Goal: Task Accomplishment & Management: Use online tool/utility

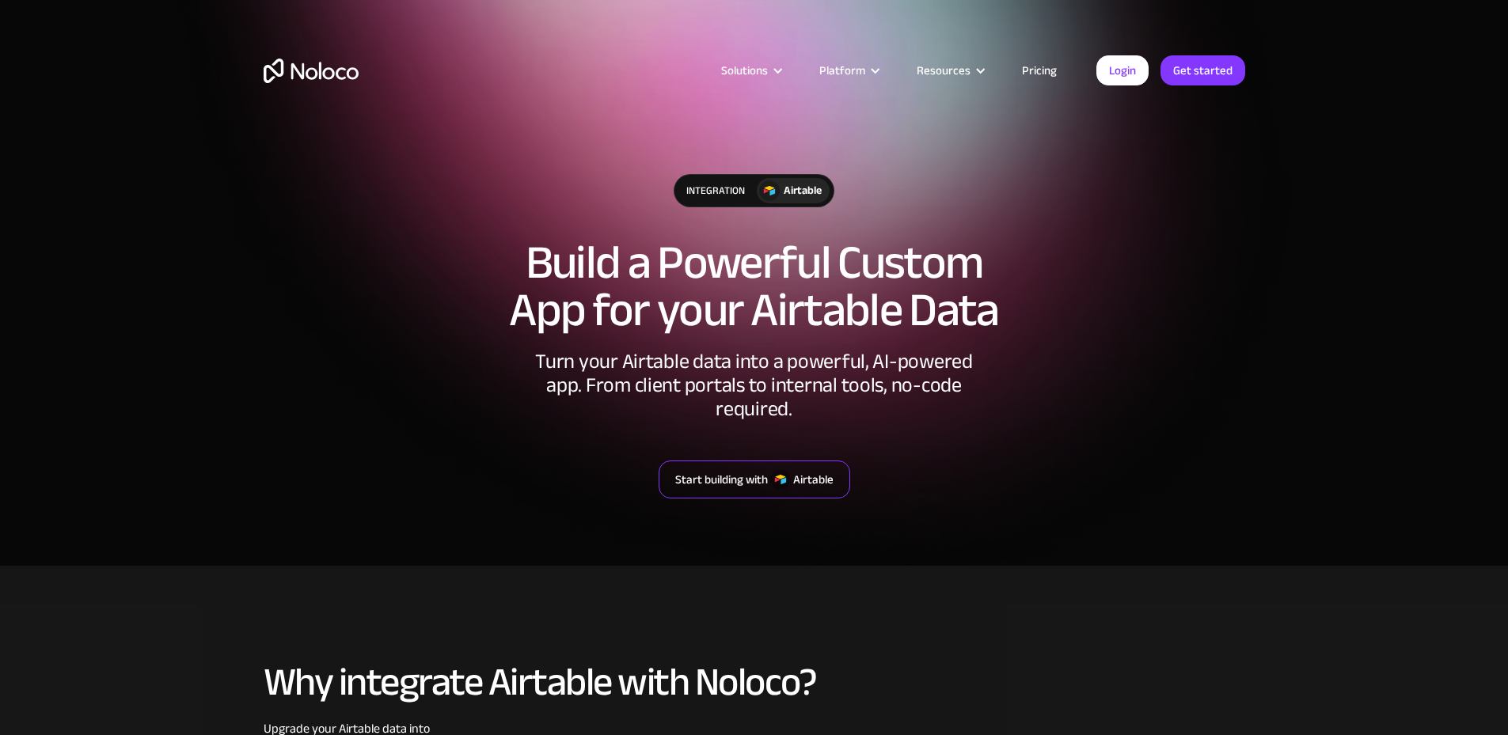
click at [759, 469] on div "Start building with" at bounding box center [721, 479] width 93 height 21
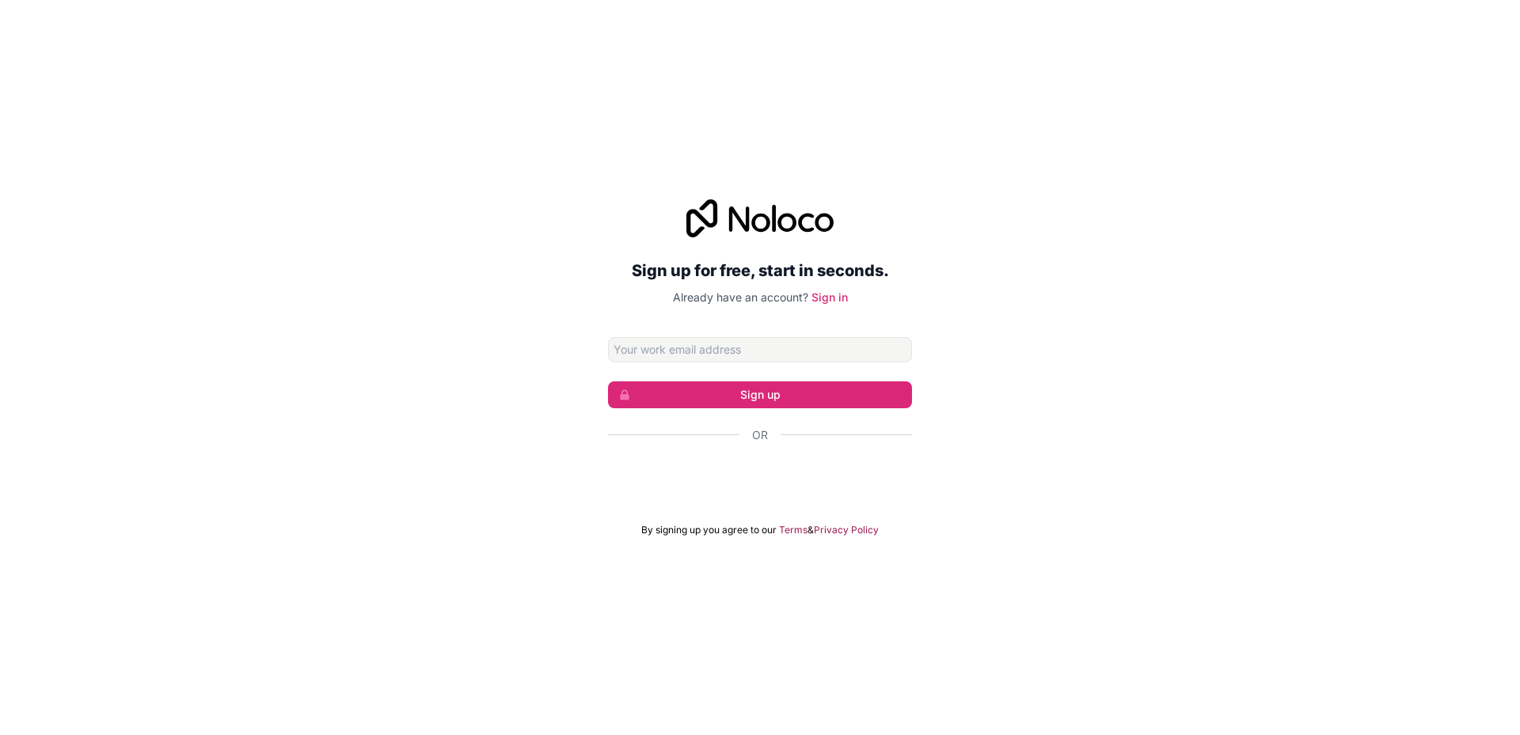
click at [768, 350] on input "Email address" at bounding box center [760, 349] width 304 height 25
type input "[EMAIL_ADDRESS][DOMAIN_NAME]"
click button "Sign up" at bounding box center [760, 394] width 304 height 27
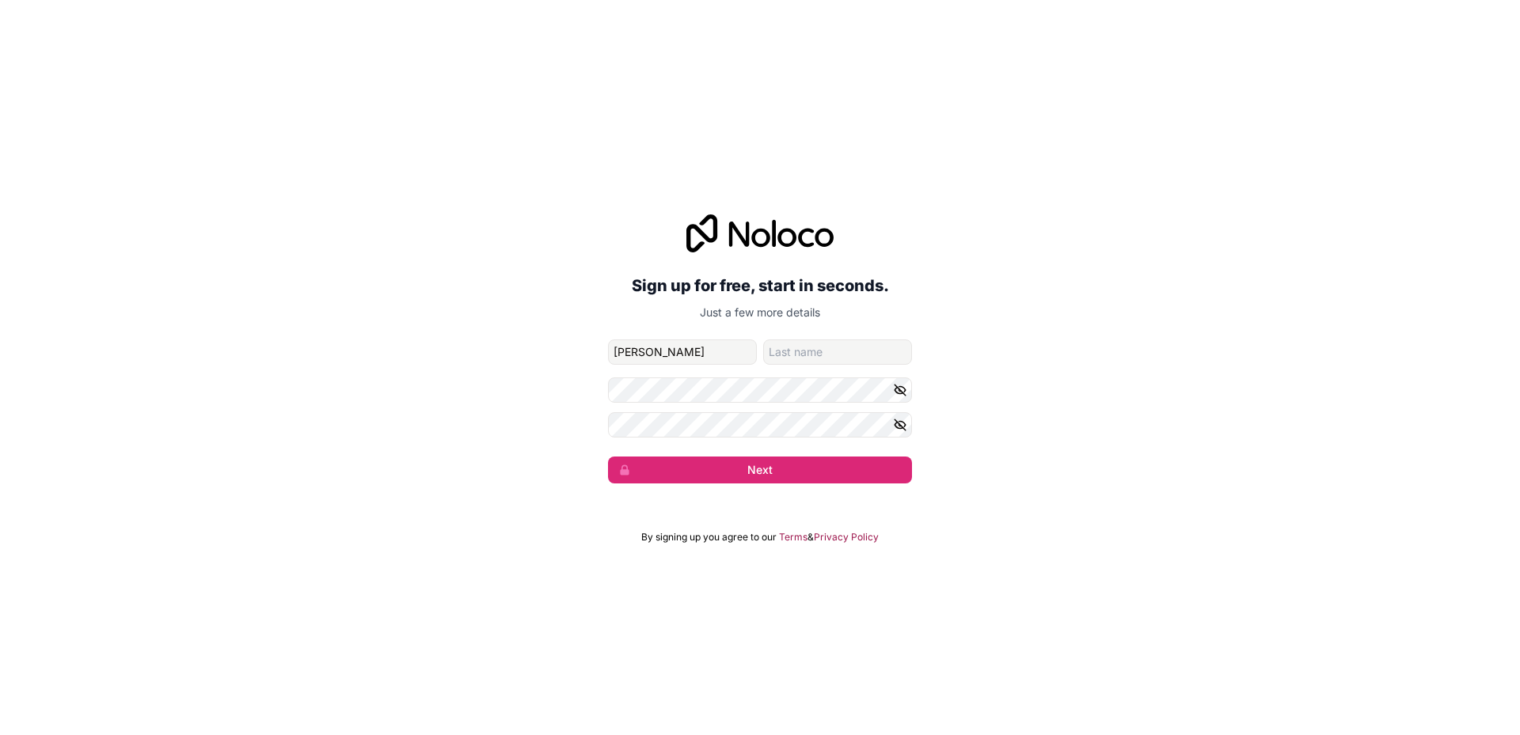
type input "[PERSON_NAME]"
type input "Kordelis"
click at [762, 462] on button "Next" at bounding box center [760, 470] width 304 height 27
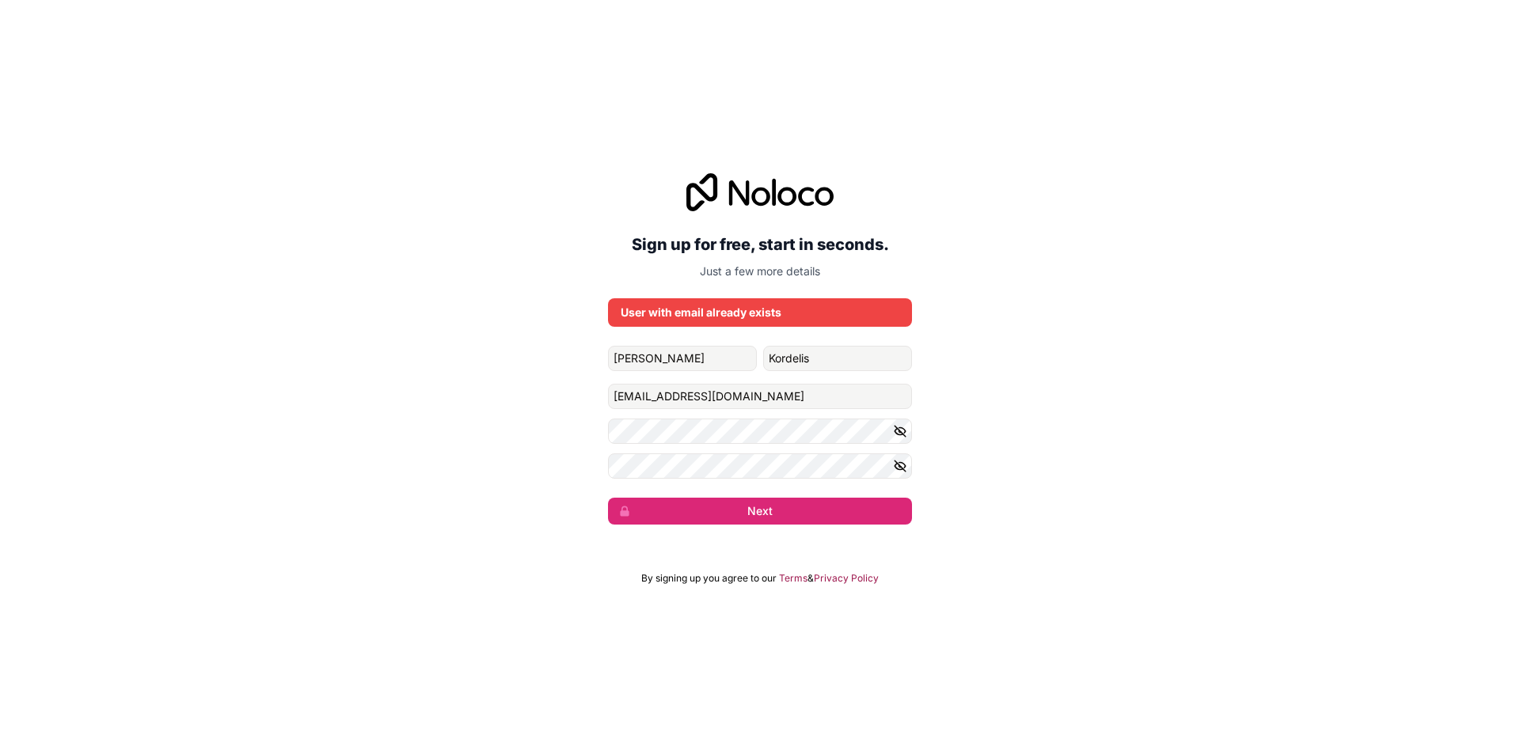
click at [905, 433] on icon "button" at bounding box center [900, 431] width 14 height 14
click at [658, 389] on input "backoffice@kws.agency" at bounding box center [760, 396] width 304 height 25
drag, startPoint x: 671, startPoint y: 393, endPoint x: 425, endPoint y: 390, distance: 246.2
click at [431, 393] on div "Sign up for free, start in seconds. Just a few more details User with email alr…" at bounding box center [760, 349] width 1520 height 396
type input "ioannis.kordelis@kws.agency"
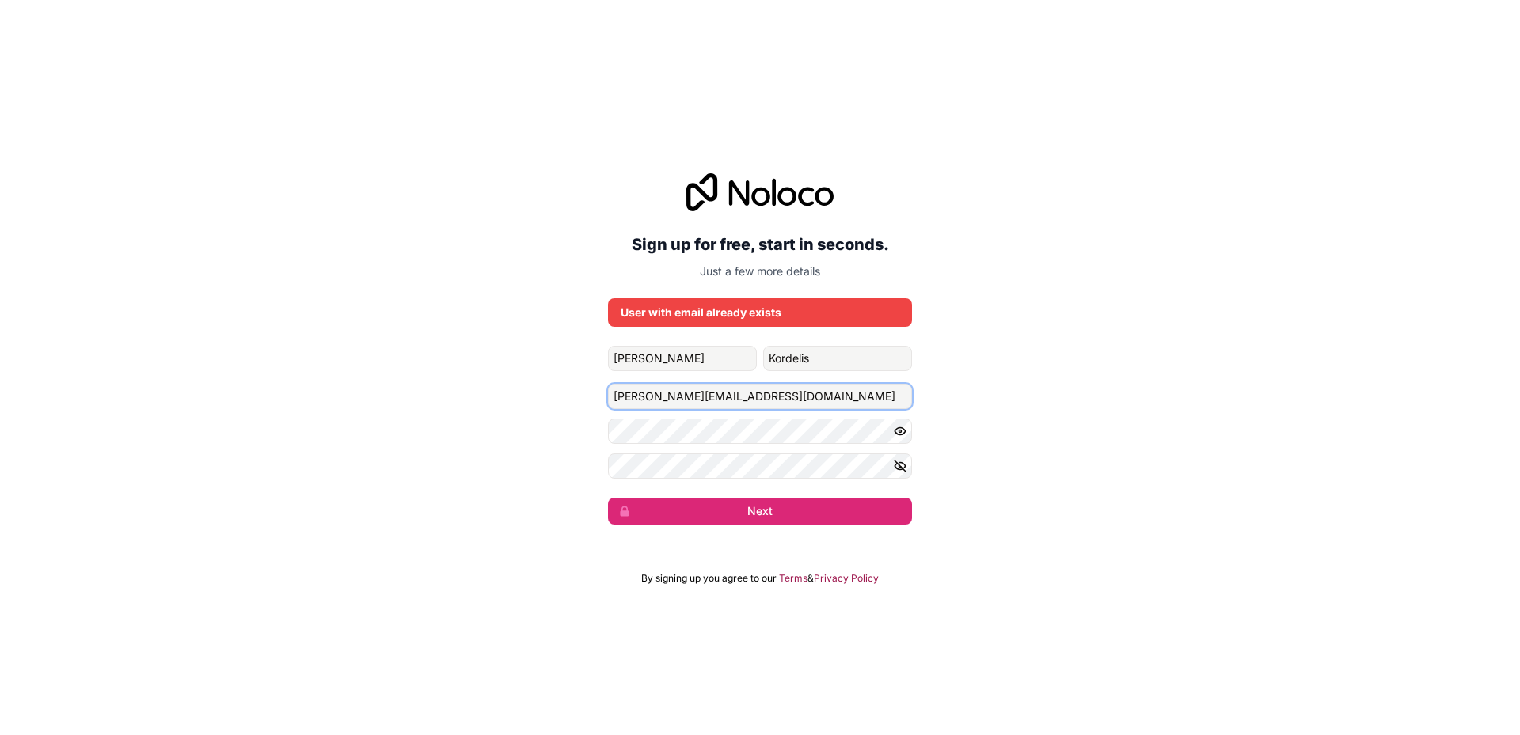
click at [608, 498] on button "Next" at bounding box center [760, 511] width 304 height 27
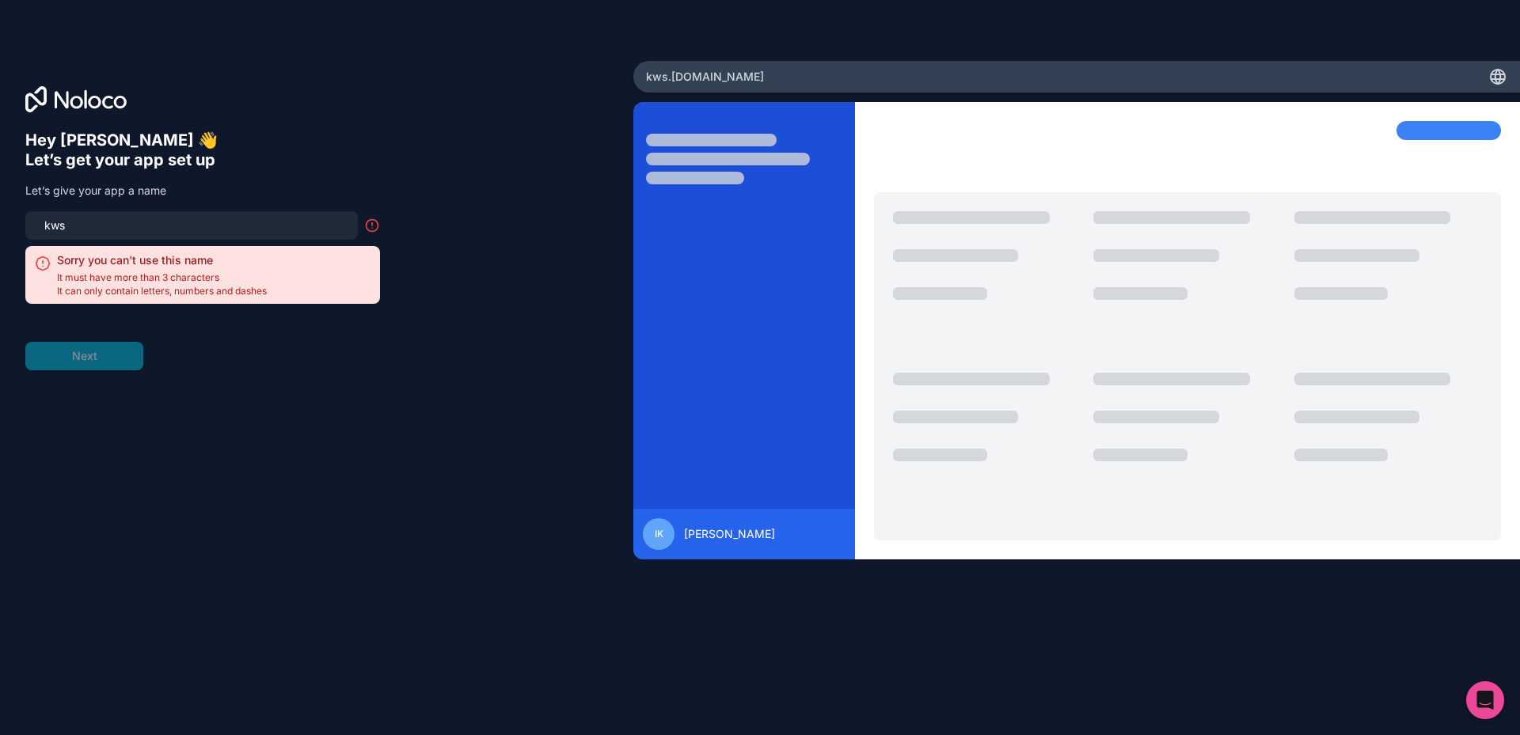
click at [188, 223] on input "kws" at bounding box center [191, 225] width 313 height 22
click at [118, 229] on input "kws" at bounding box center [191, 225] width 313 height 22
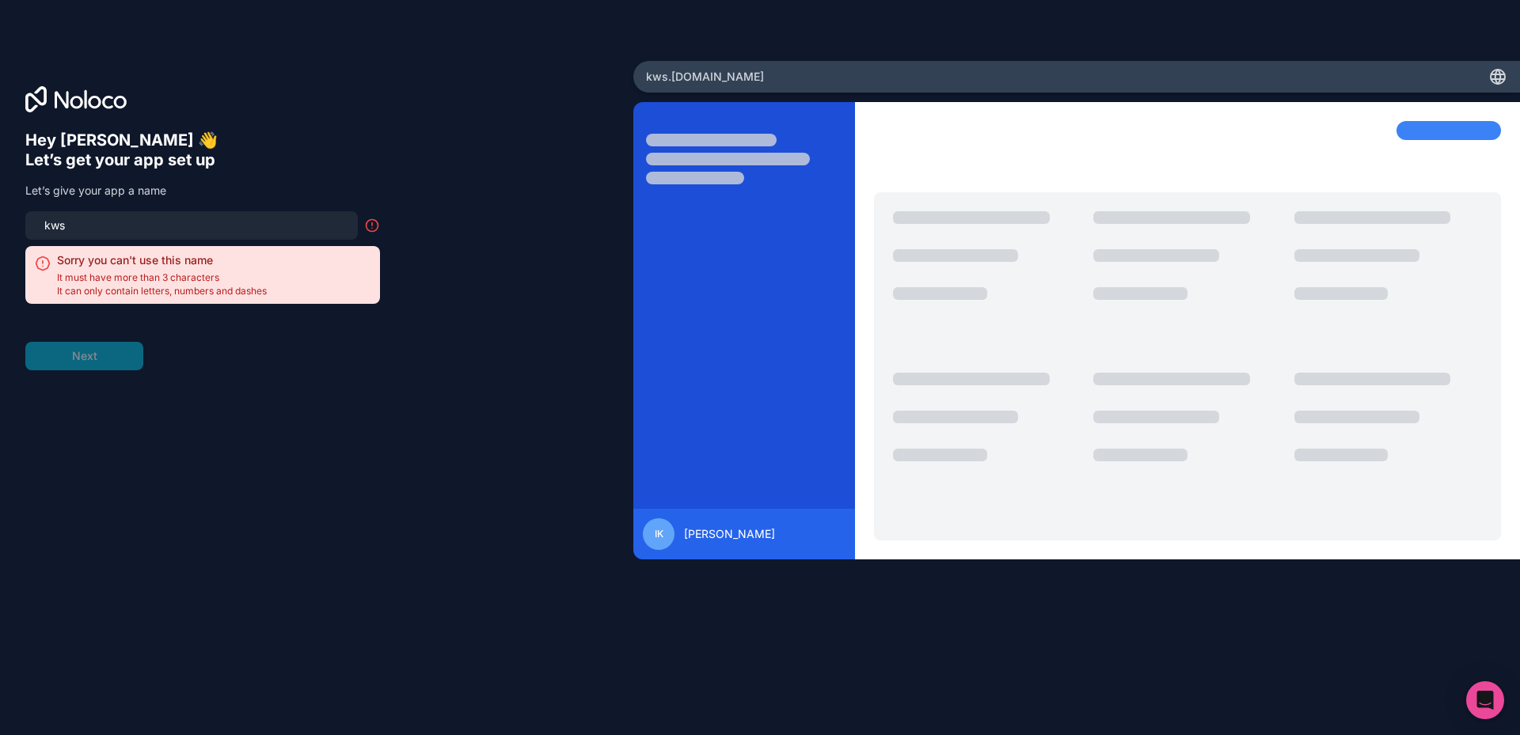
click at [118, 229] on input "kws" at bounding box center [191, 225] width 313 height 22
click at [75, 209] on div "Hey Ioannis-Thomas 👋 Let’s get your app set up Let’s give your app a name kws S…" at bounding box center [202, 251] width 355 height 240
click at [76, 224] on input "kws" at bounding box center [191, 225] width 313 height 22
click at [234, 217] on input "kws" at bounding box center [191, 225] width 313 height 22
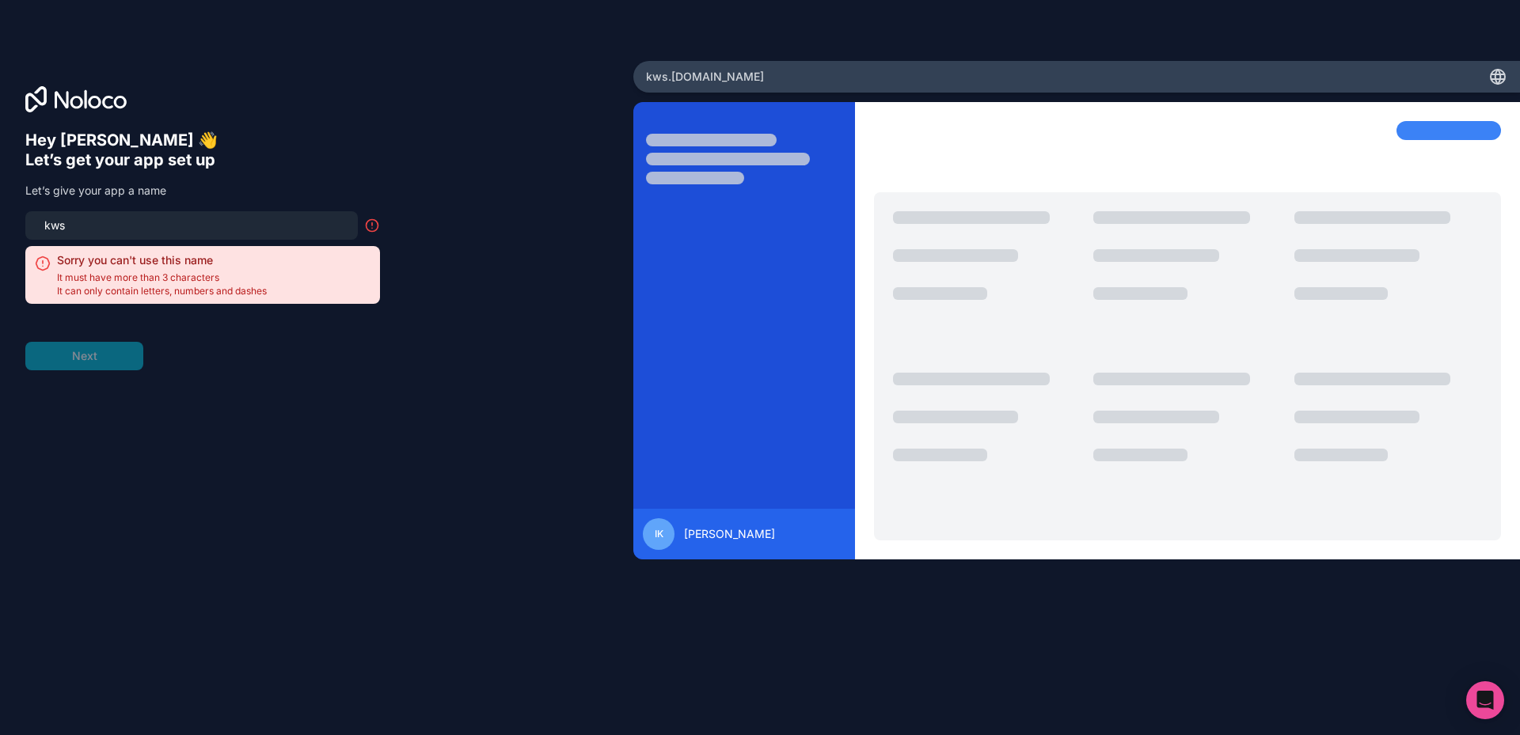
click at [234, 217] on input "kws" at bounding box center [191, 225] width 313 height 22
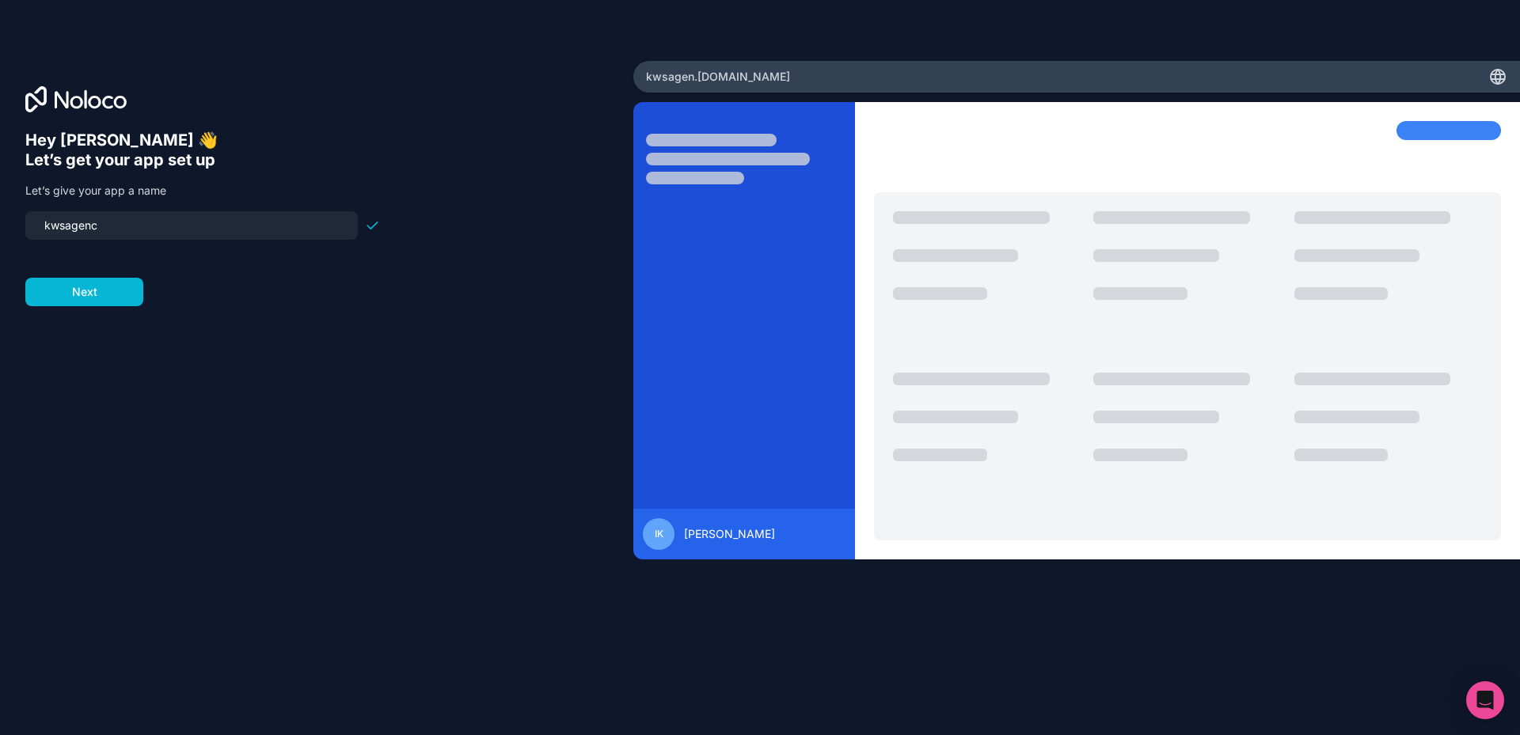
type input "kwsagency"
click button "Next" at bounding box center [84, 292] width 118 height 28
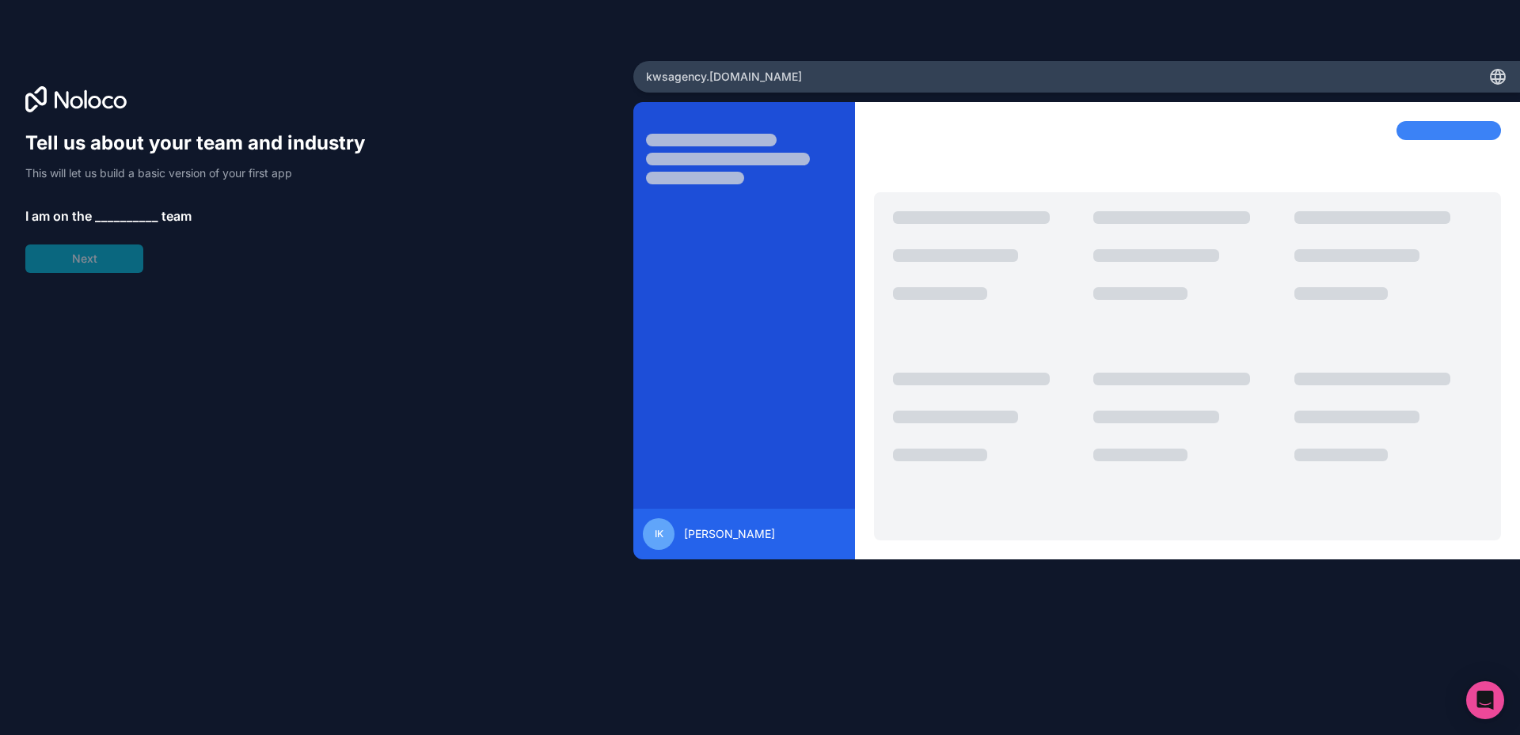
click at [161, 215] on span "team" at bounding box center [176, 216] width 30 height 19
click at [143, 211] on span "__________" at bounding box center [126, 216] width 63 height 19
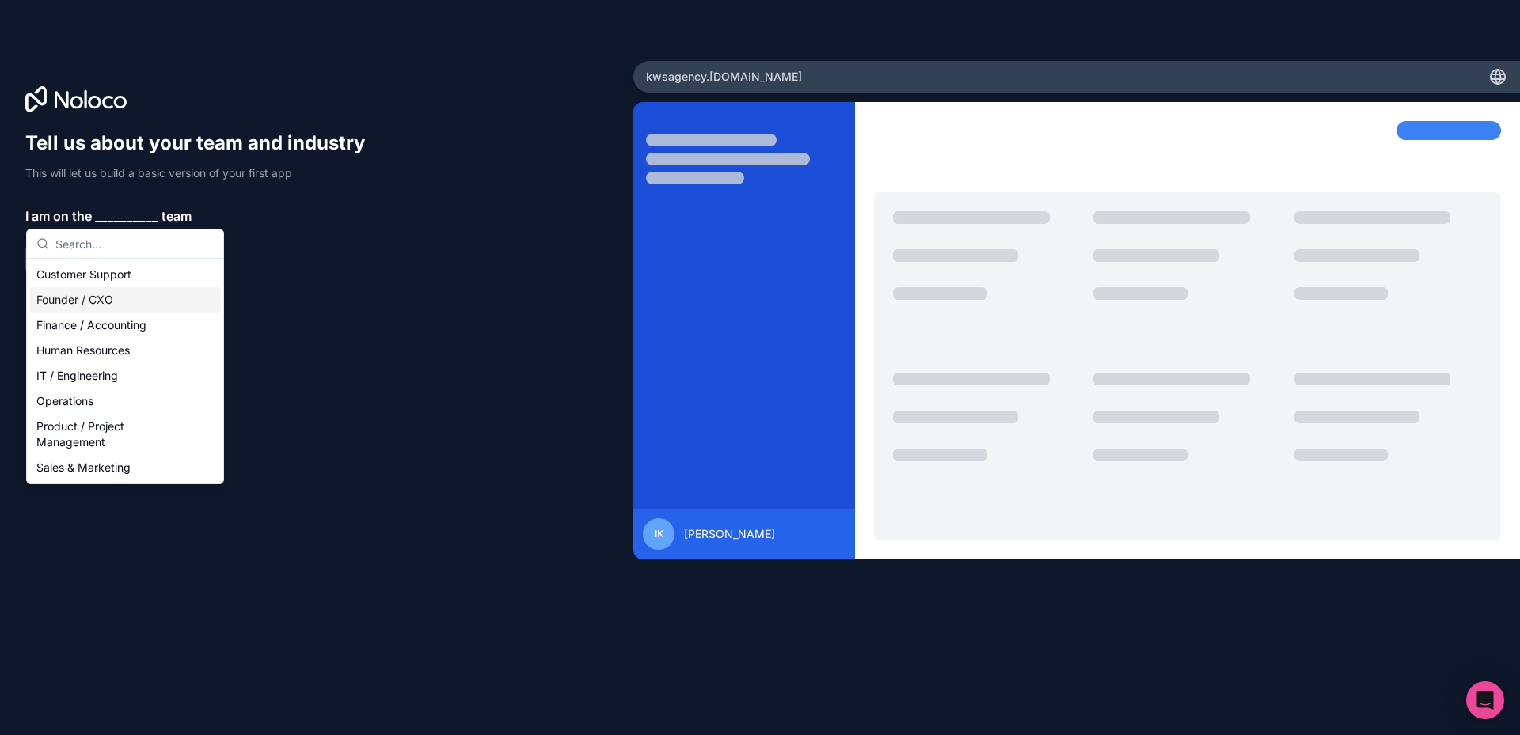
click at [127, 303] on div "Founder / CXO" at bounding box center [125, 299] width 190 height 25
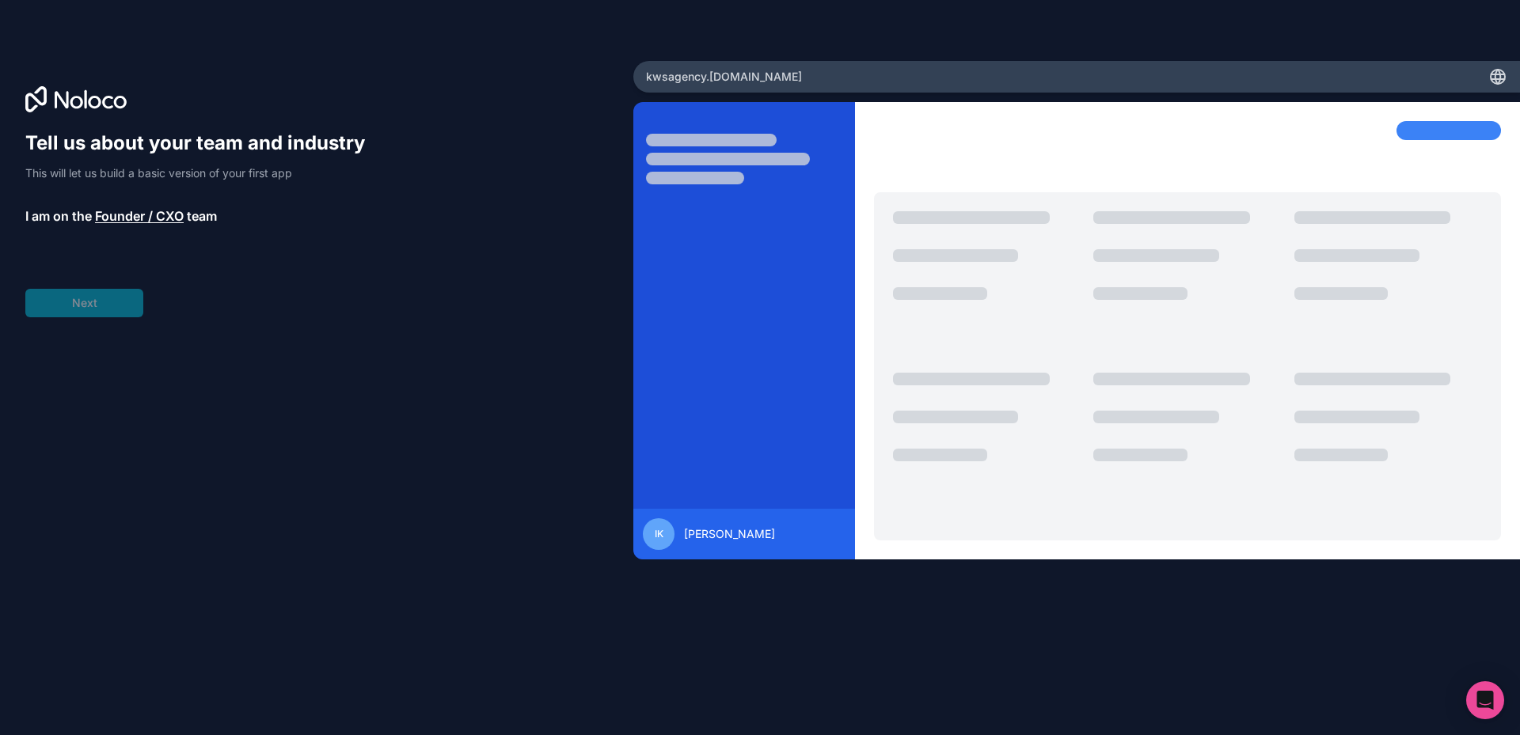
click at [96, 305] on div "Tell us about your team and industry This will let us build a basic version of …" at bounding box center [202, 224] width 355 height 187
click at [104, 263] on span "__________" at bounding box center [132, 260] width 63 height 19
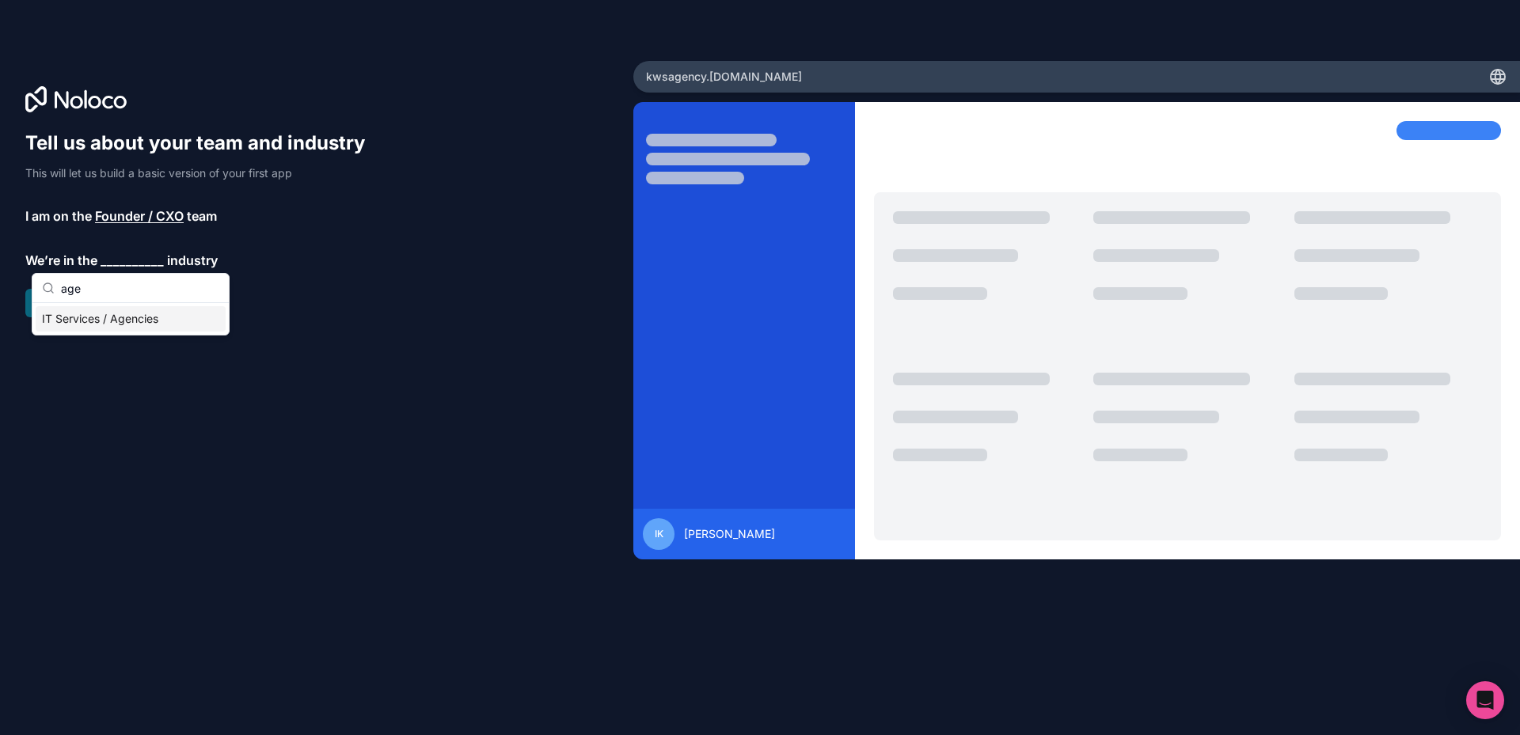
type input "age"
click at [108, 321] on div "IT Services / Agencies" at bounding box center [131, 318] width 190 height 25
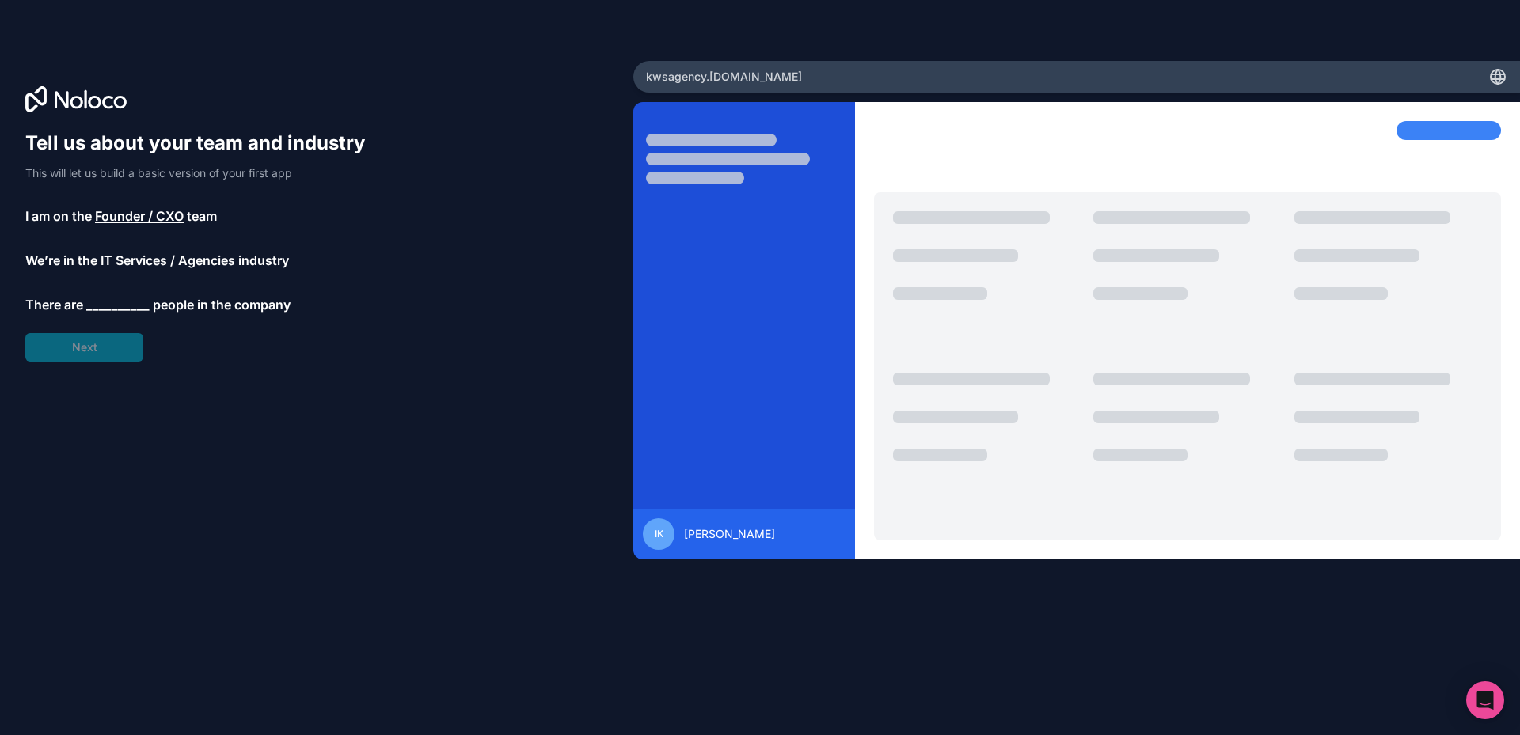
click at [86, 300] on span "__________" at bounding box center [117, 304] width 63 height 19
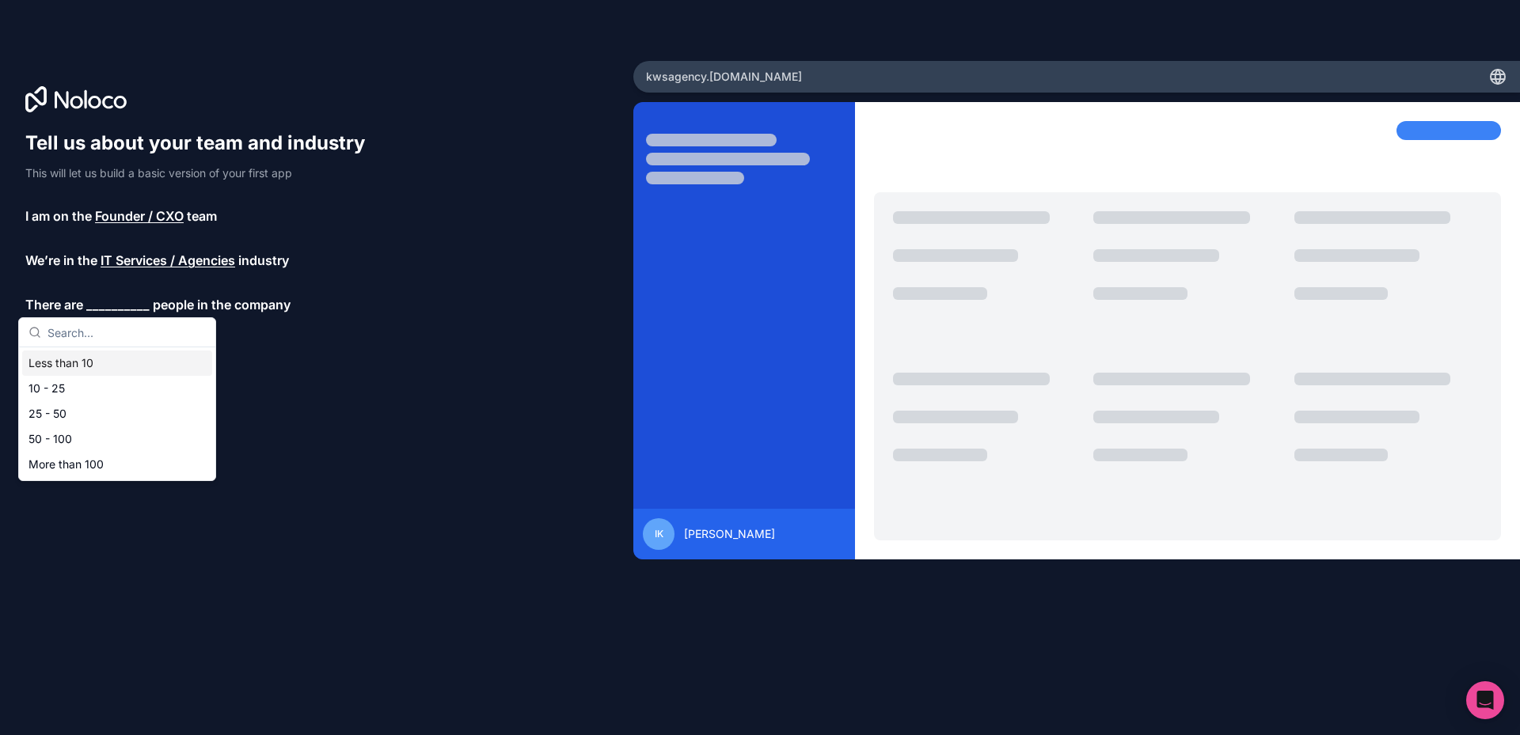
click at [89, 351] on div "Less than 10" at bounding box center [117, 363] width 190 height 25
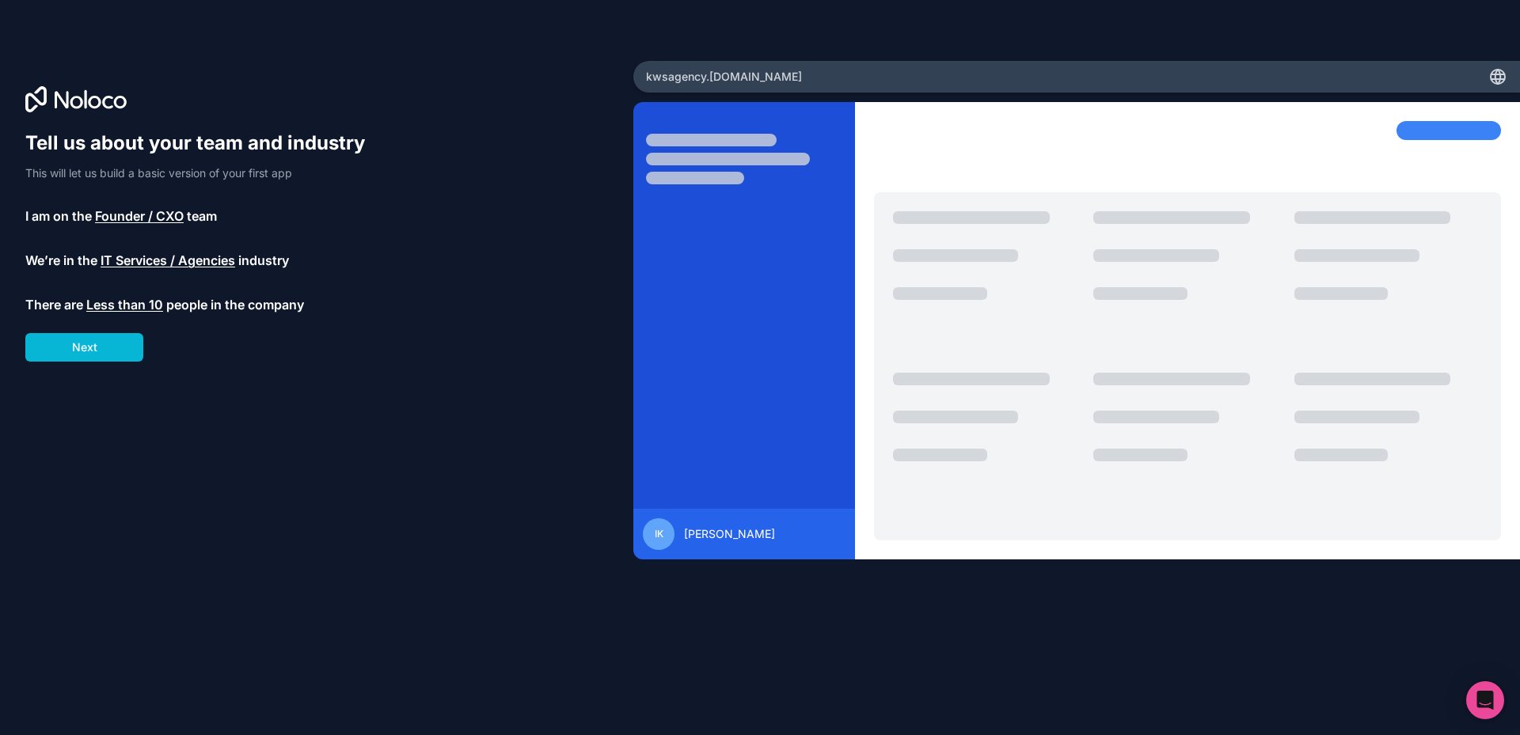
click at [89, 351] on button "Next" at bounding box center [84, 347] width 118 height 28
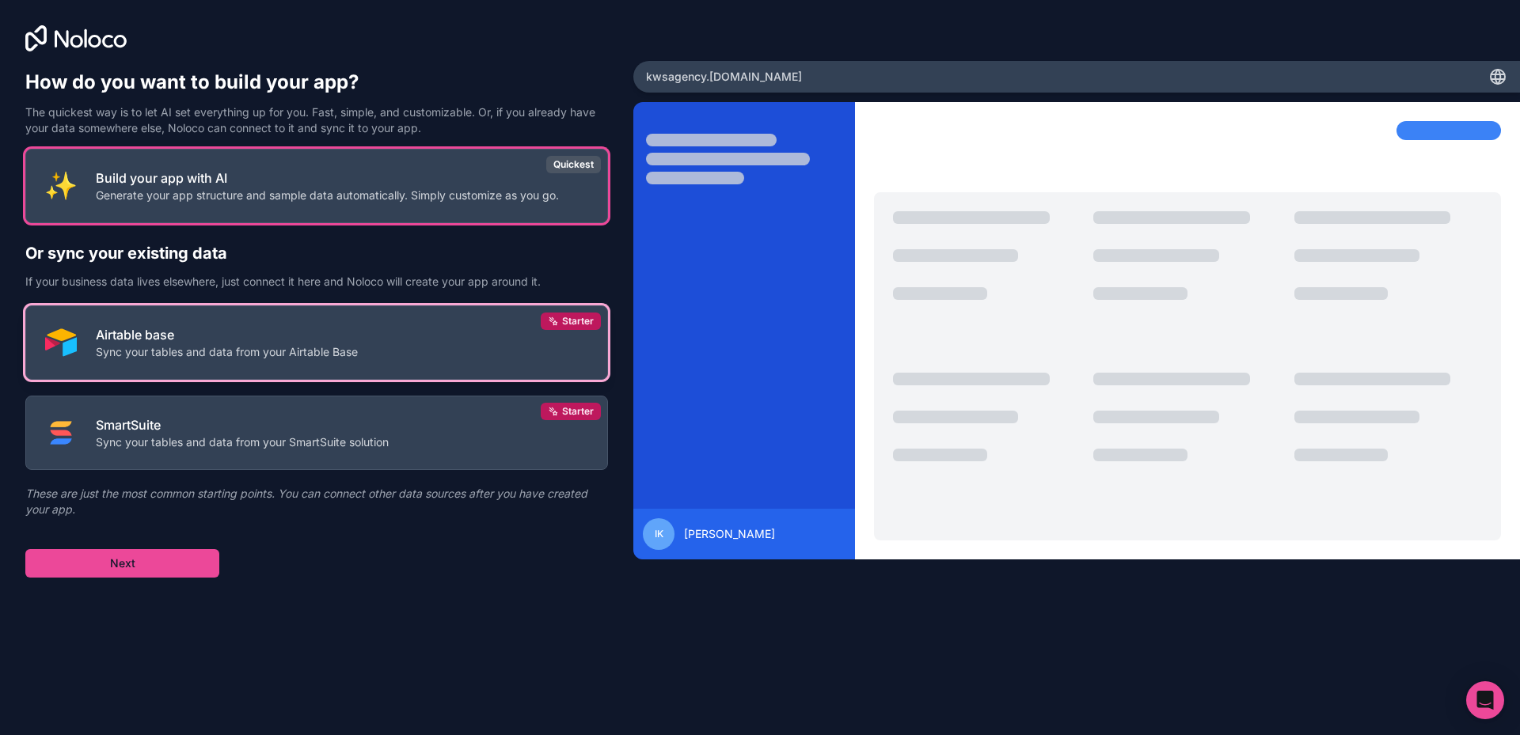
click at [301, 372] on button "Airtable base Sync your tables and data from your Airtable Base Starter" at bounding box center [316, 342] width 582 height 74
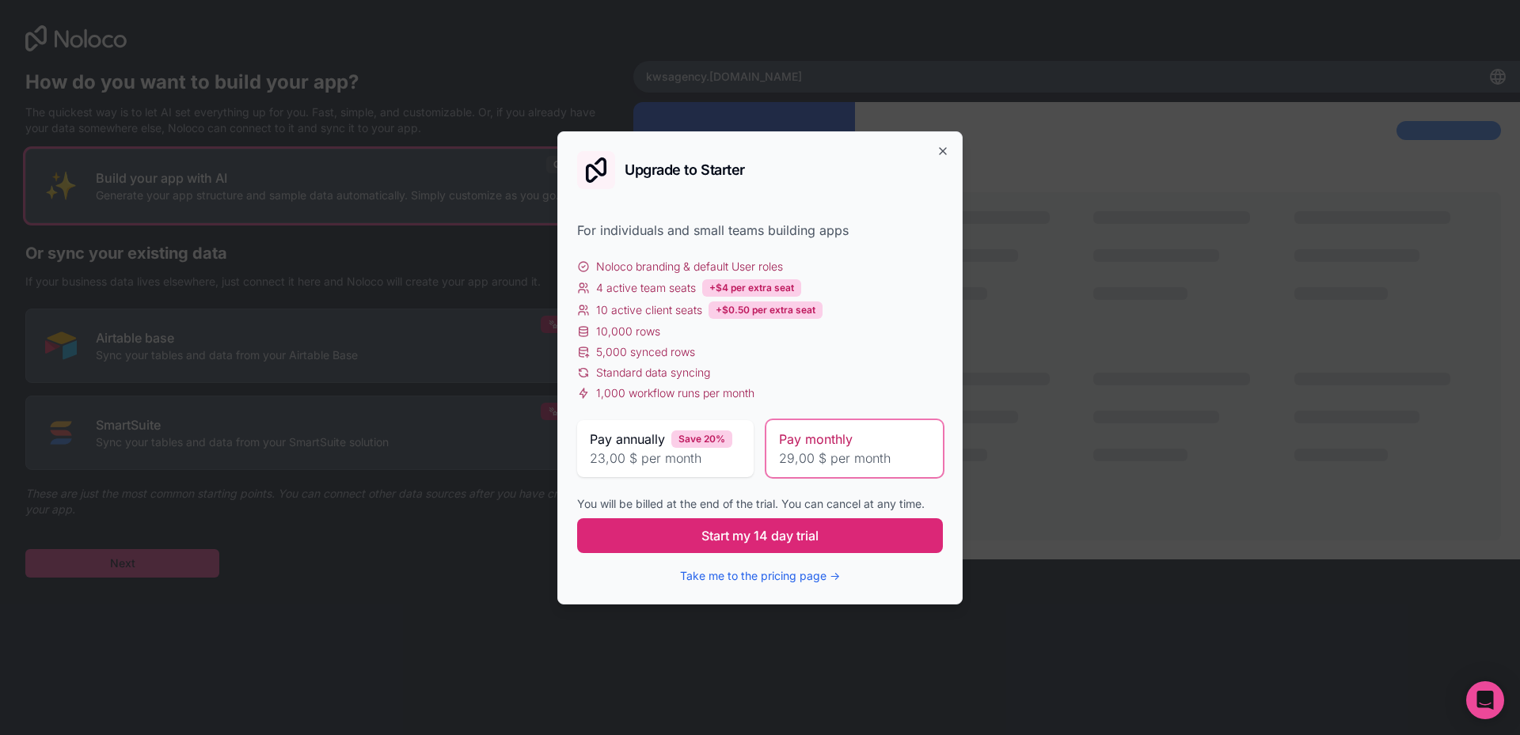
click at [724, 533] on span "Start my 14 day trial" at bounding box center [759, 535] width 117 height 19
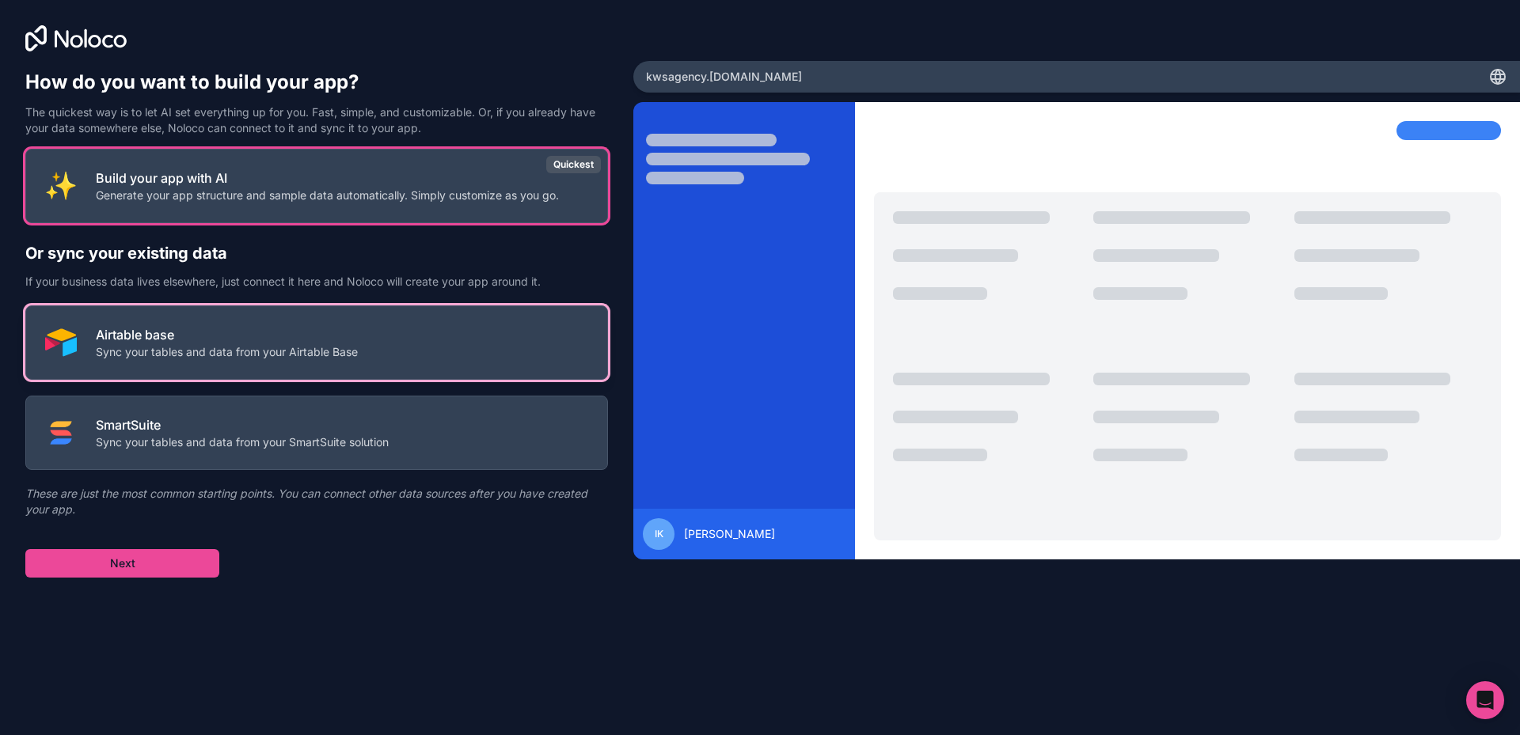
click at [256, 356] on p "Sync your tables and data from your Airtable Base" at bounding box center [227, 352] width 262 height 16
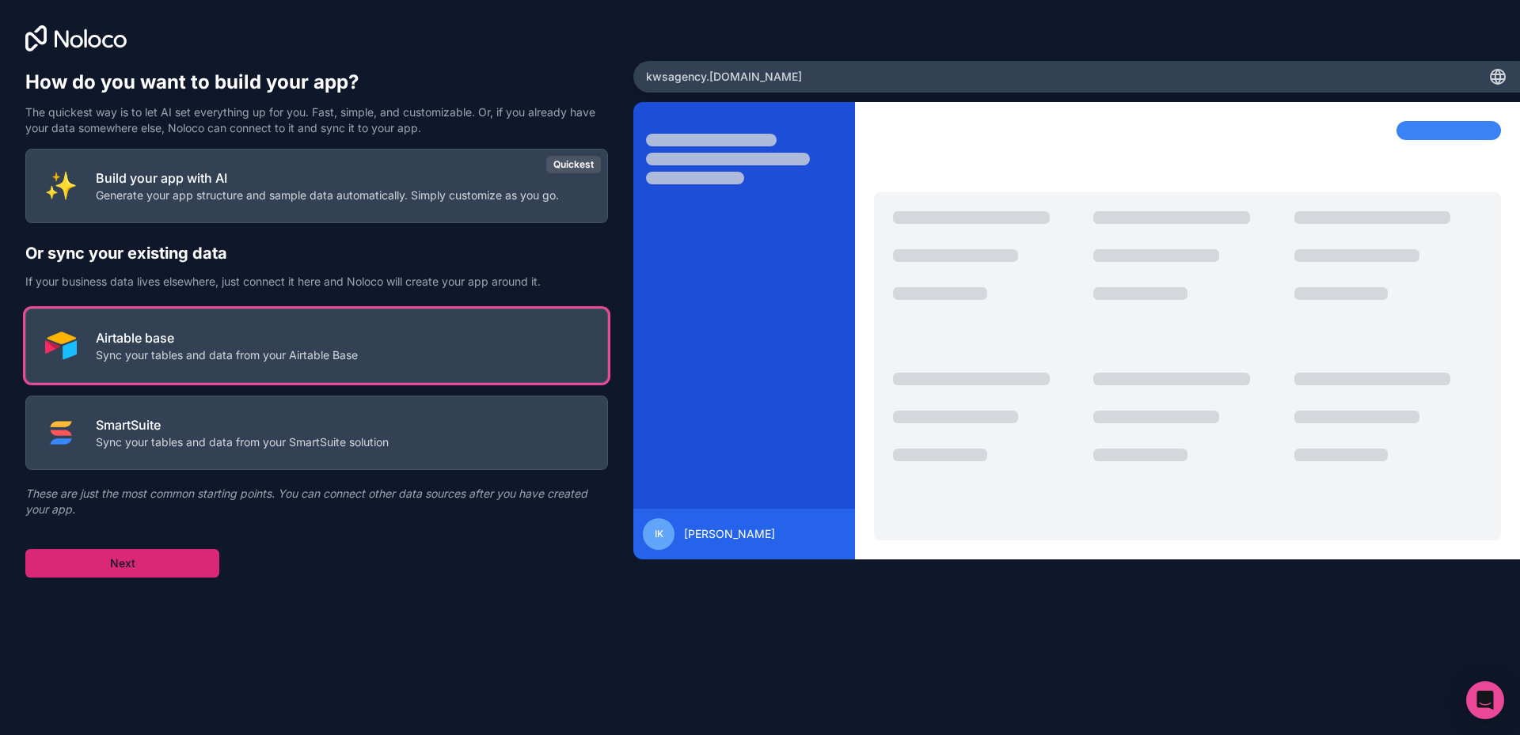
click at [192, 552] on button "Next" at bounding box center [122, 563] width 194 height 28
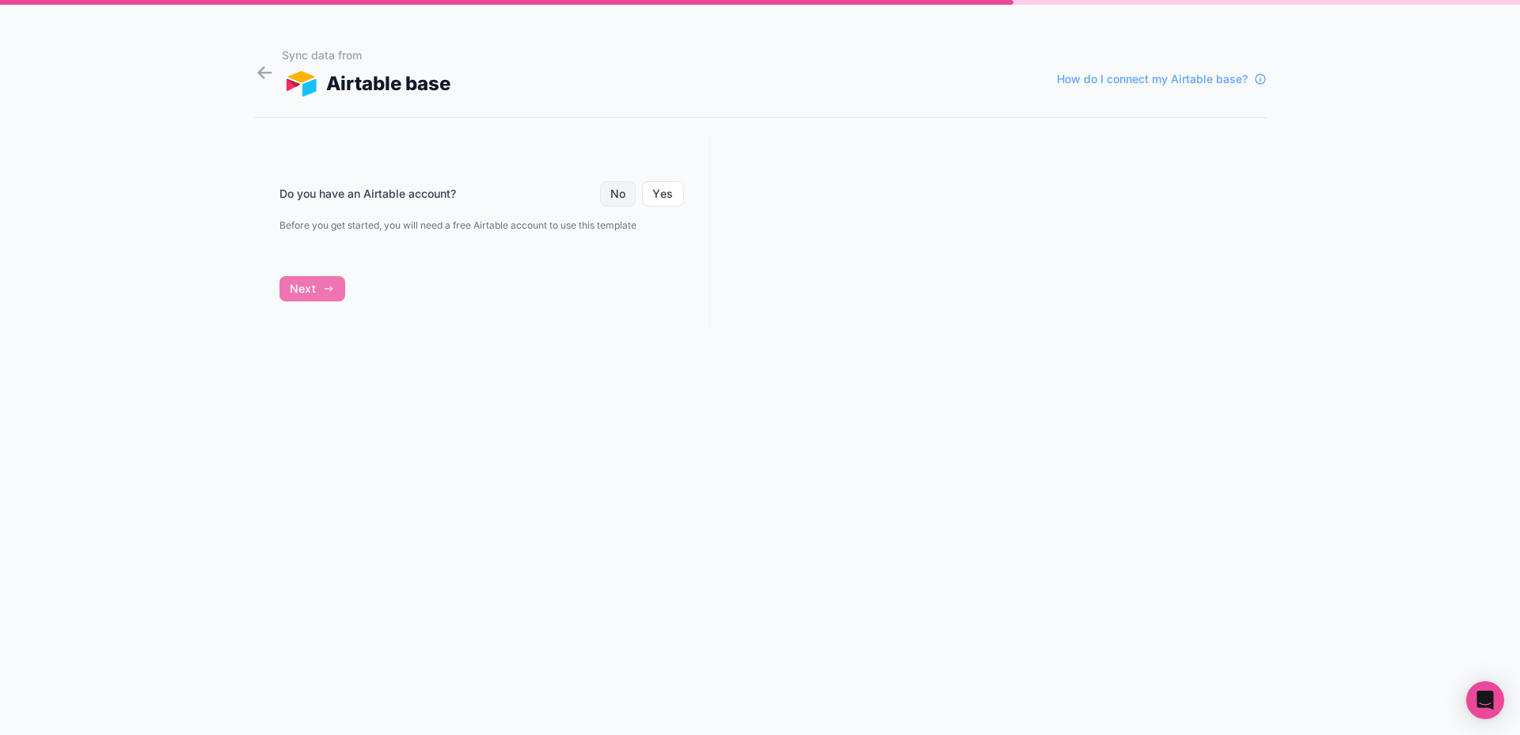
click at [617, 188] on button "No" at bounding box center [618, 193] width 36 height 25
click at [654, 189] on button "Yes" at bounding box center [662, 193] width 41 height 25
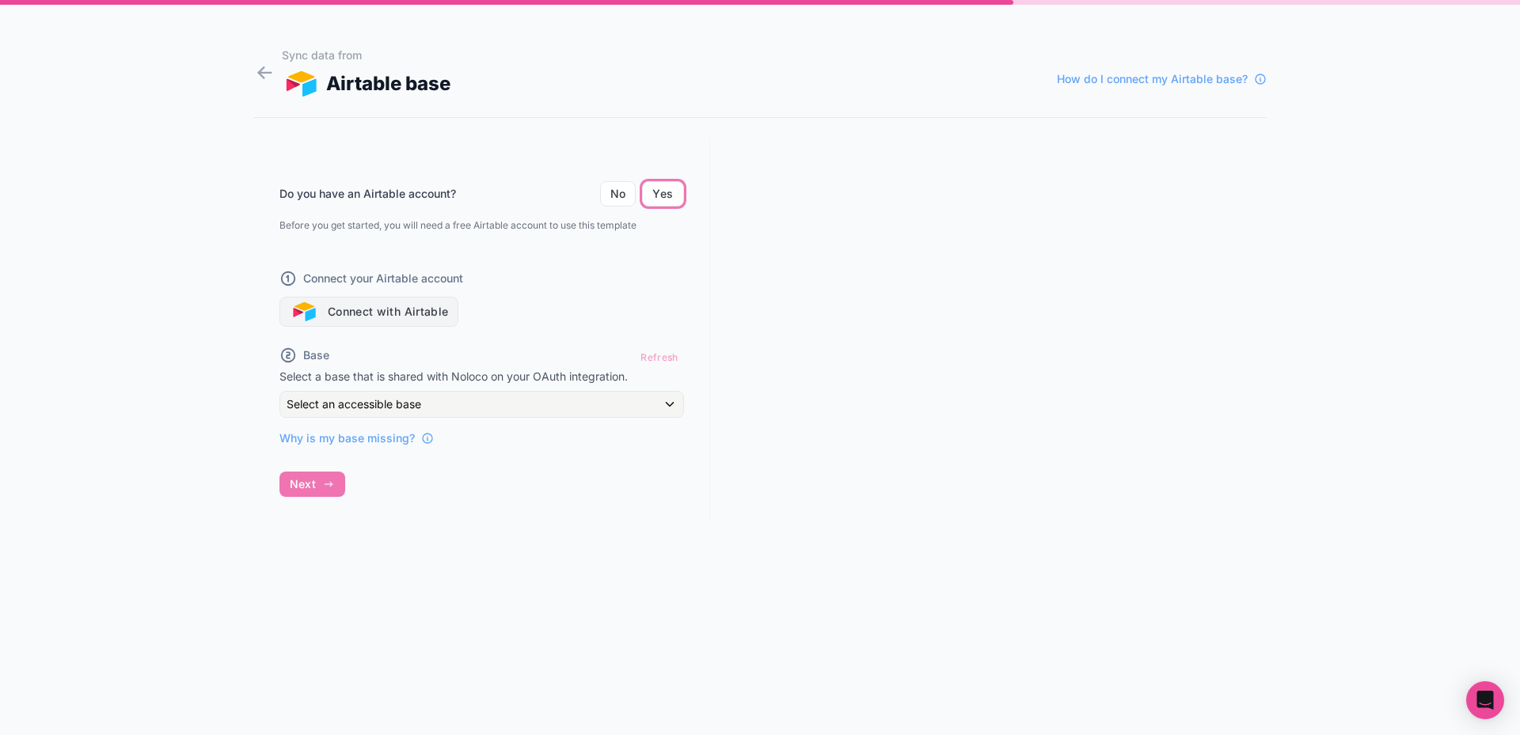
click at [393, 322] on button "Connect with Airtable" at bounding box center [369, 312] width 180 height 30
click at [438, 326] on button "Connect with Airtable" at bounding box center [369, 312] width 180 height 30
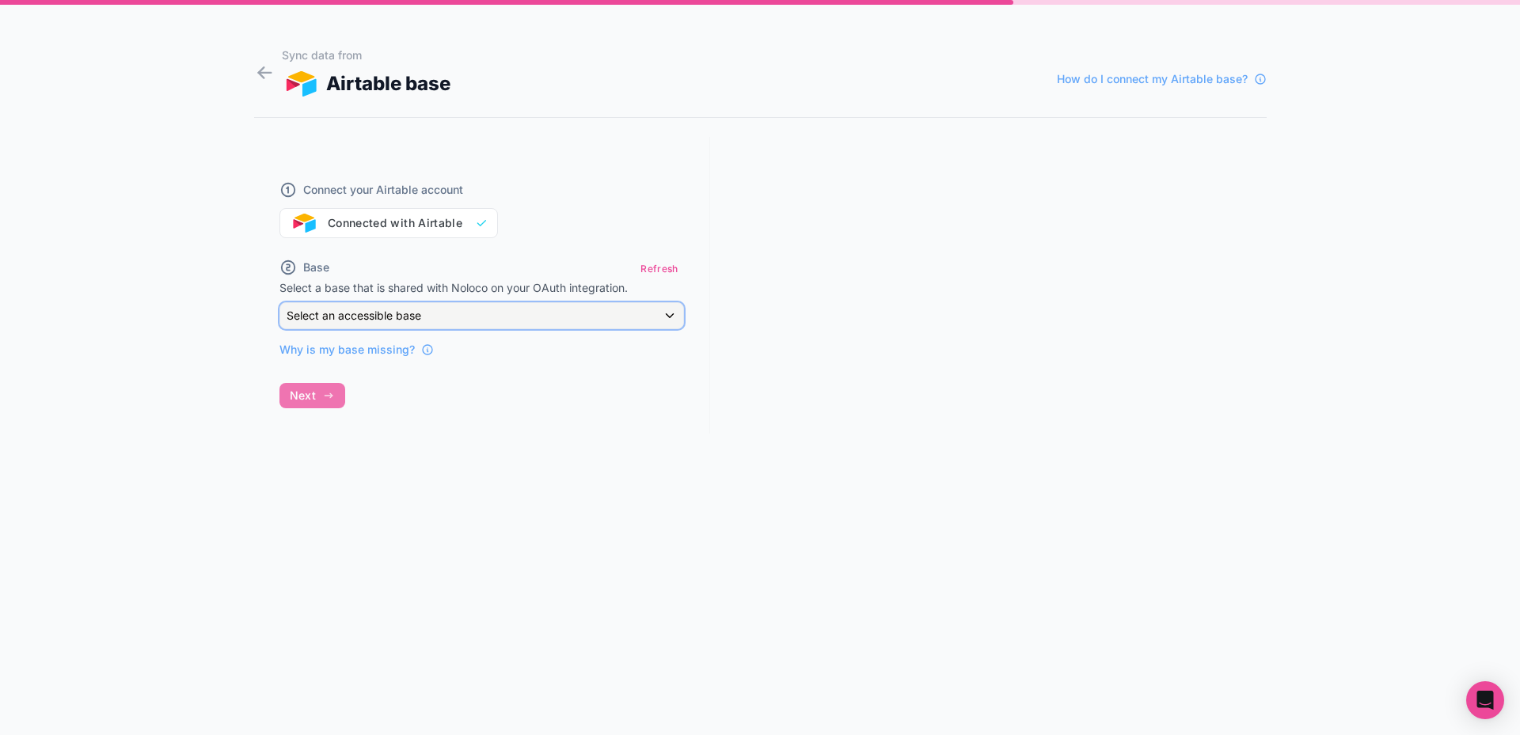
click at [389, 309] on span "Select an accessible base" at bounding box center [354, 315] width 135 height 13
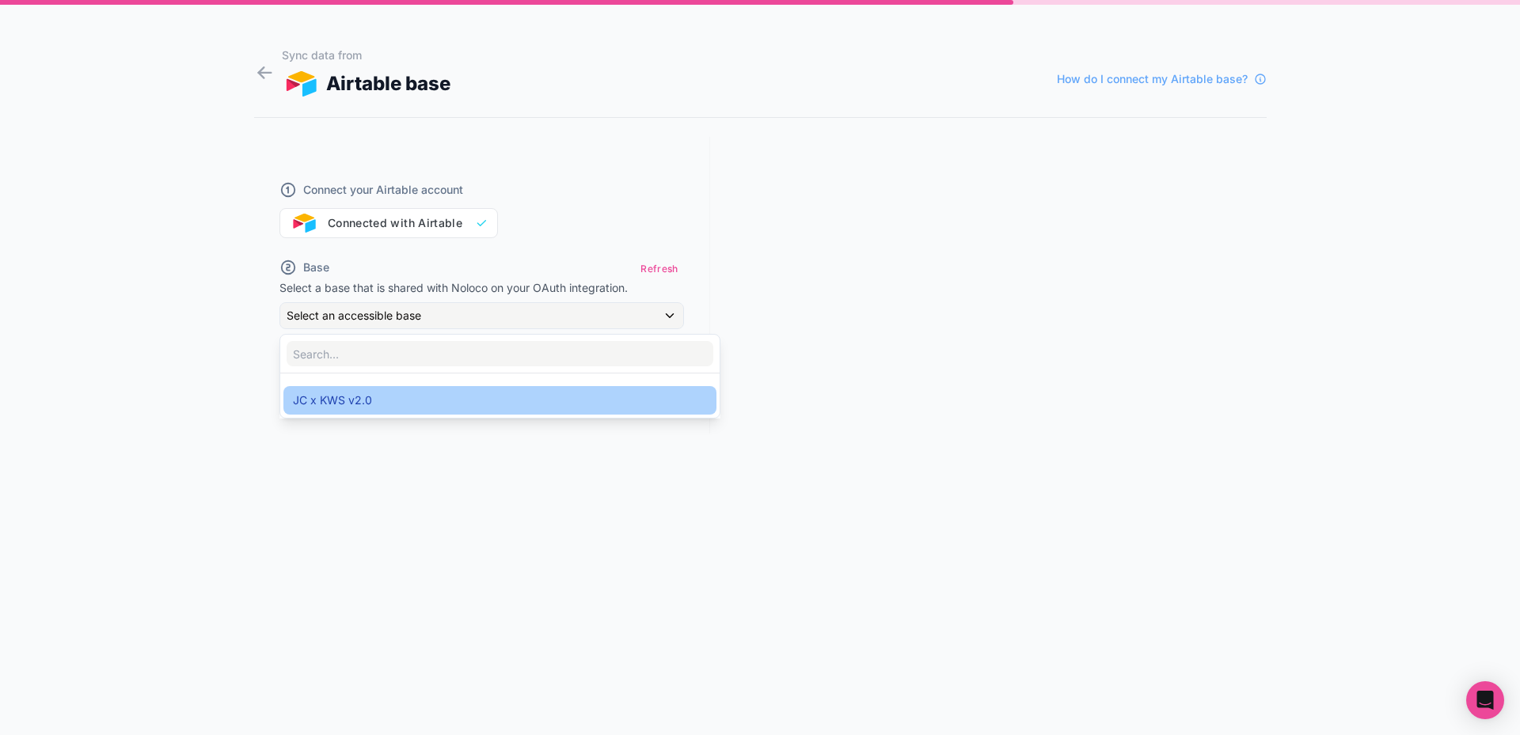
click at [359, 404] on span "JC x KWS v2.0" at bounding box center [332, 400] width 79 height 19
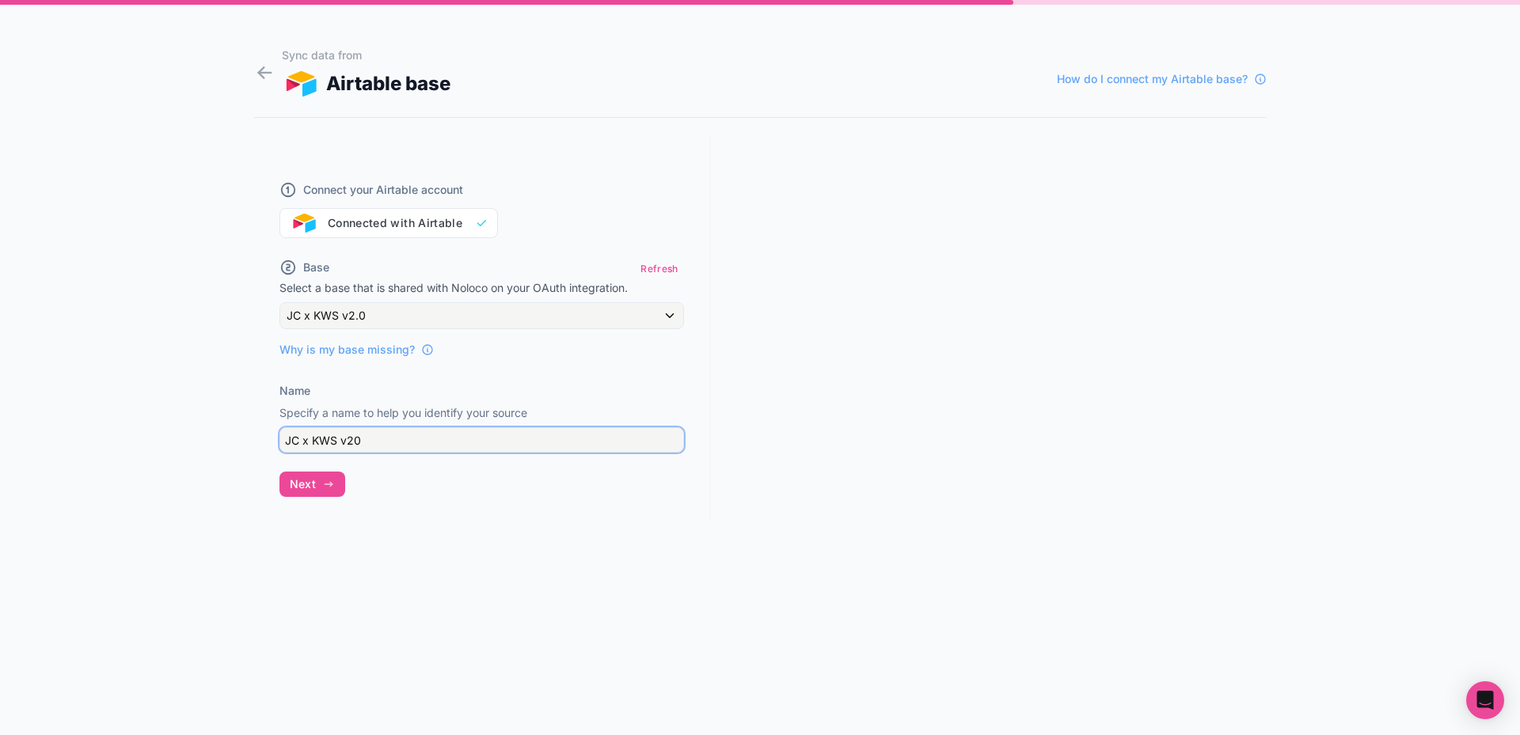
click at [325, 442] on input "JC x KWS v20" at bounding box center [481, 439] width 404 height 25
click at [324, 485] on icon "button" at bounding box center [328, 484] width 13 height 13
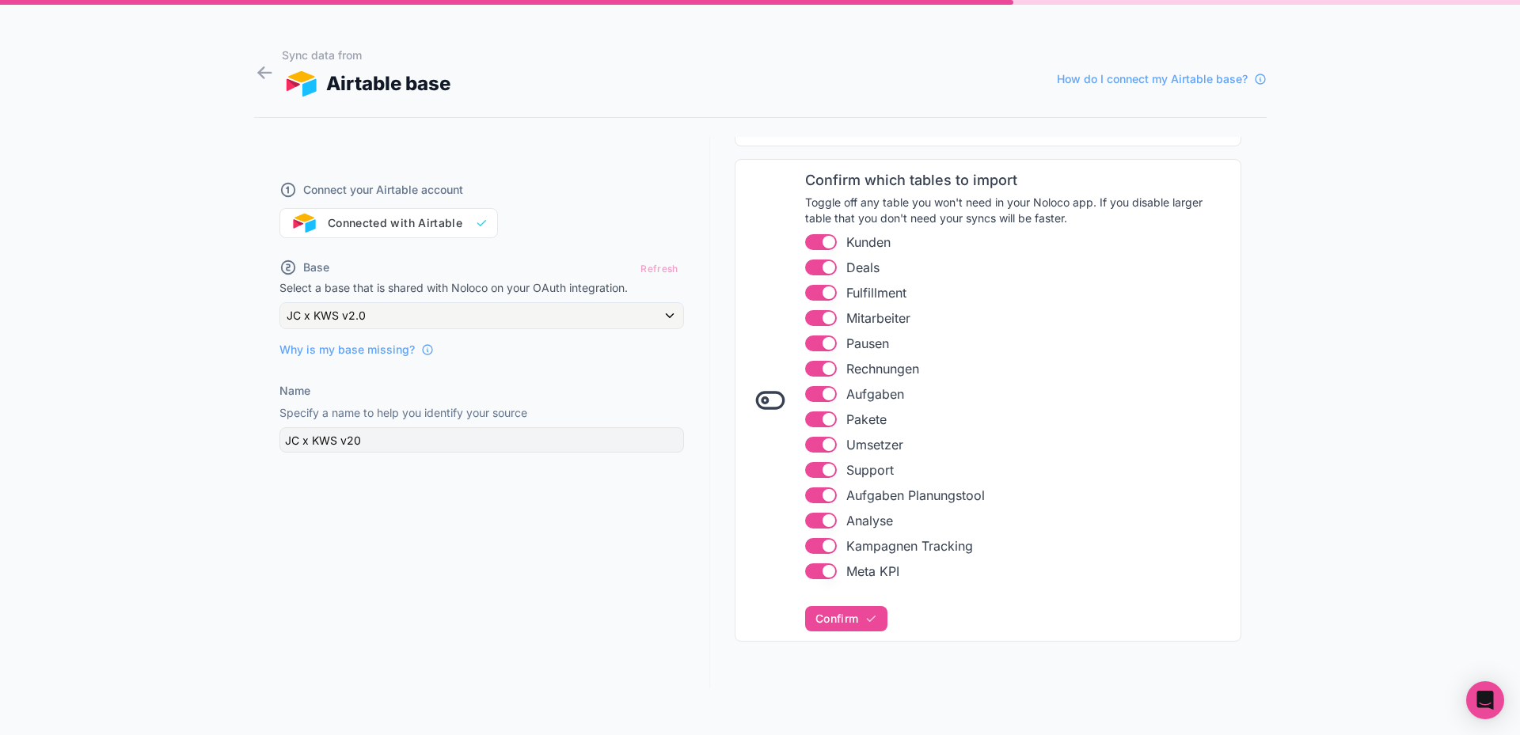
scroll to position [181, 0]
click at [867, 609] on icon "button" at bounding box center [870, 615] width 13 height 13
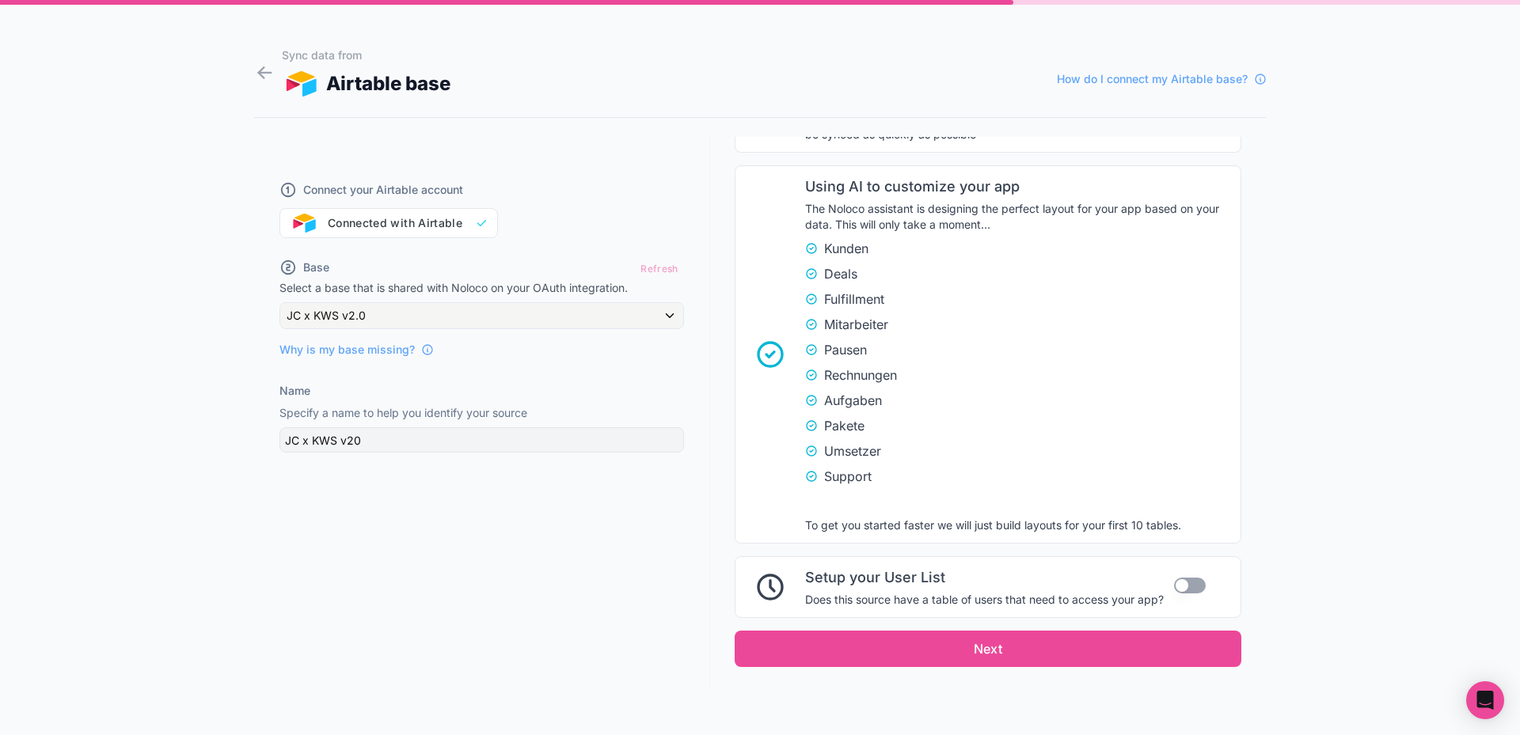
scroll to position [860, 0]
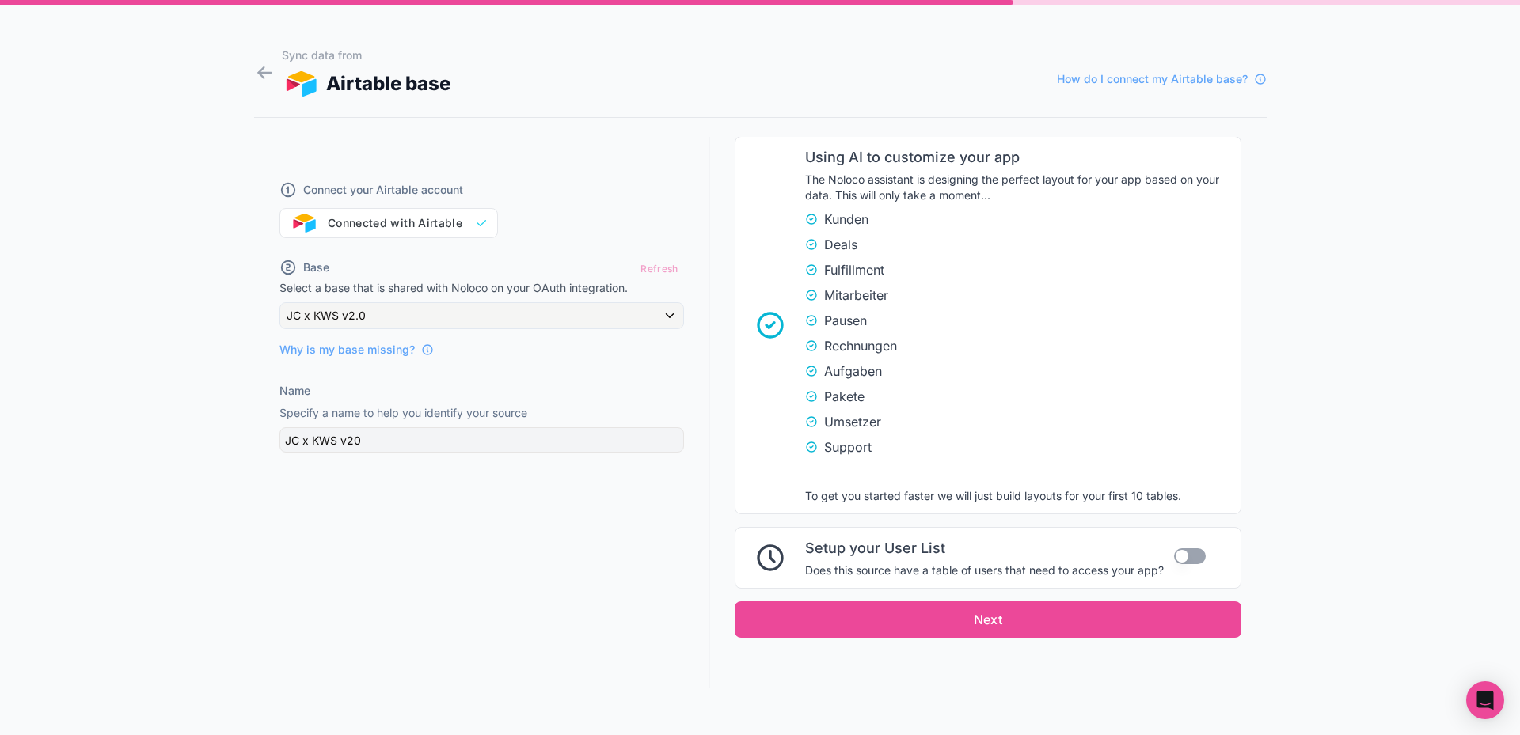
click at [1191, 554] on button "Use setting" at bounding box center [1190, 556] width 32 height 16
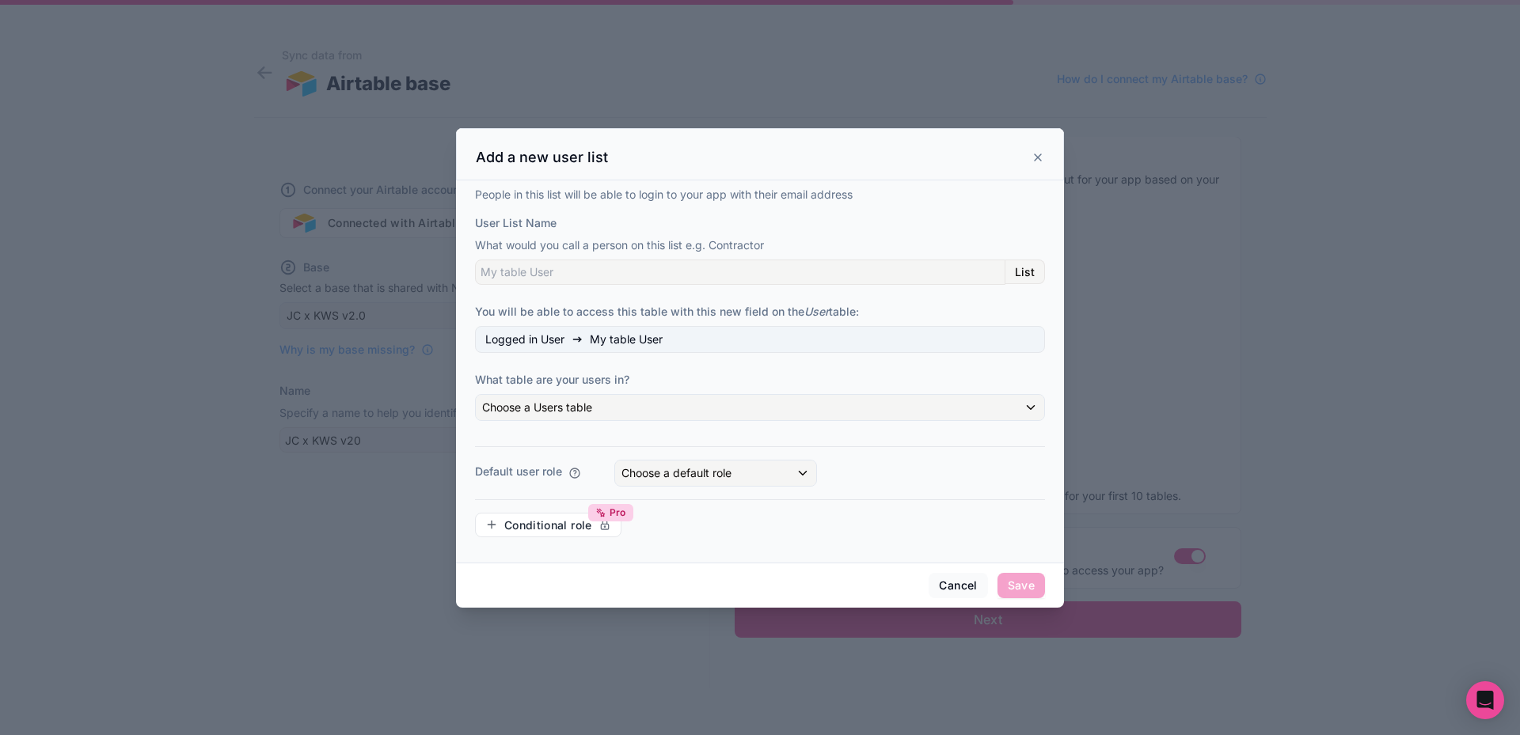
click at [639, 340] on span "My table User" at bounding box center [626, 340] width 73 height 16
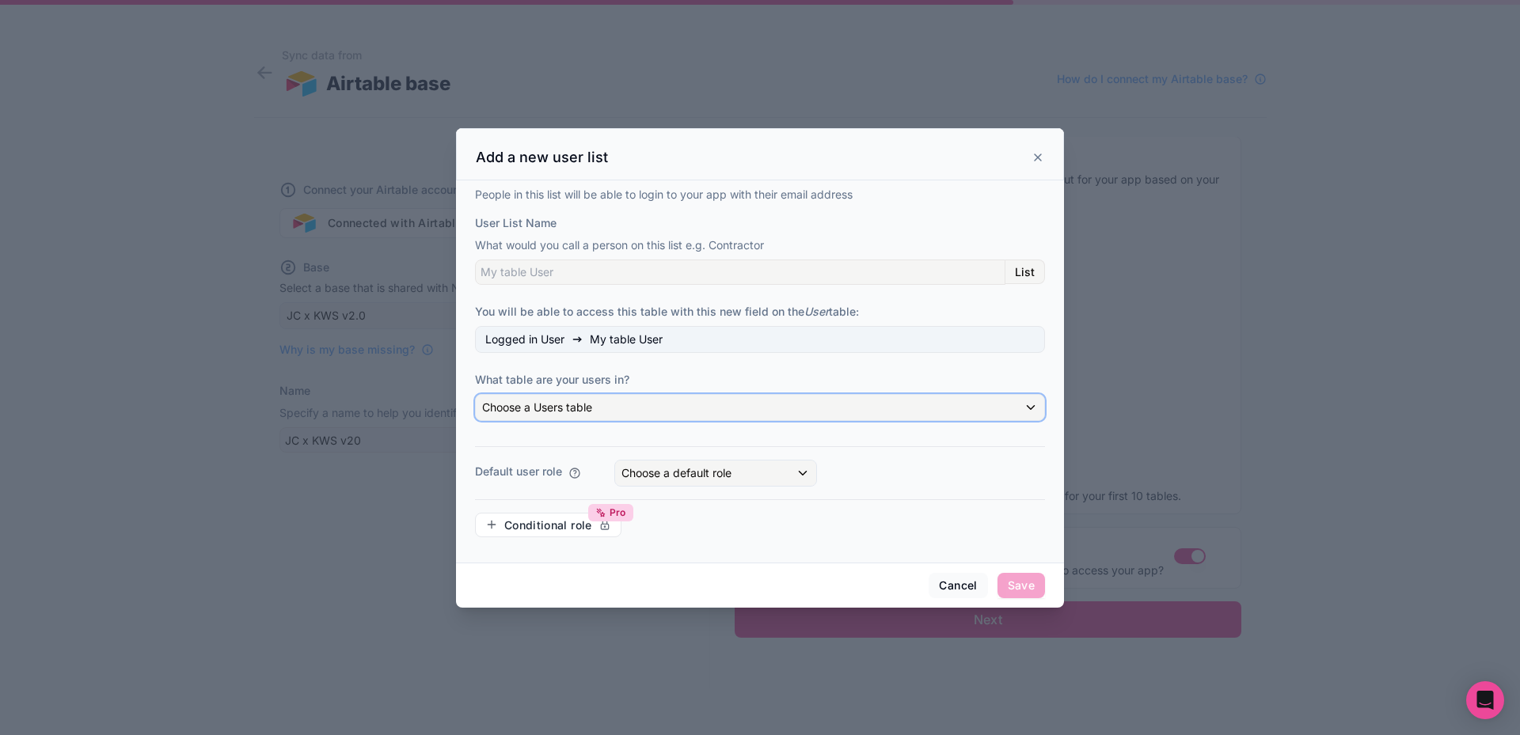
click at [636, 404] on div "Choose a Users table" at bounding box center [760, 407] width 568 height 25
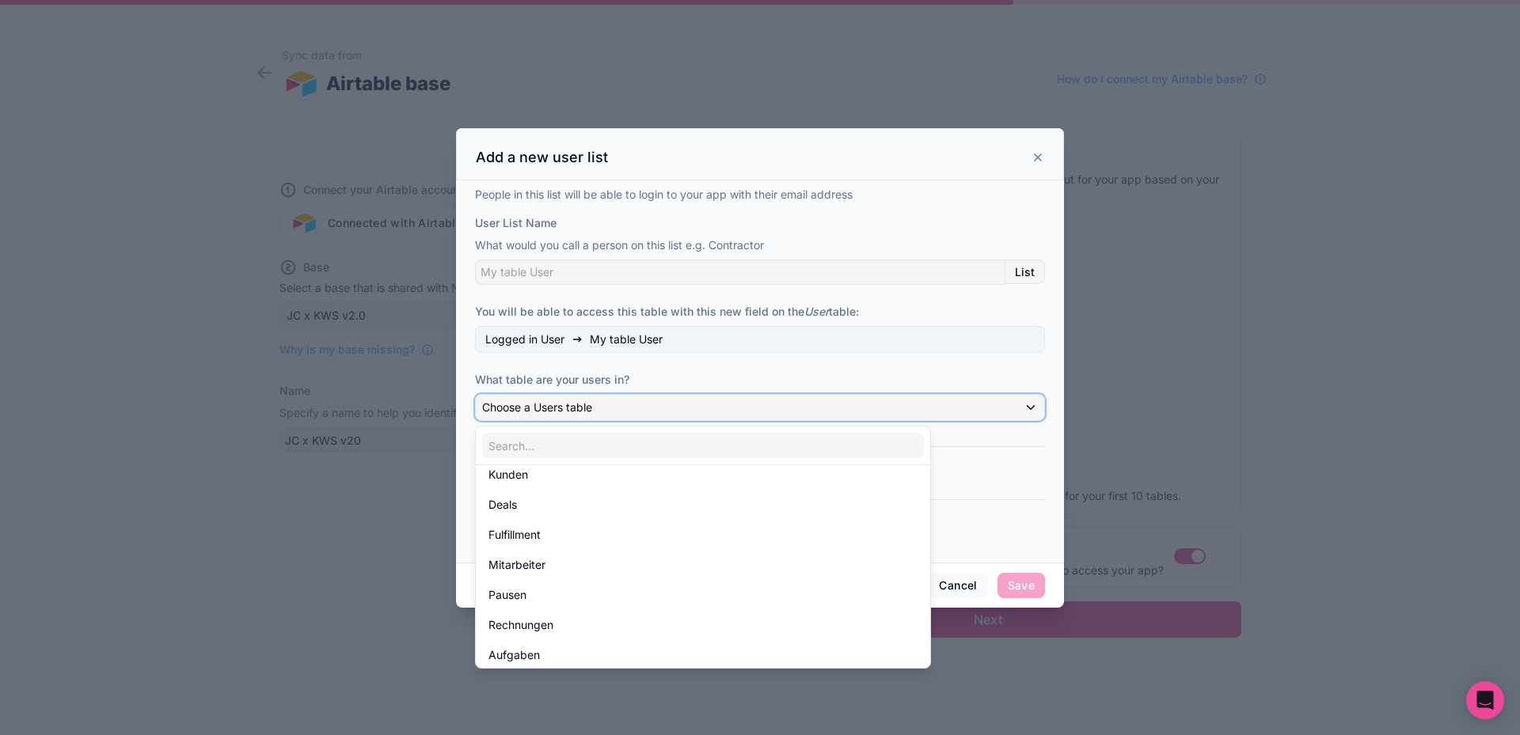
scroll to position [79, 0]
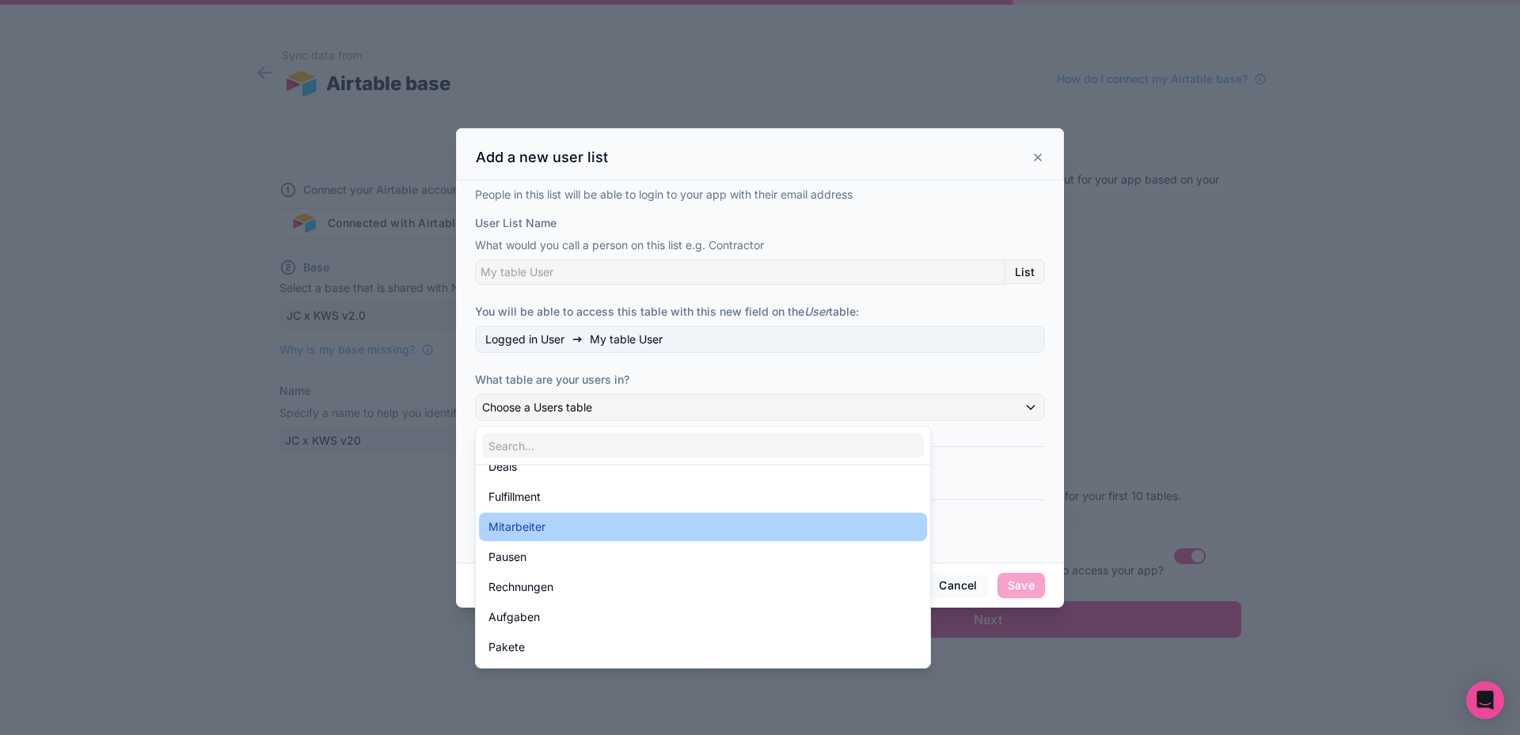
click at [545, 522] on span "Mitarbeiter" at bounding box center [516, 527] width 57 height 19
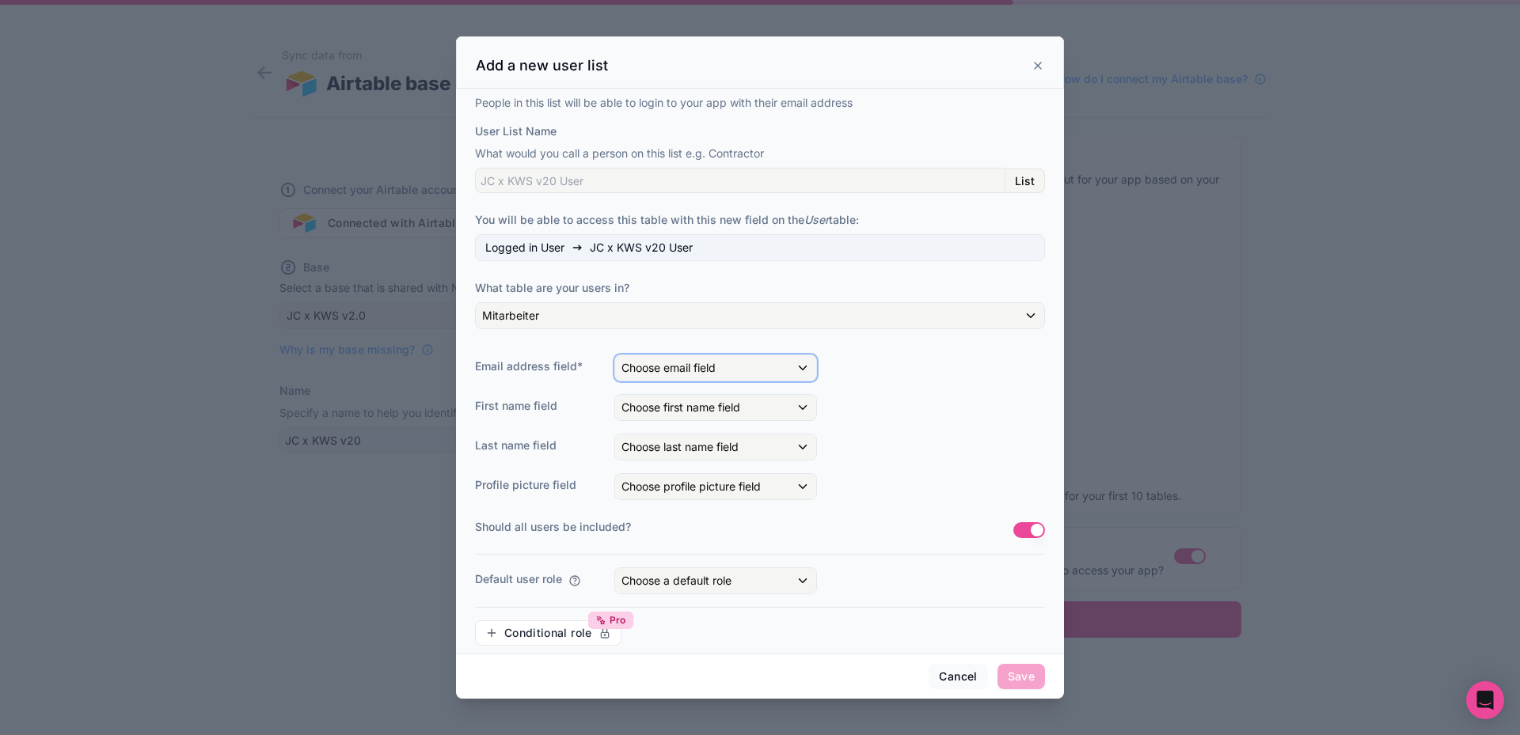
click at [704, 366] on span "Choose email field" at bounding box center [668, 367] width 94 height 13
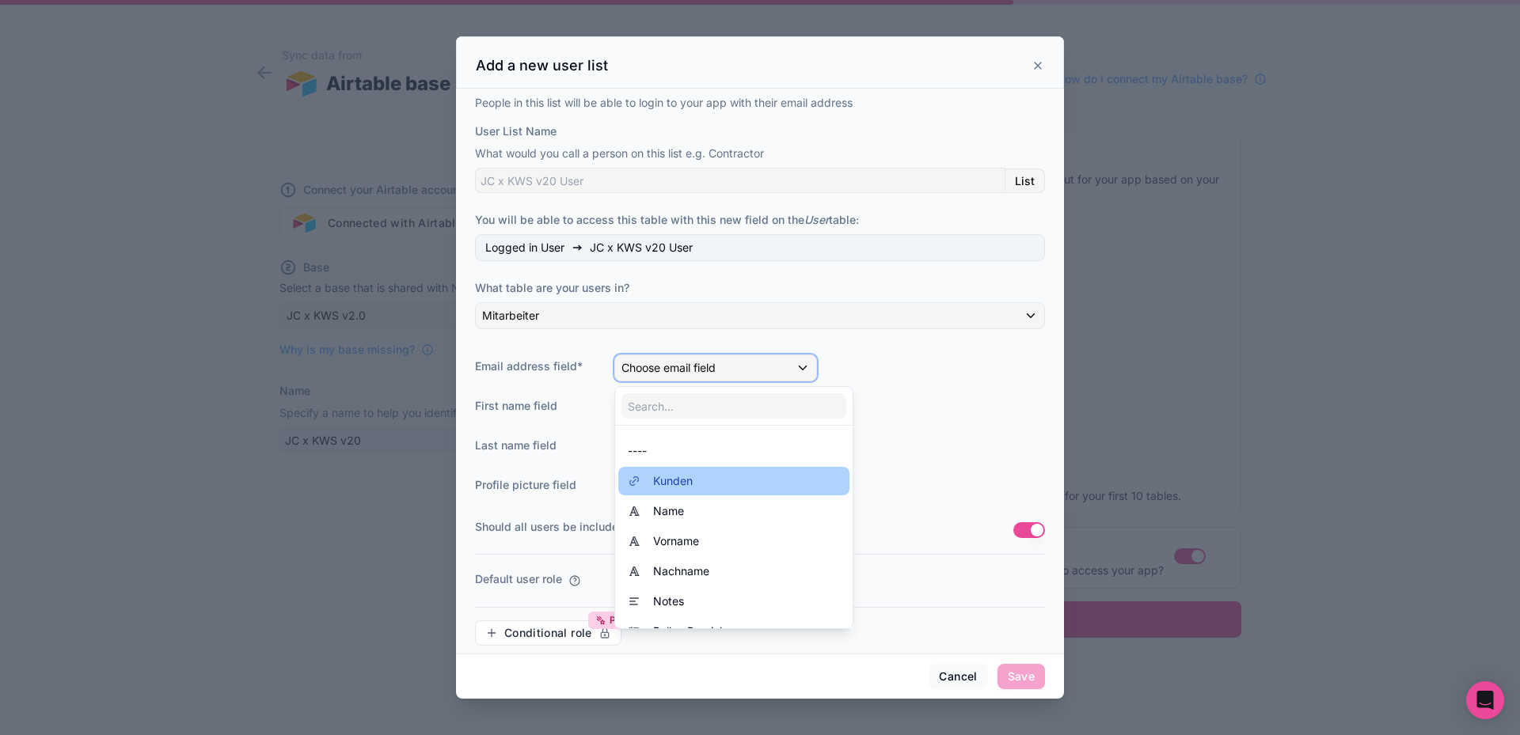
scroll to position [0, 0]
click at [601, 294] on div at bounding box center [760, 367] width 608 height 662
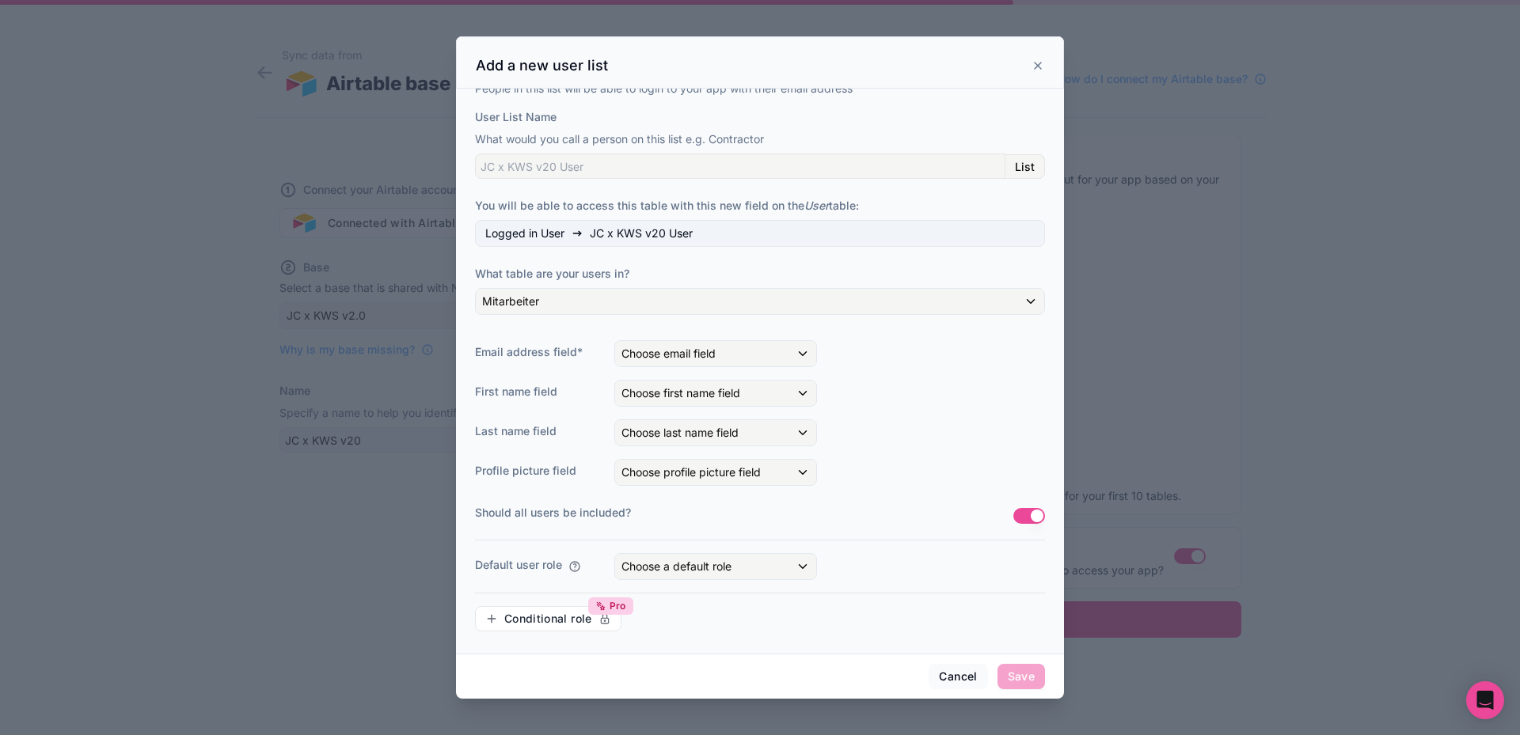
scroll to position [17, 0]
click at [667, 379] on div "Choose first name field" at bounding box center [715, 390] width 201 height 25
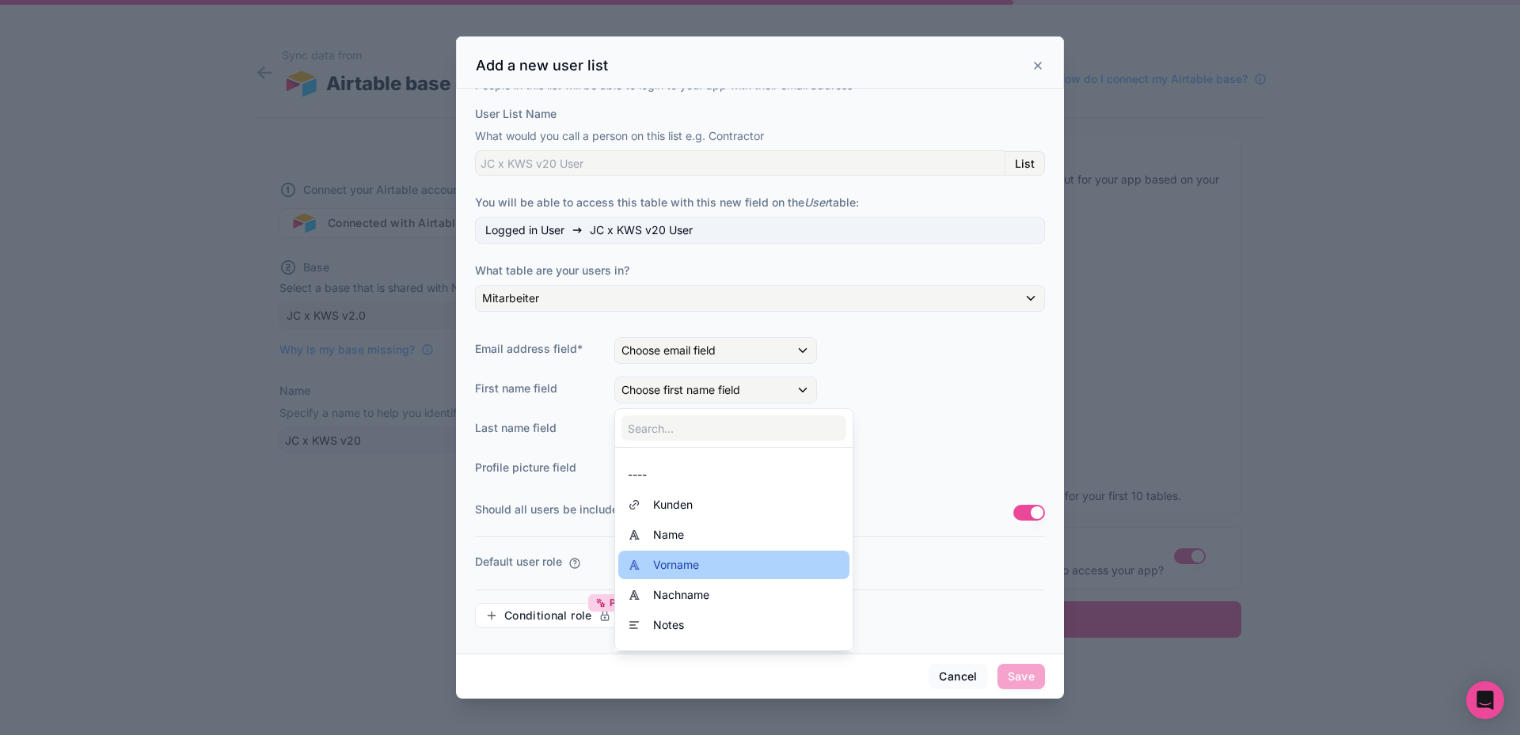
click at [704, 556] on div "Vorname" at bounding box center [734, 565] width 212 height 19
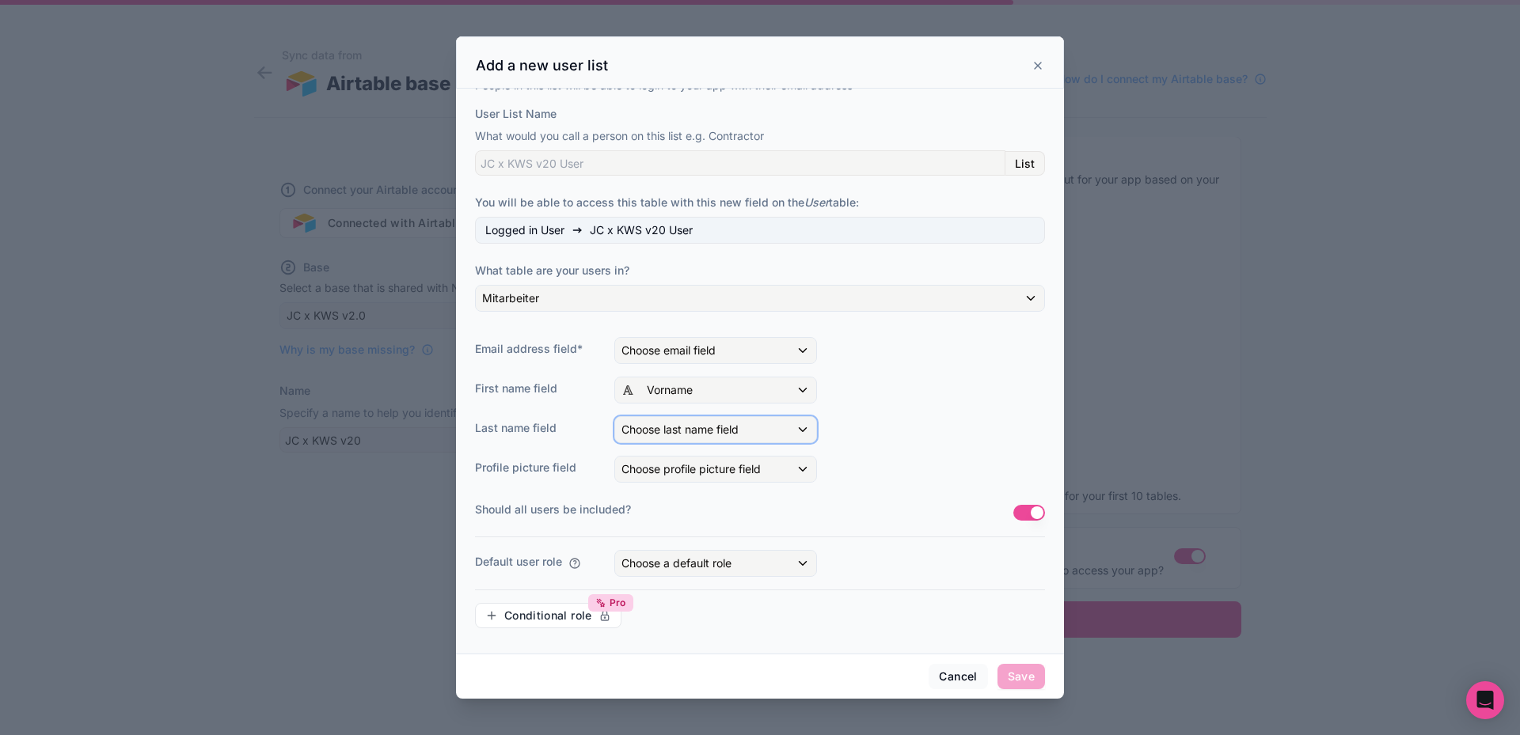
click at [689, 431] on span "Choose last name field" at bounding box center [679, 429] width 117 height 13
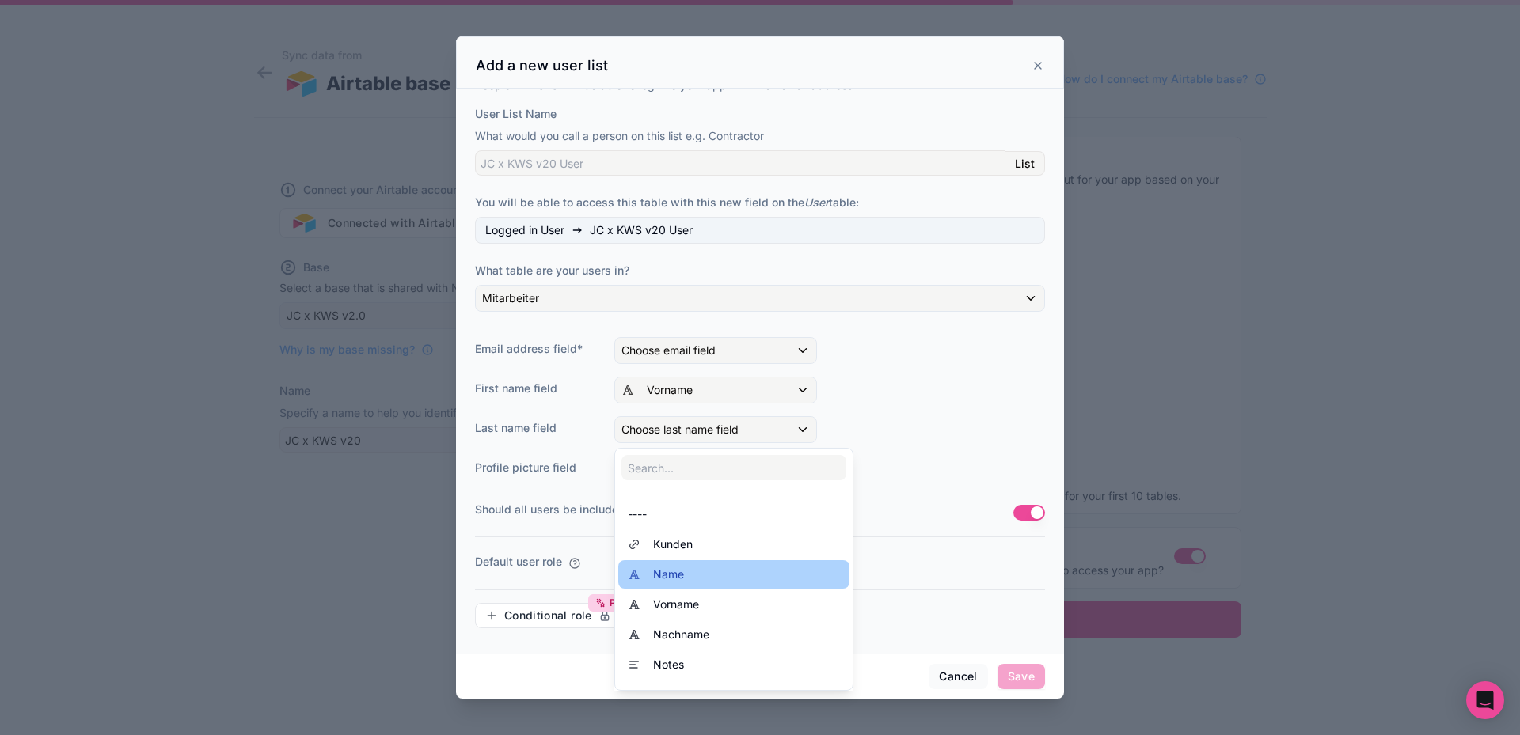
click at [691, 574] on div "Name" at bounding box center [734, 574] width 212 height 19
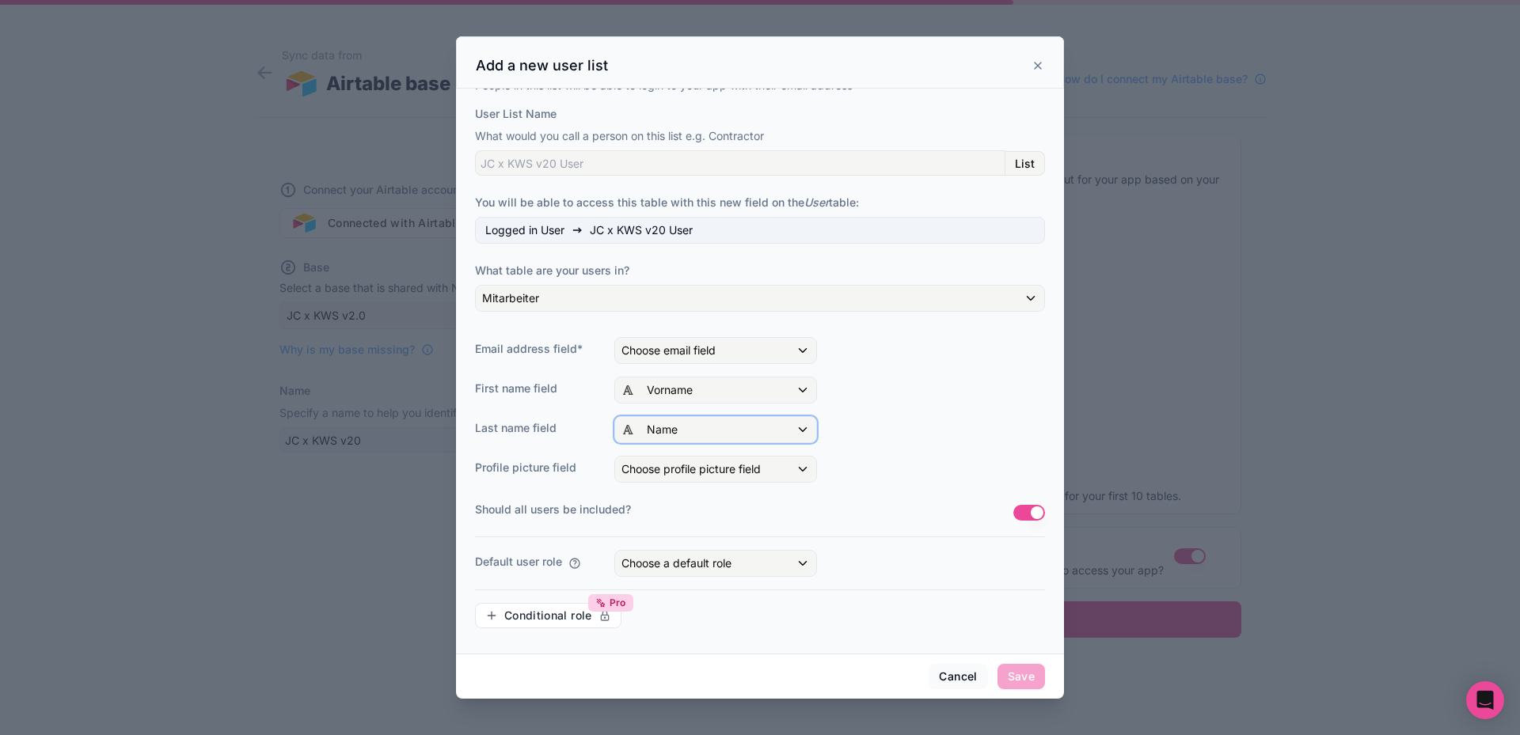
click at [674, 435] on span "Name" at bounding box center [662, 430] width 31 height 16
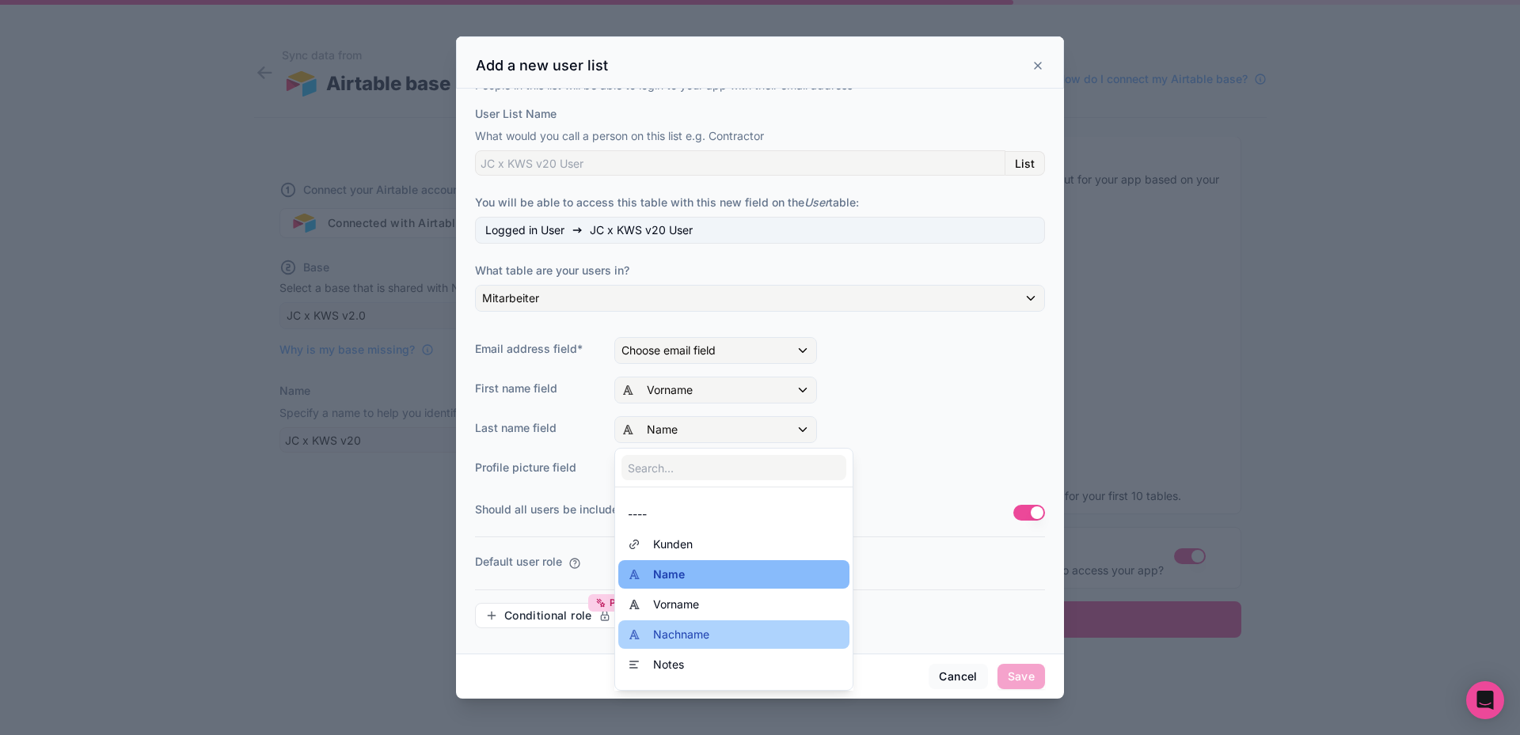
click at [692, 630] on span "Nachname" at bounding box center [681, 634] width 56 height 19
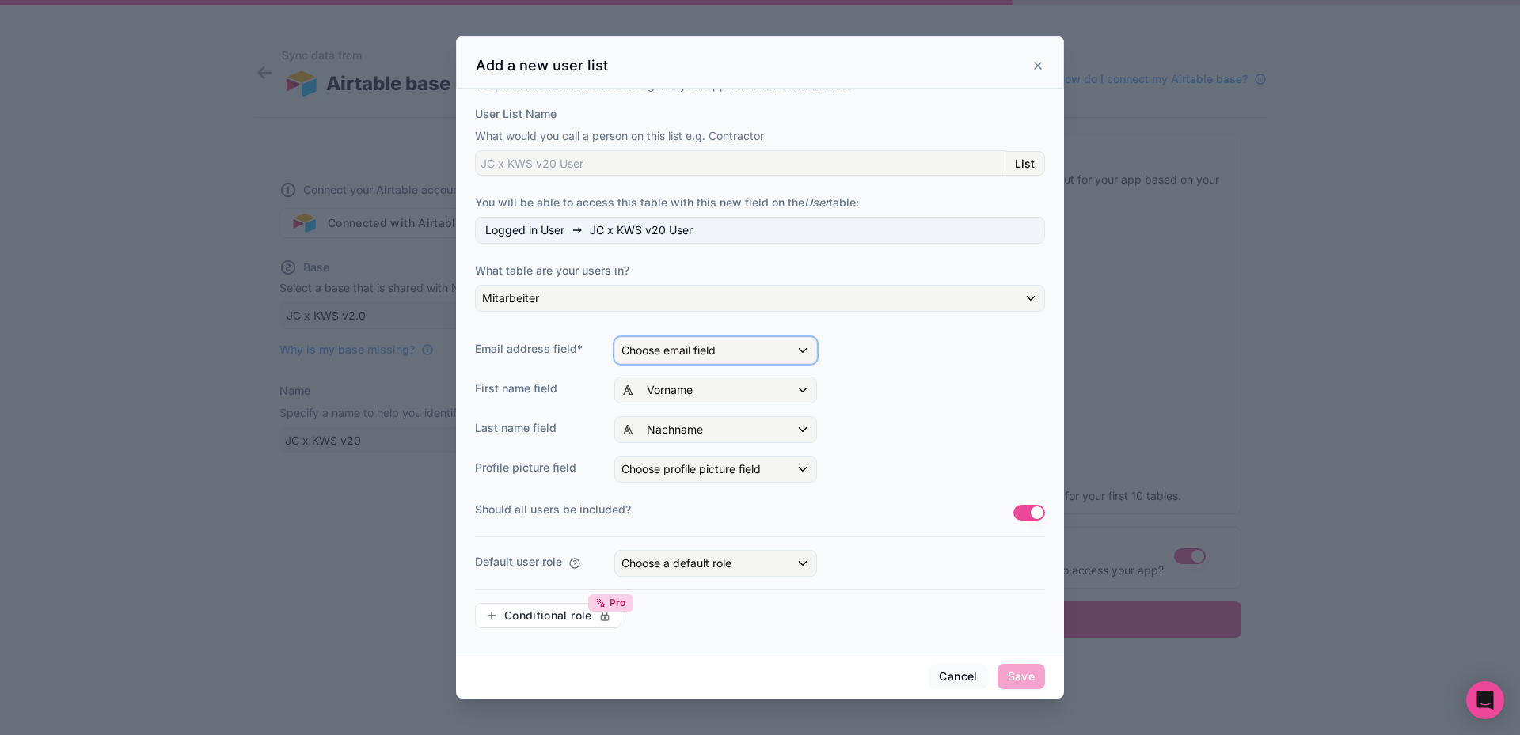
click at [699, 347] on span "Choose email field" at bounding box center [668, 349] width 94 height 13
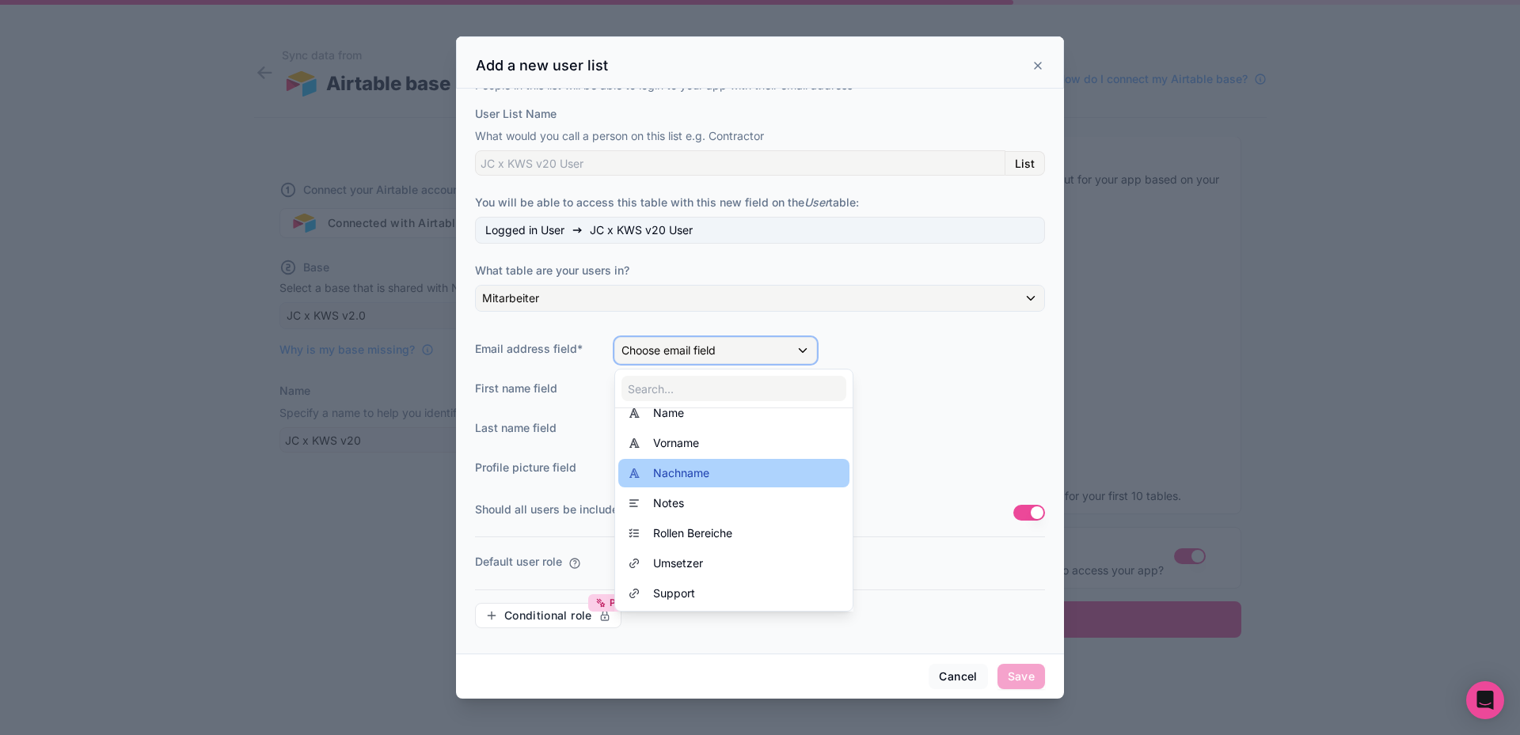
scroll to position [0, 0]
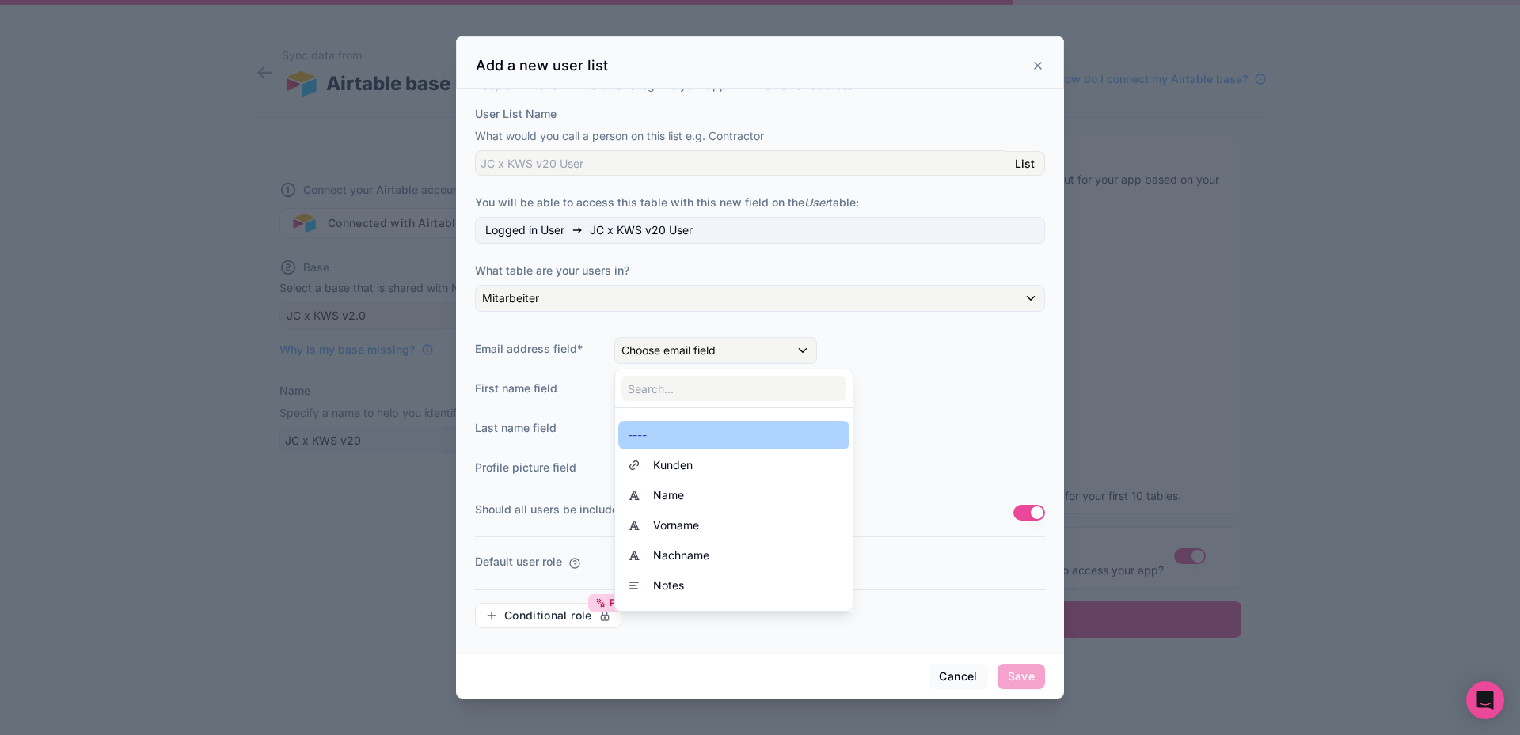
click at [673, 437] on div "----" at bounding box center [734, 435] width 212 height 19
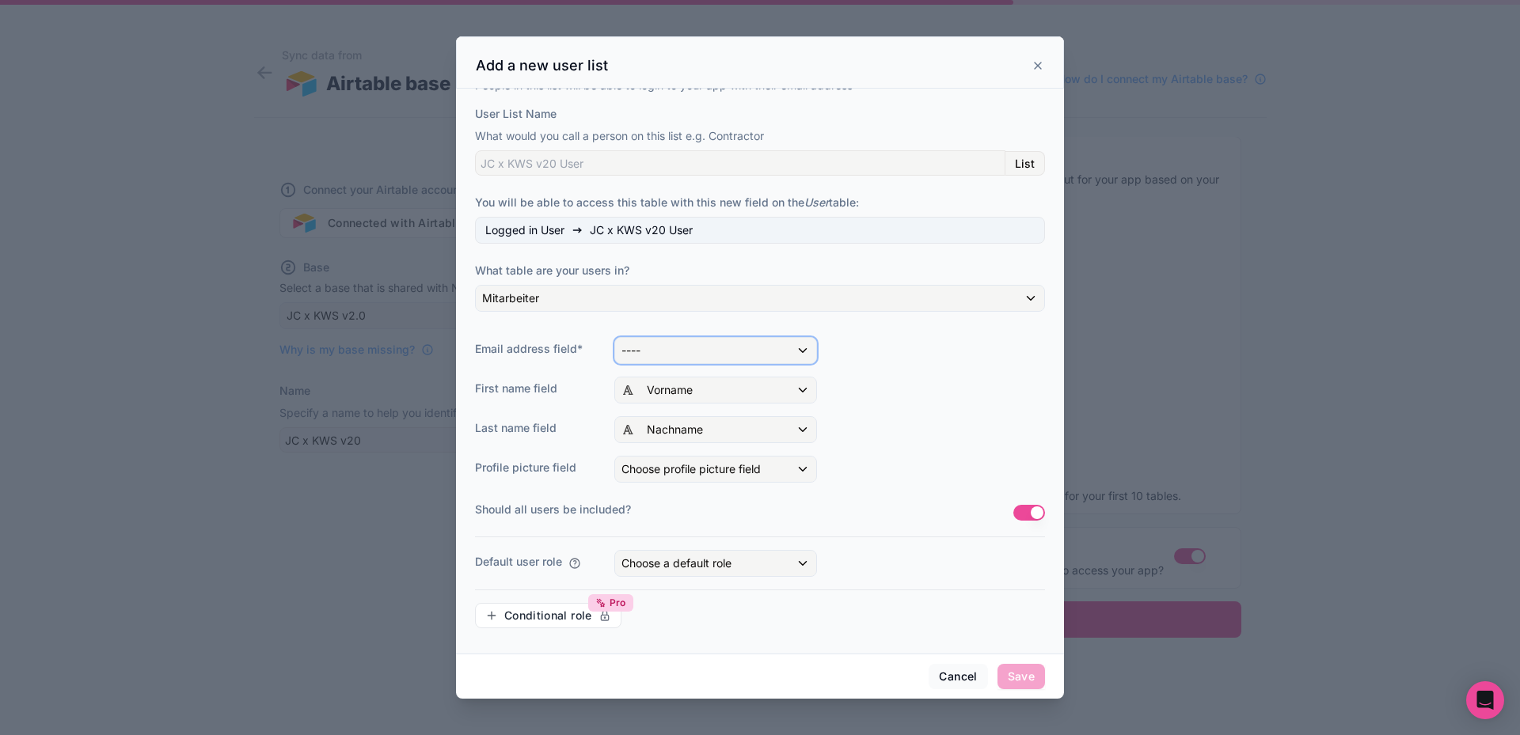
click at [704, 356] on div "----" at bounding box center [715, 350] width 201 height 25
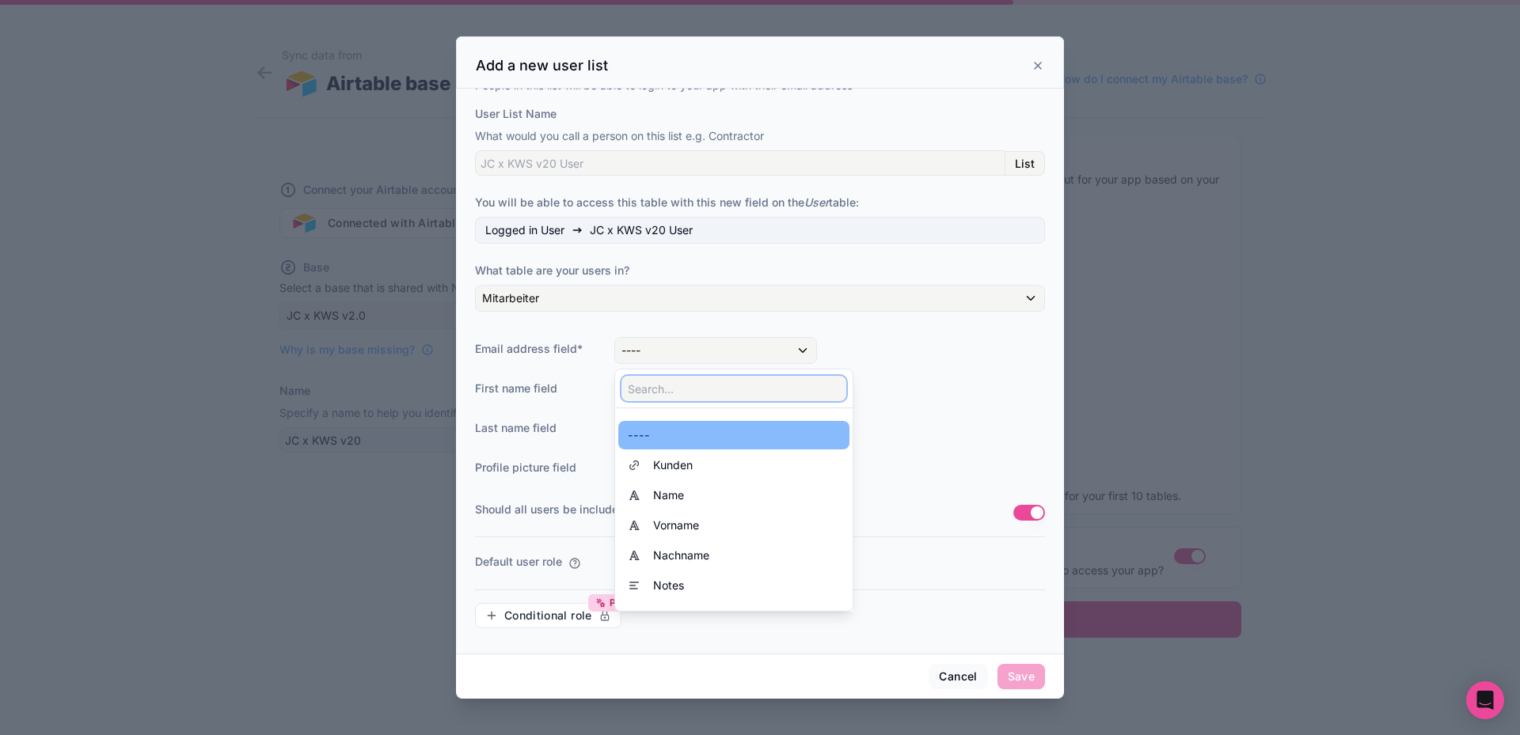
click at [689, 384] on input "text" at bounding box center [733, 388] width 225 height 25
click at [687, 349] on div at bounding box center [760, 367] width 608 height 662
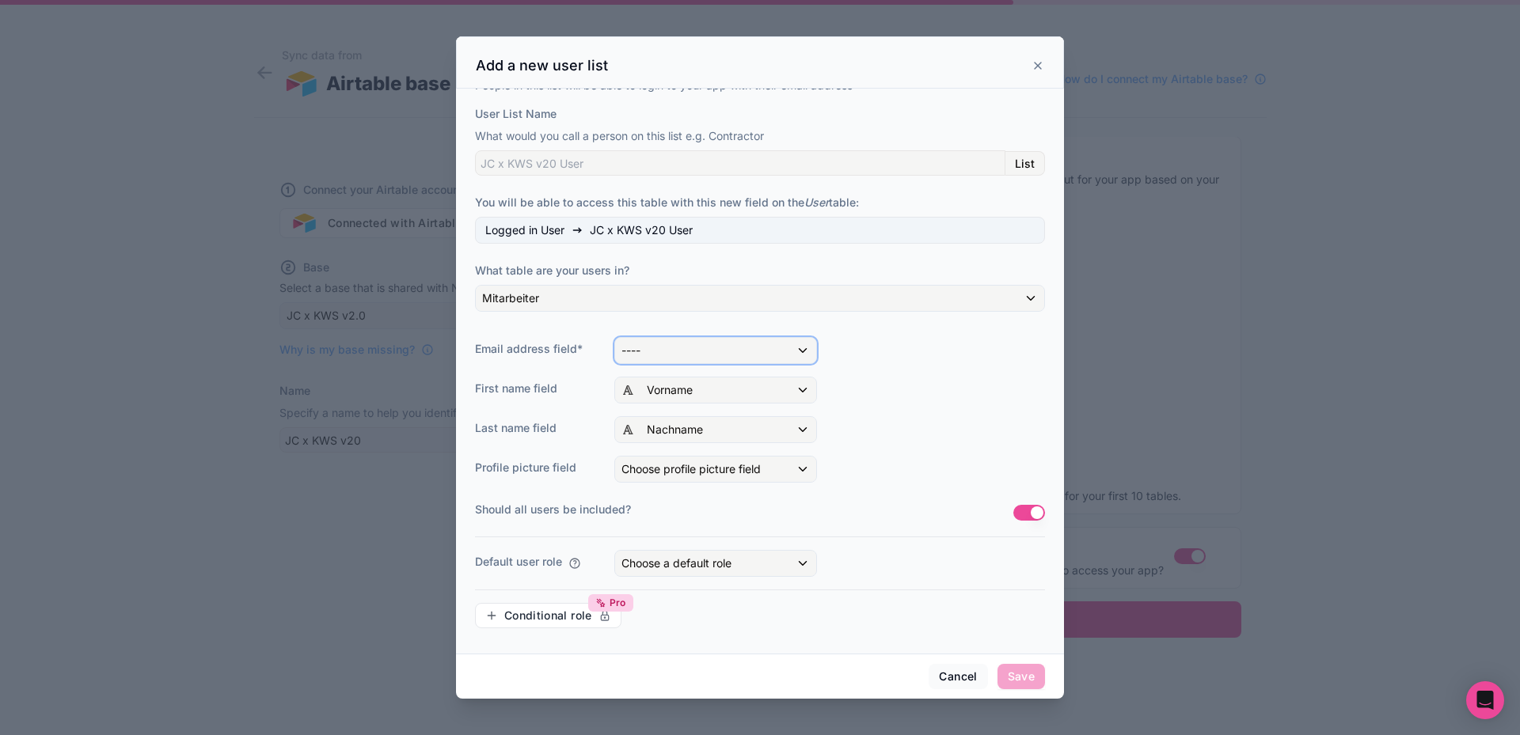
click at [687, 349] on div "----" at bounding box center [715, 350] width 201 height 25
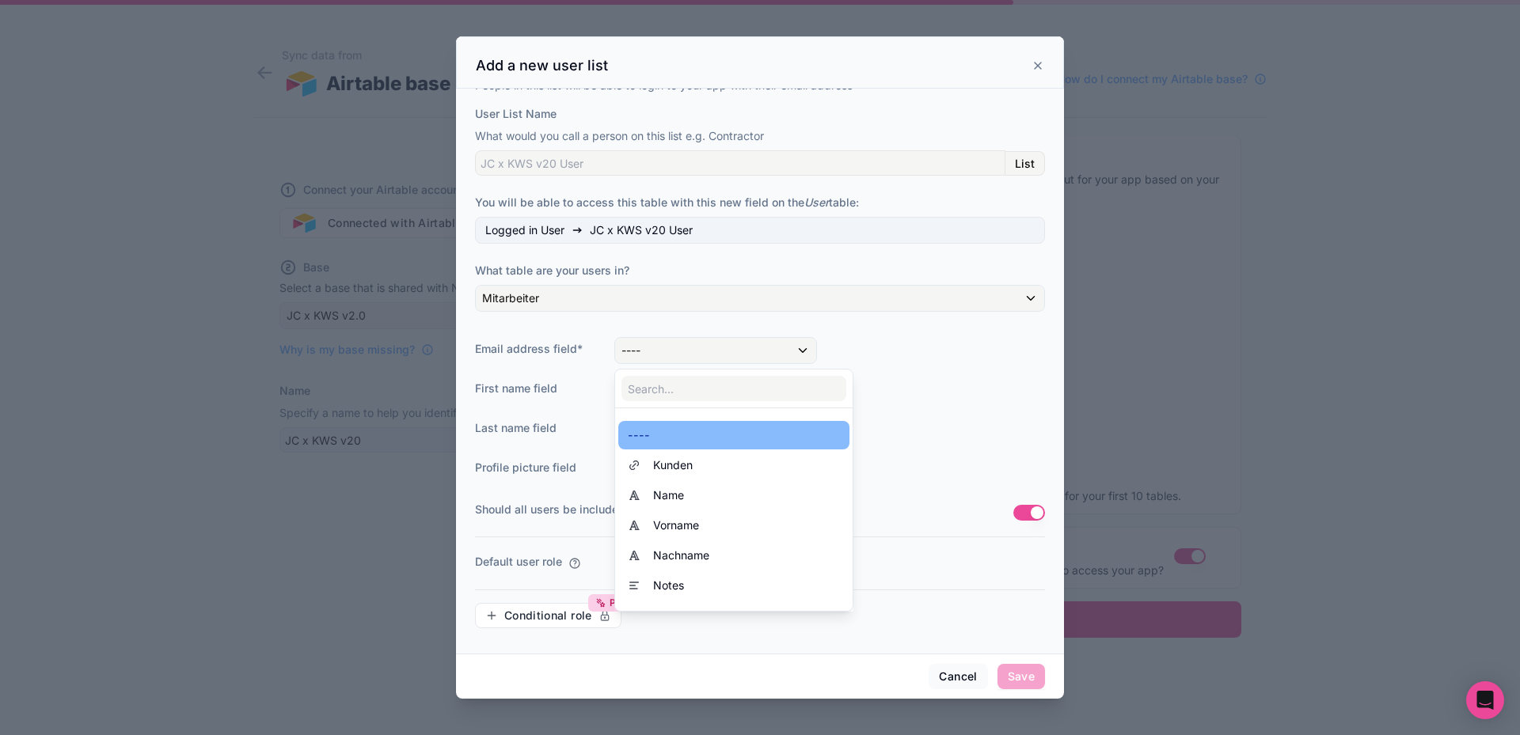
click at [687, 349] on div at bounding box center [760, 367] width 608 height 662
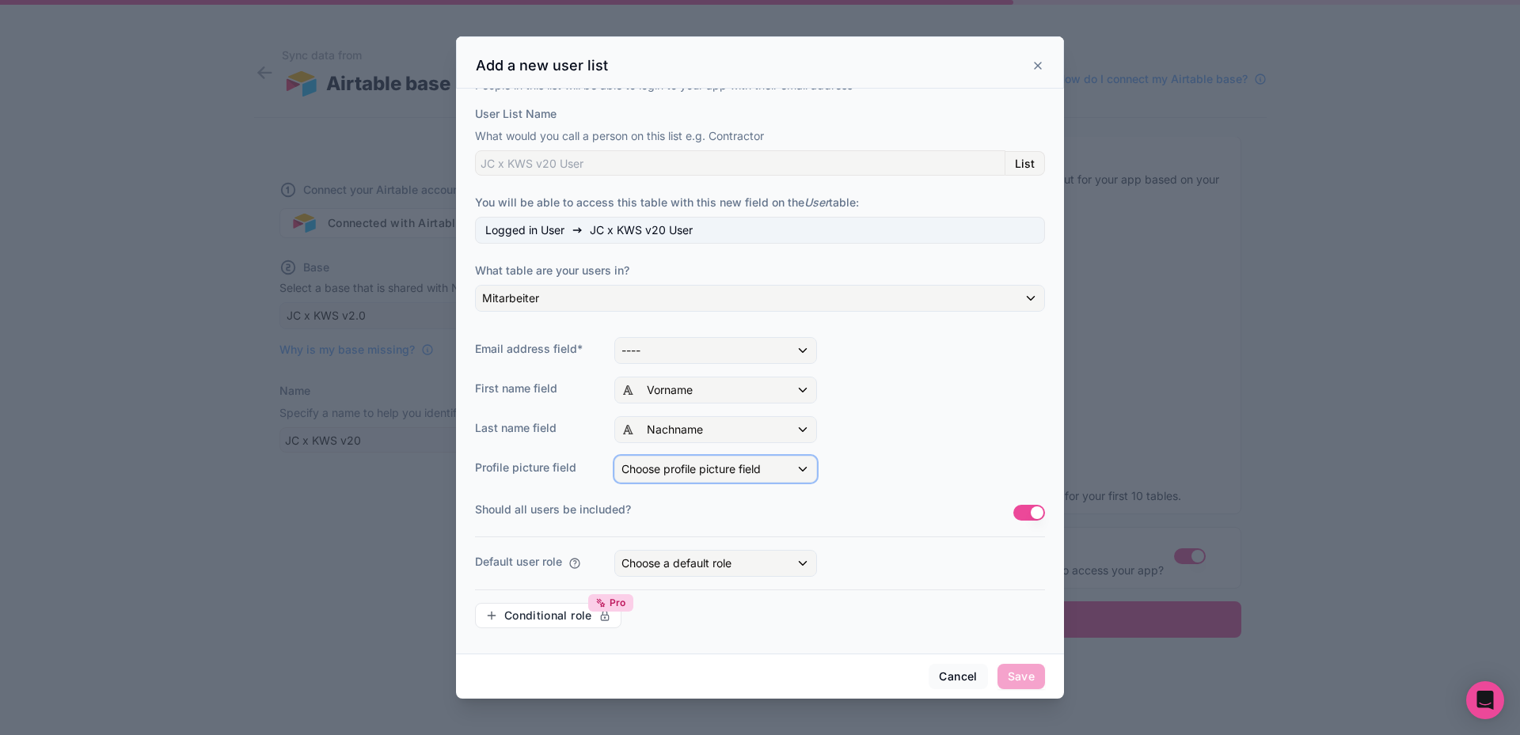
click at [688, 472] on span "Choose profile picture field" at bounding box center [690, 468] width 139 height 13
click at [683, 548] on div "----" at bounding box center [734, 554] width 212 height 19
click at [702, 557] on span "Choose a default role" at bounding box center [676, 562] width 110 height 13
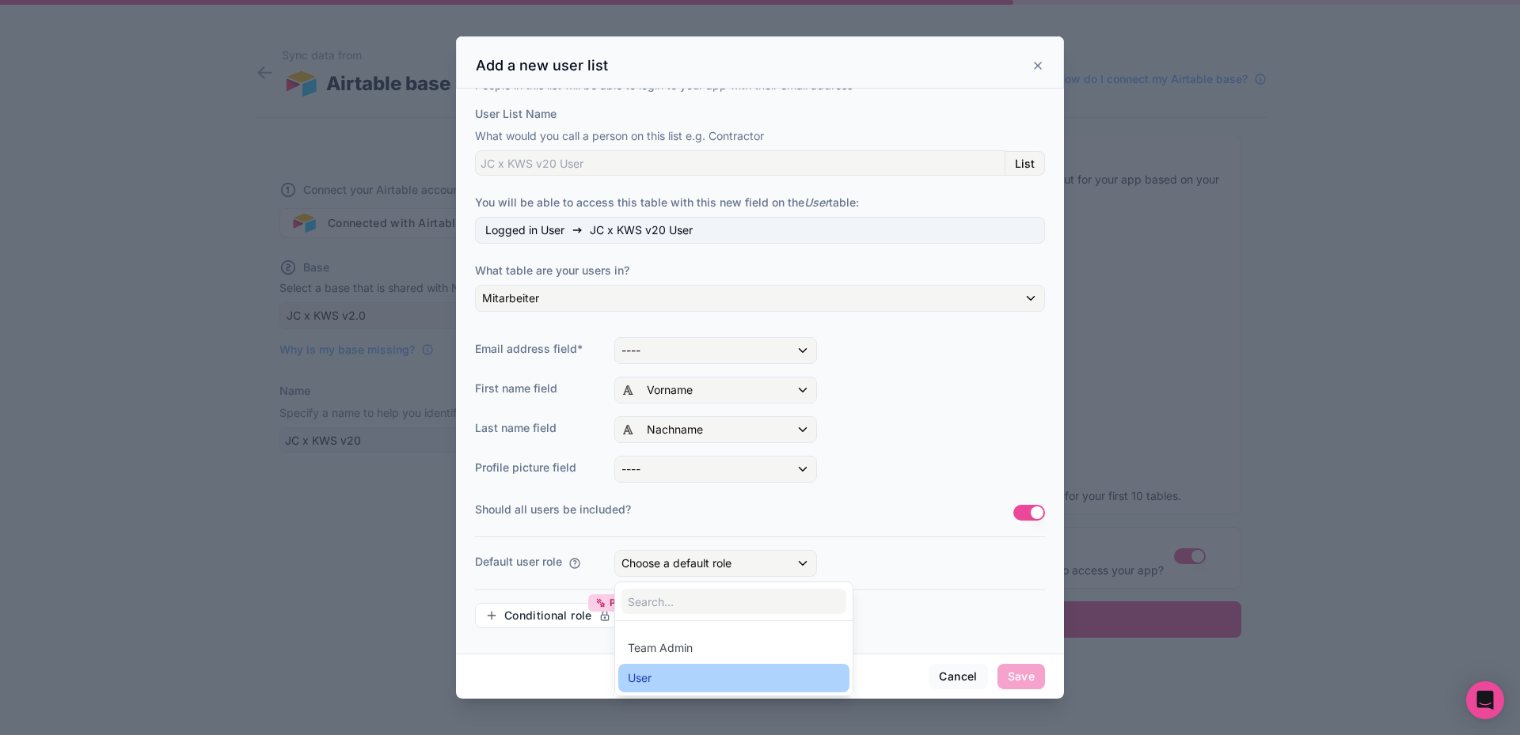
click at [707, 677] on div "User" at bounding box center [734, 678] width 212 height 19
click at [1016, 509] on button "Use setting" at bounding box center [1029, 513] width 32 height 16
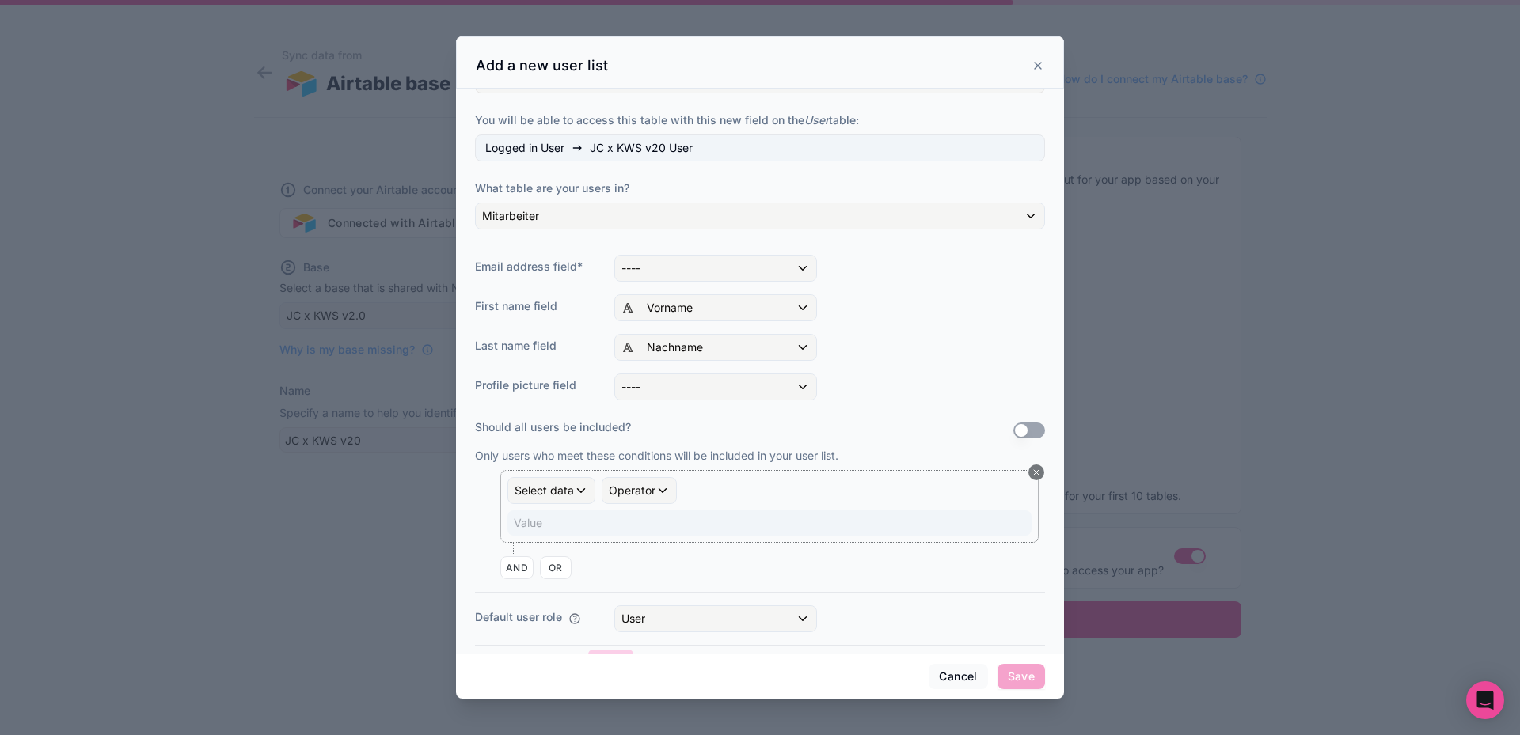
scroll to position [155, 0]
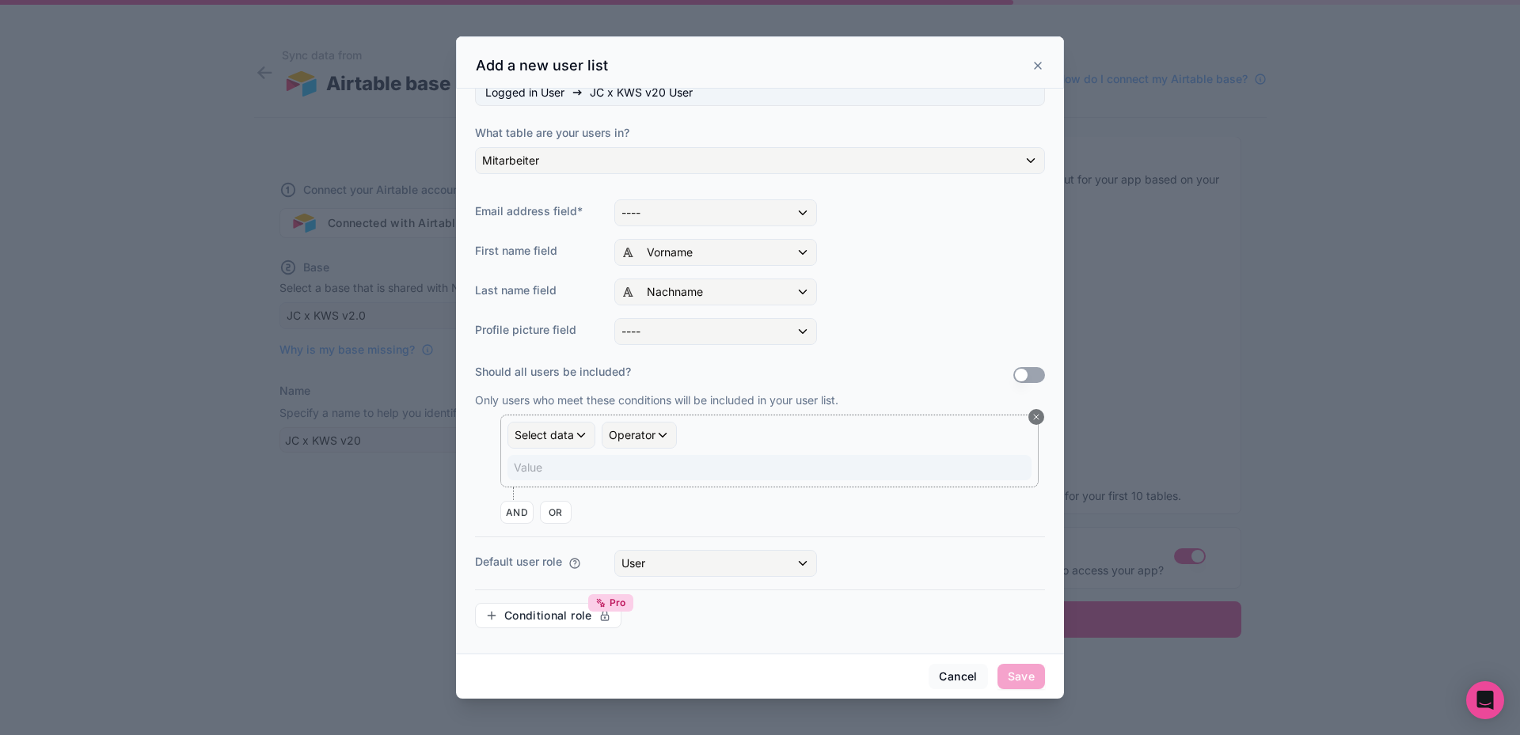
click at [531, 413] on div "Only users who meet these conditions will be included in your user list. Select…" at bounding box center [760, 458] width 570 height 131
click at [547, 436] on span "Select data" at bounding box center [543, 435] width 59 height 16
click at [618, 434] on div at bounding box center [760, 367] width 608 height 662
click at [620, 434] on span "Operator" at bounding box center [632, 434] width 47 height 13
click at [632, 438] on div at bounding box center [760, 367] width 608 height 662
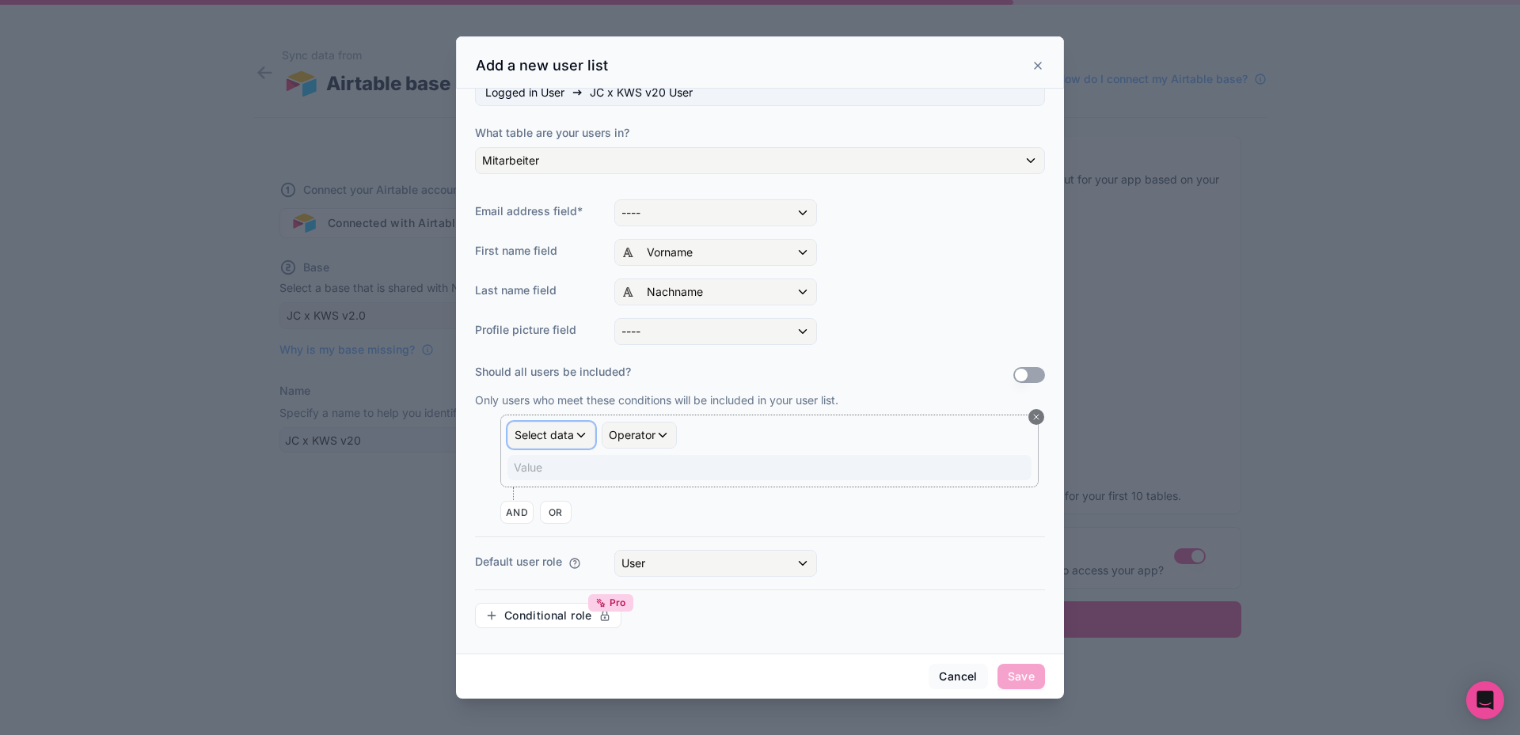
click at [584, 435] on div "Select data" at bounding box center [551, 435] width 86 height 25
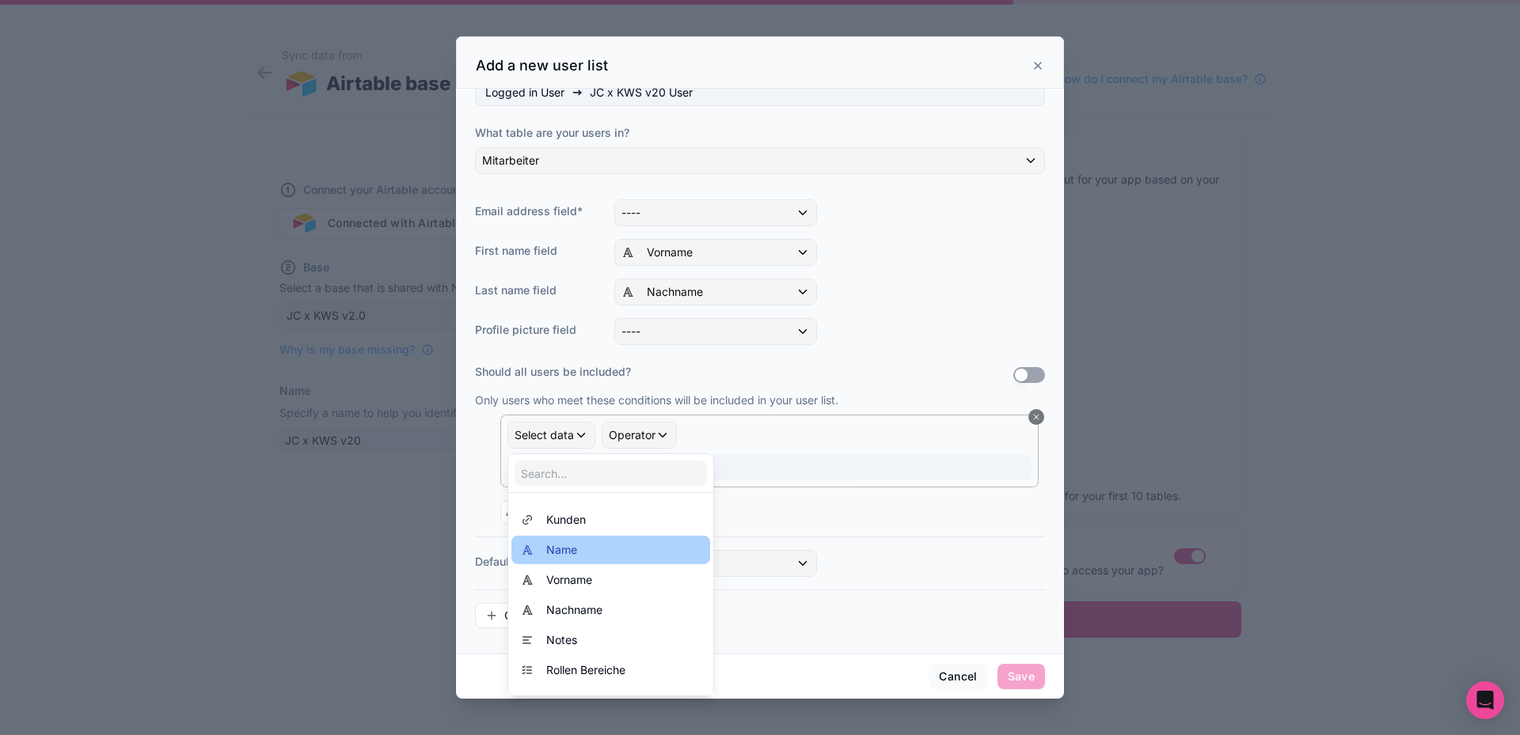
click at [570, 554] on span "Name" at bounding box center [561, 550] width 31 height 19
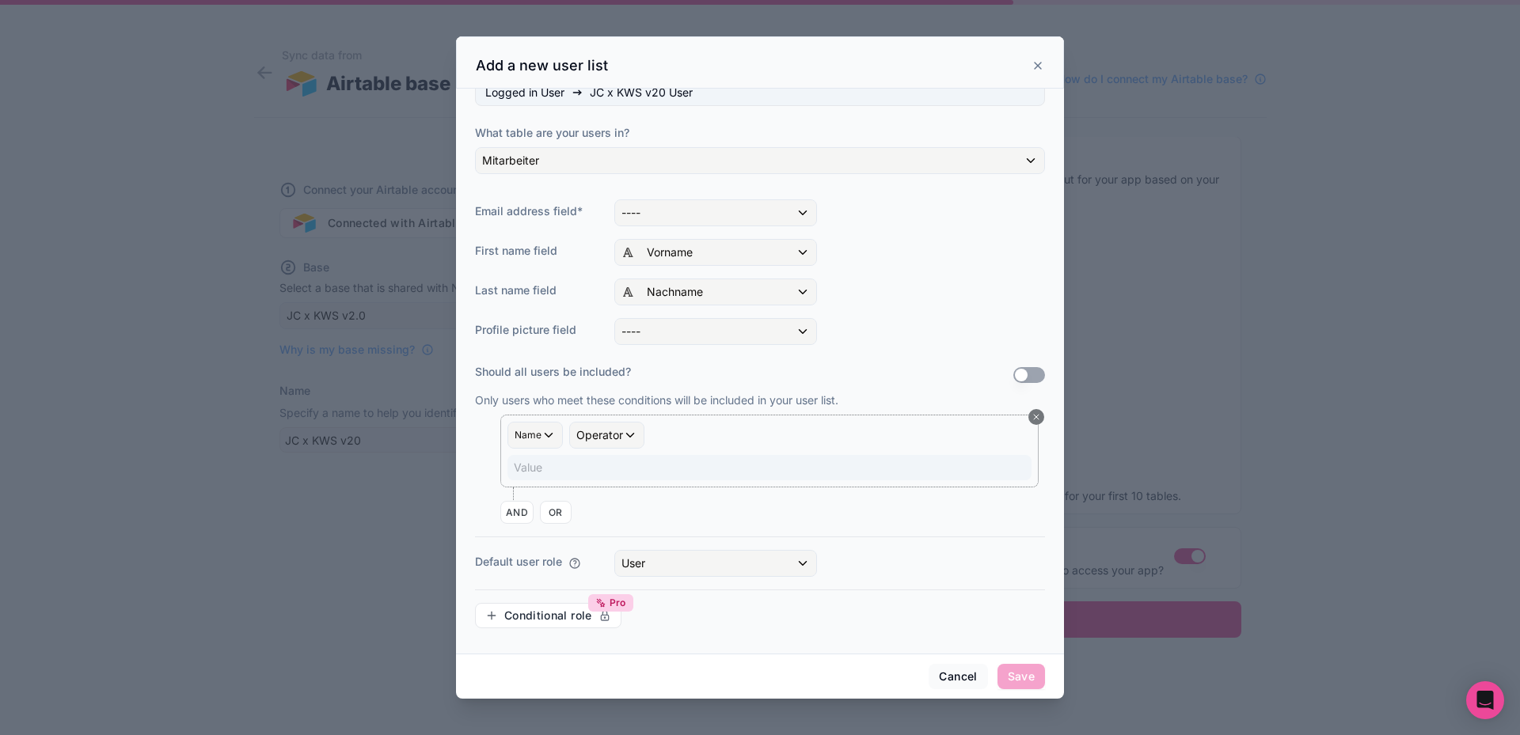
click at [582, 469] on p "Value ﻿" at bounding box center [771, 468] width 514 height 16
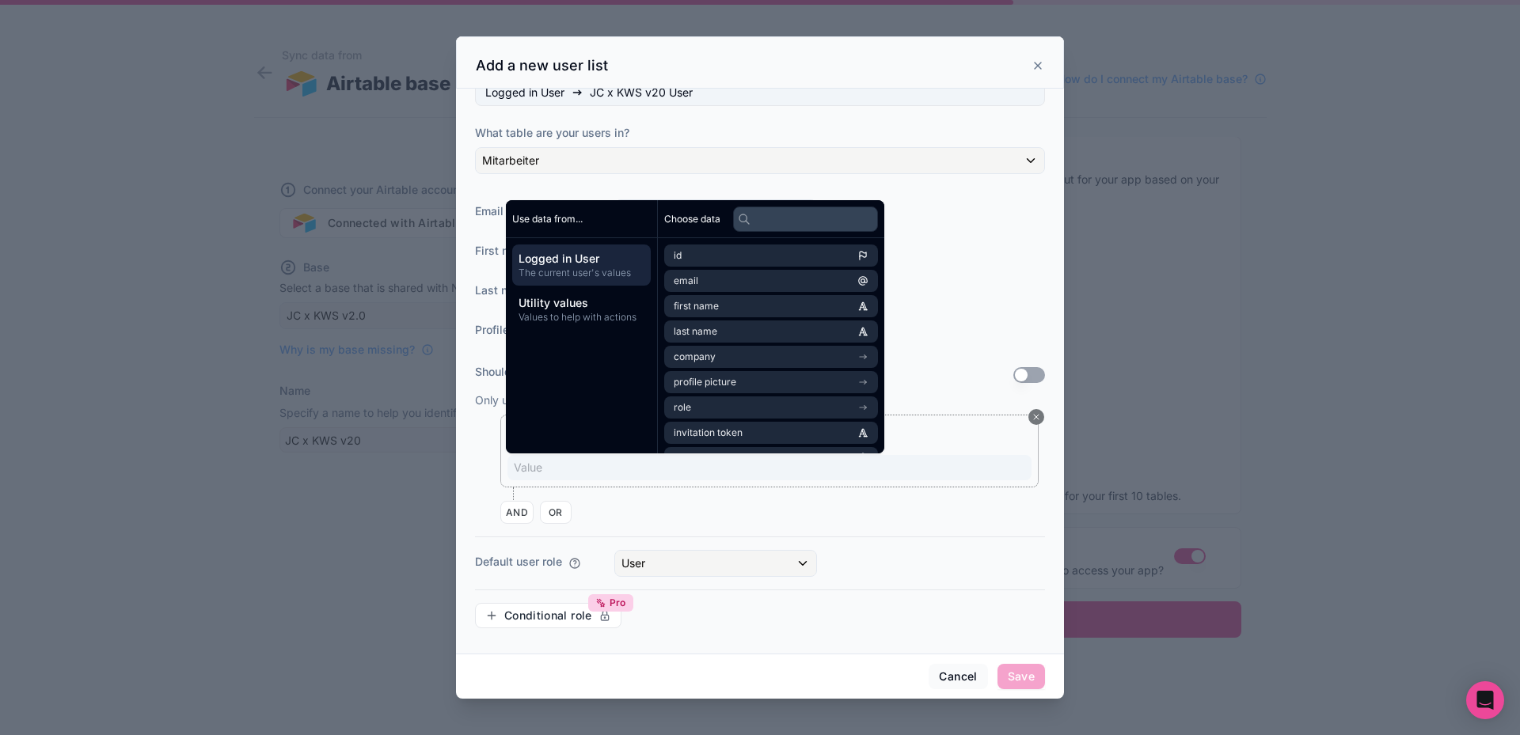
click at [571, 491] on div "Name Operator Value ﻿" at bounding box center [772, 457] width 545 height 85
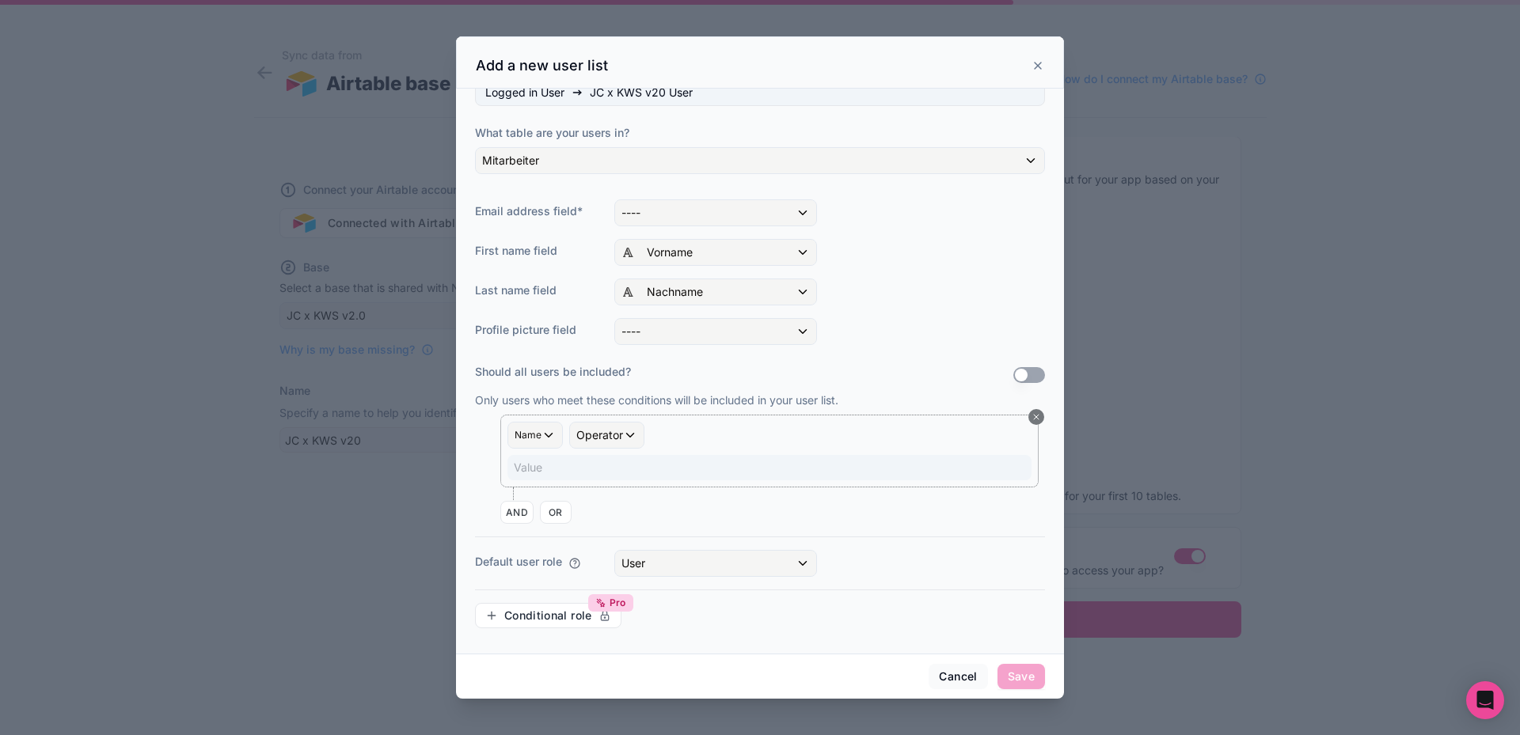
click at [567, 473] on p "Value ﻿" at bounding box center [771, 468] width 514 height 16
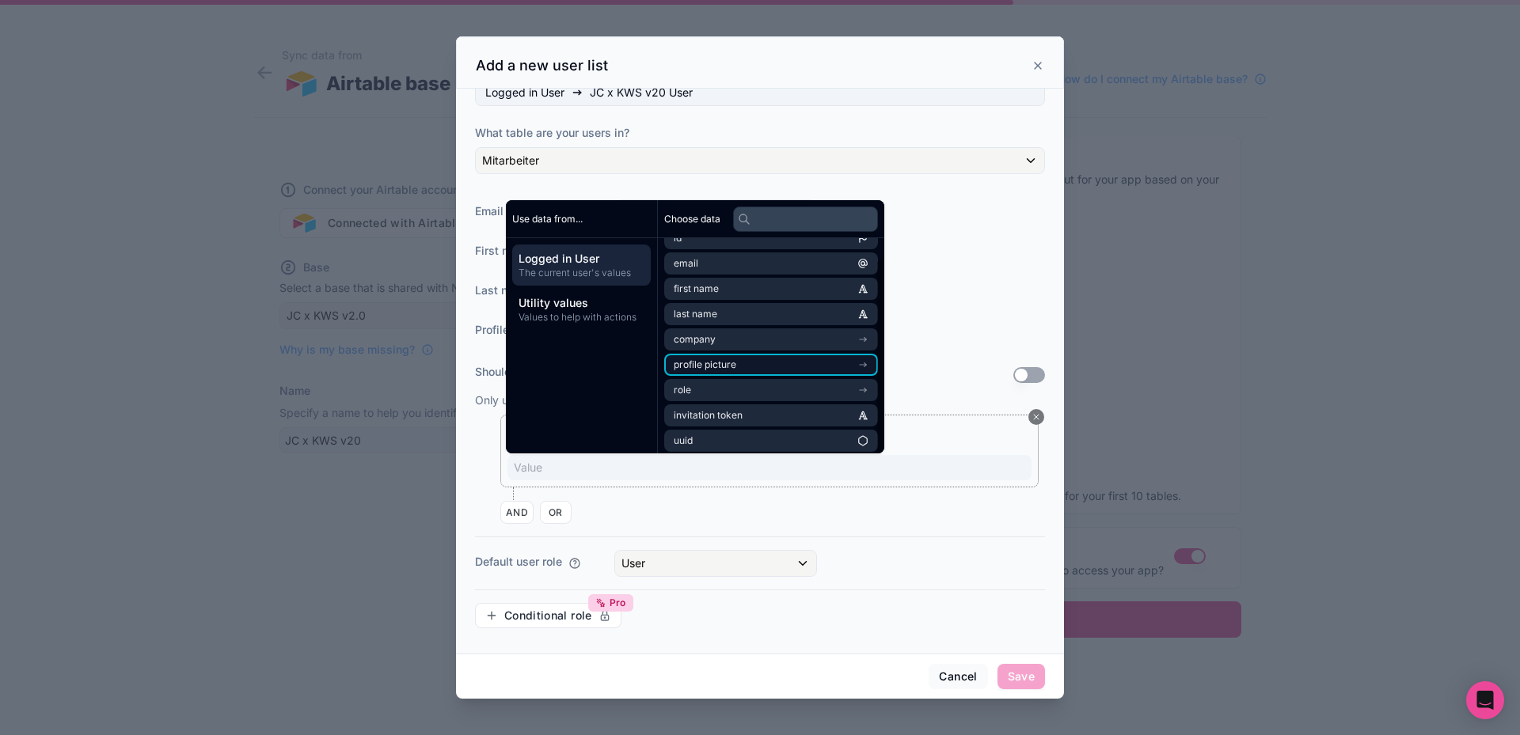
scroll to position [22, 0]
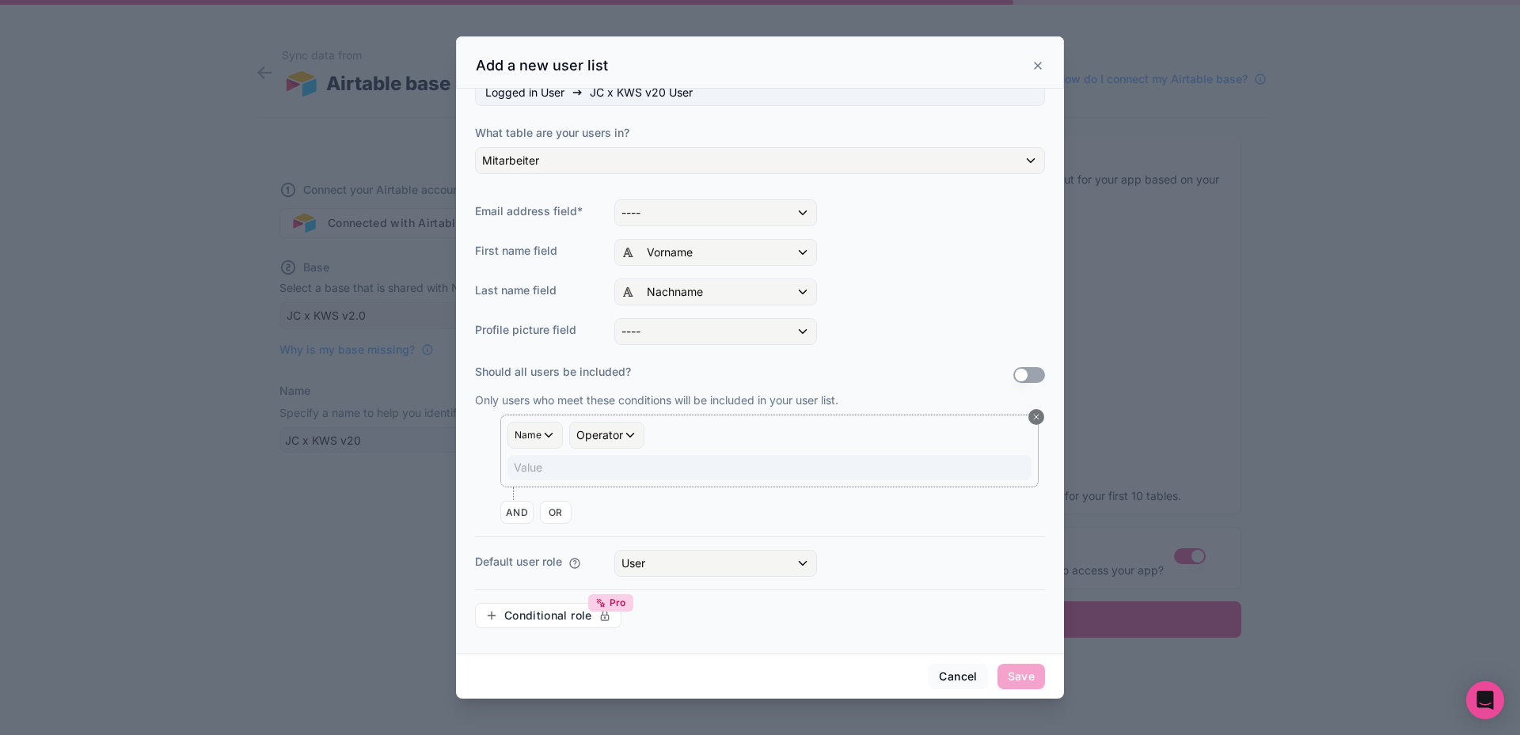
click at [629, 498] on div "Name Operator Value ﻿" at bounding box center [772, 457] width 545 height 85
click at [620, 437] on span "Operator" at bounding box center [599, 434] width 47 height 13
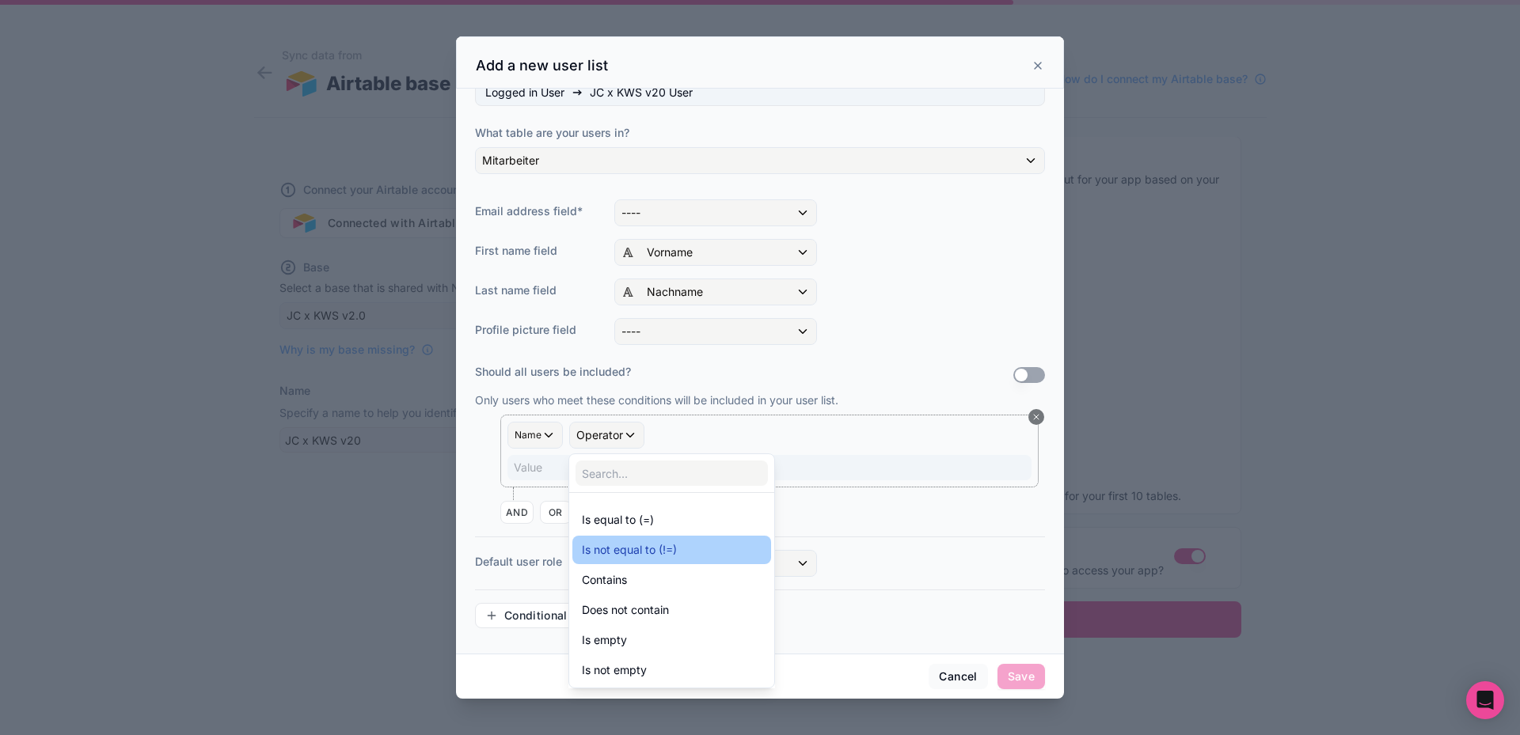
click at [617, 552] on span "Is not equal to (!=)" at bounding box center [629, 550] width 95 height 19
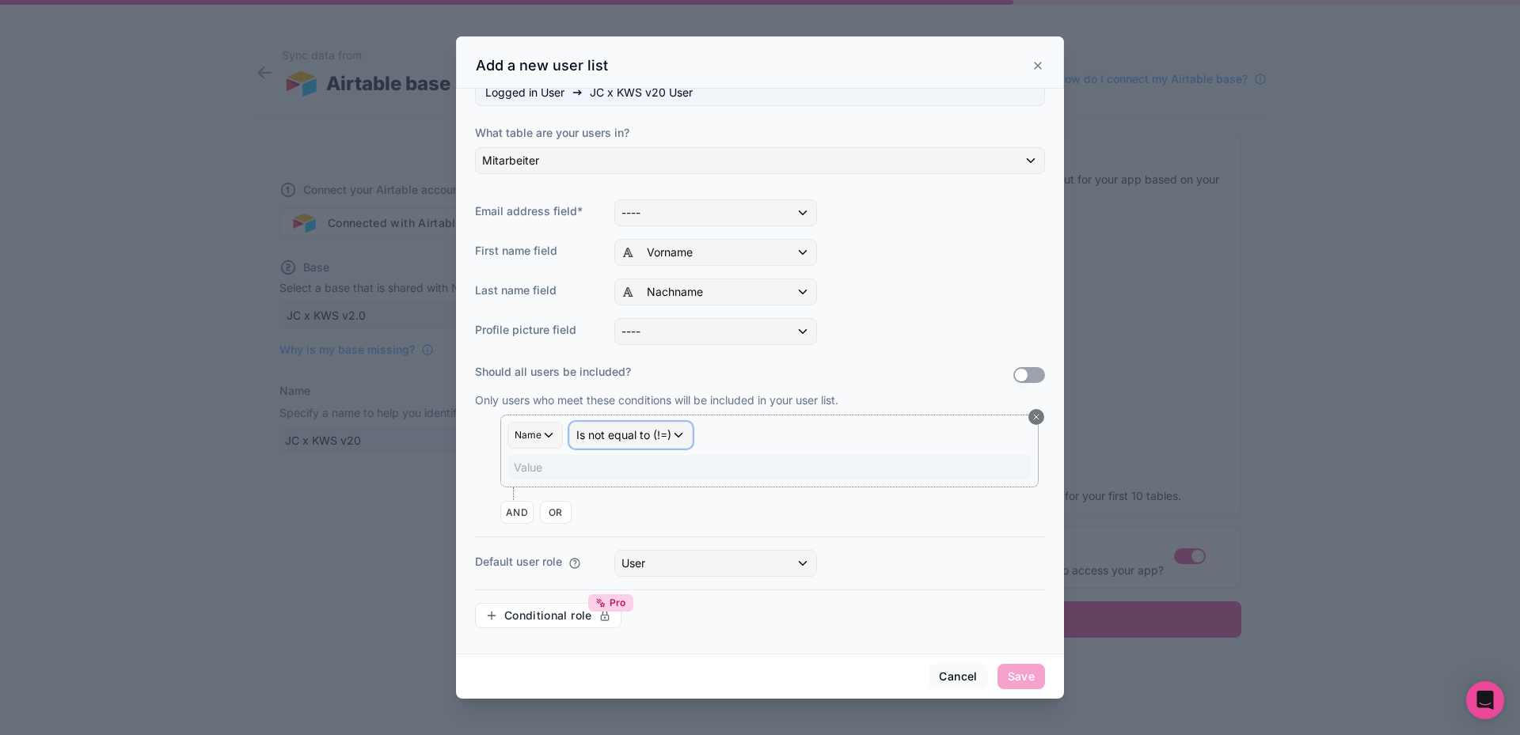
click at [604, 444] on div "Is not equal to (!=)" at bounding box center [631, 435] width 122 height 25
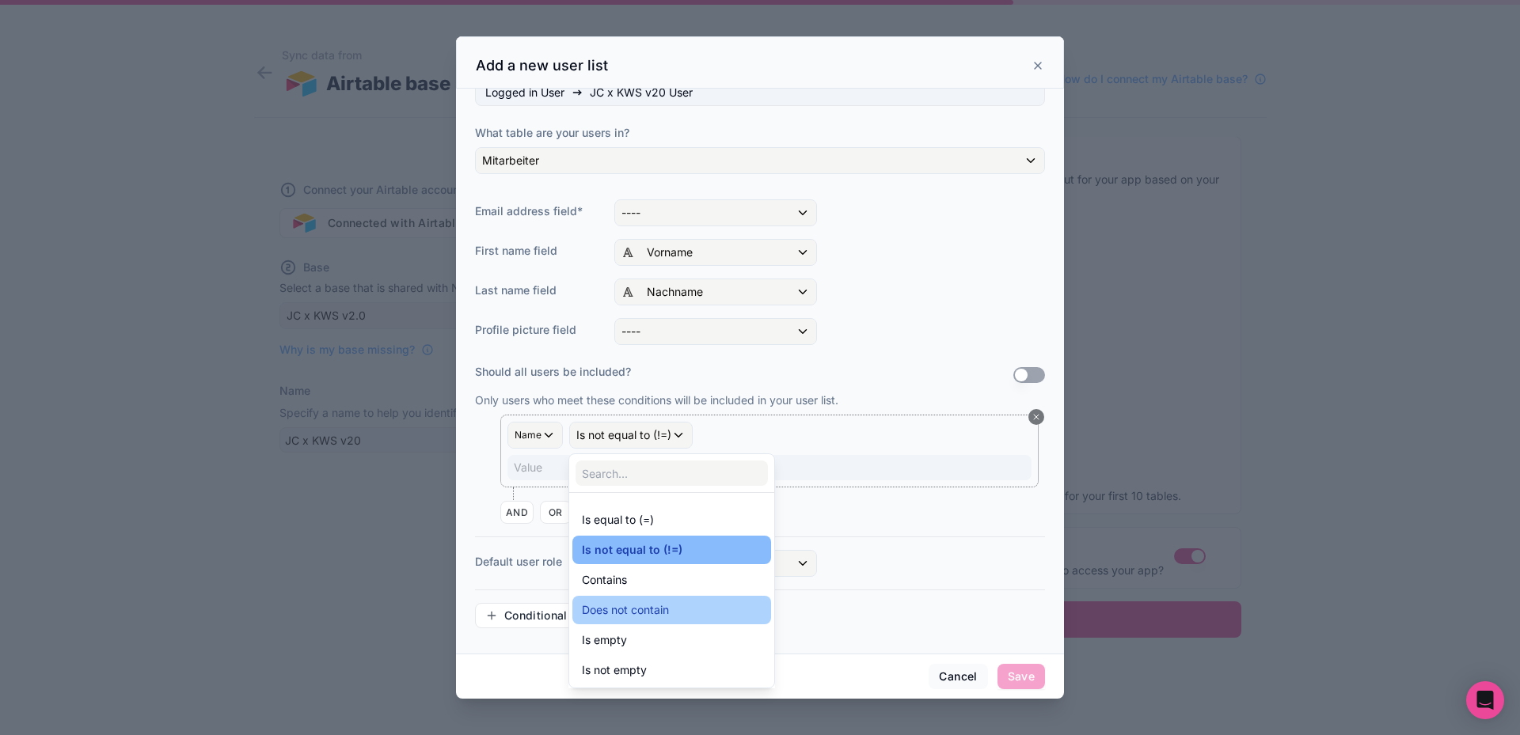
click at [620, 605] on span "Does not contain" at bounding box center [625, 610] width 87 height 19
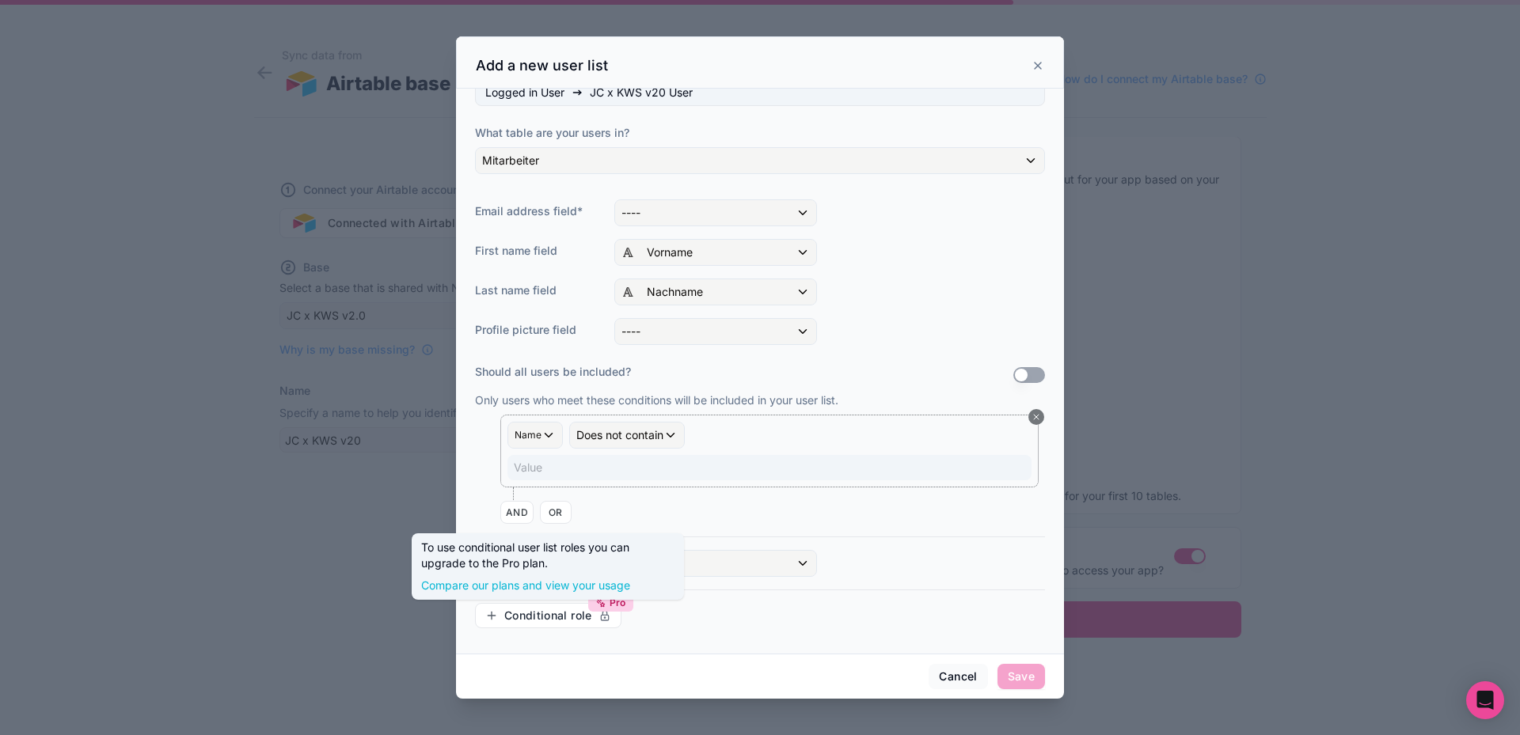
click at [607, 476] on div "Value ﻿" at bounding box center [769, 467] width 524 height 25
click at [609, 465] on p "Value ﻿" at bounding box center [771, 468] width 514 height 16
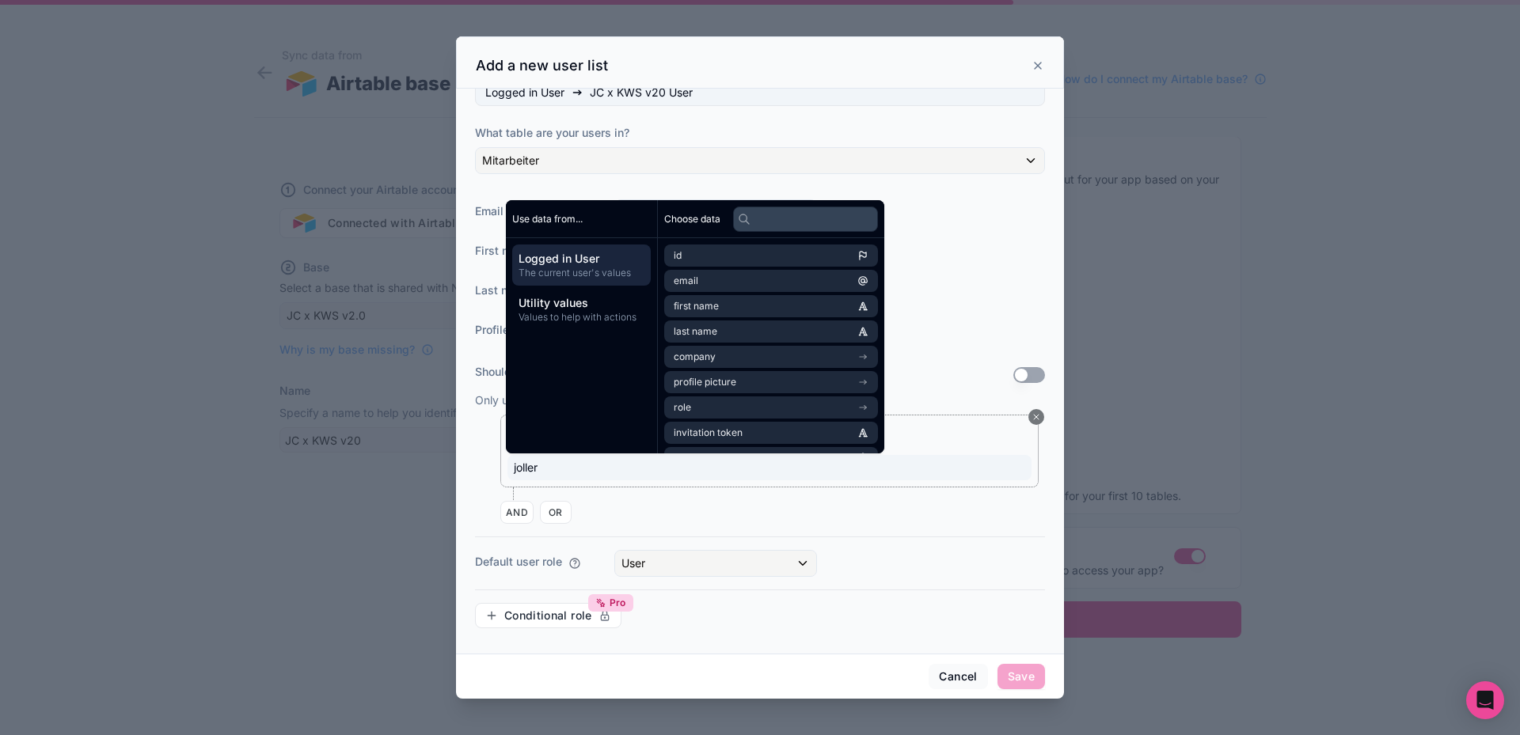
click at [628, 499] on div "Name Does not contain joller" at bounding box center [772, 457] width 545 height 85
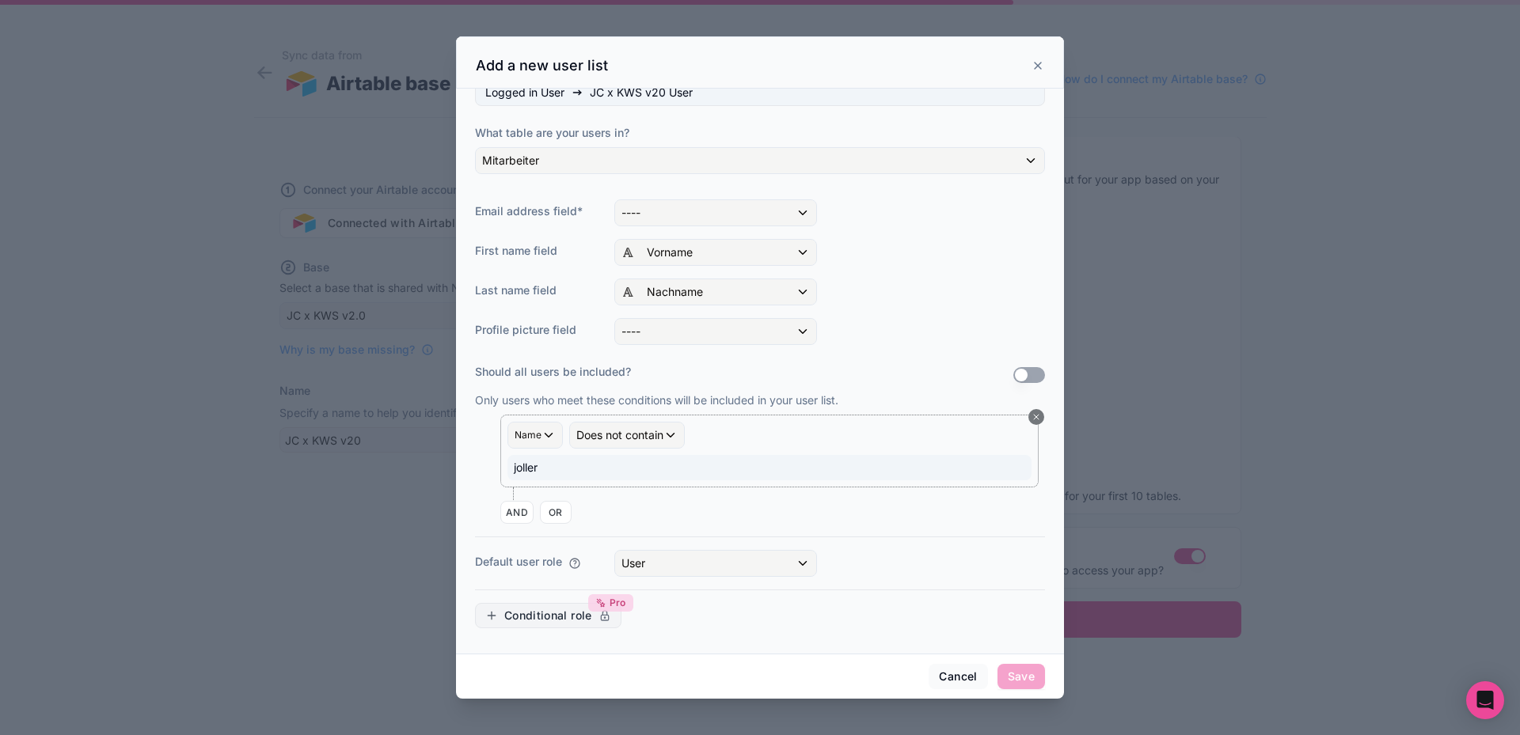
drag, startPoint x: 695, startPoint y: 617, endPoint x: 609, endPoint y: 609, distance: 85.8
click at [690, 613] on div "Conditional role Pro" at bounding box center [760, 615] width 570 height 25
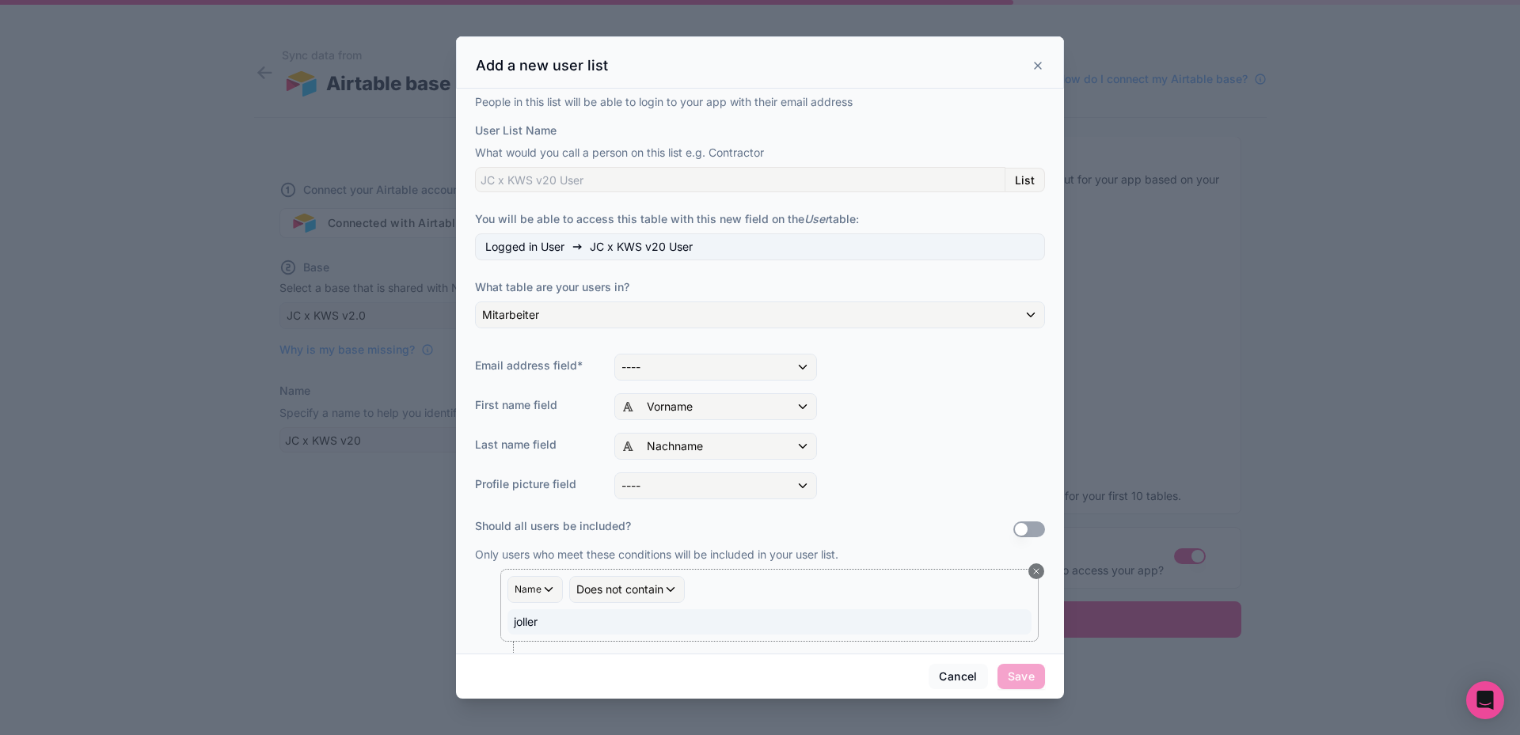
scroll to position [0, 0]
click at [695, 365] on div "----" at bounding box center [715, 367] width 201 height 25
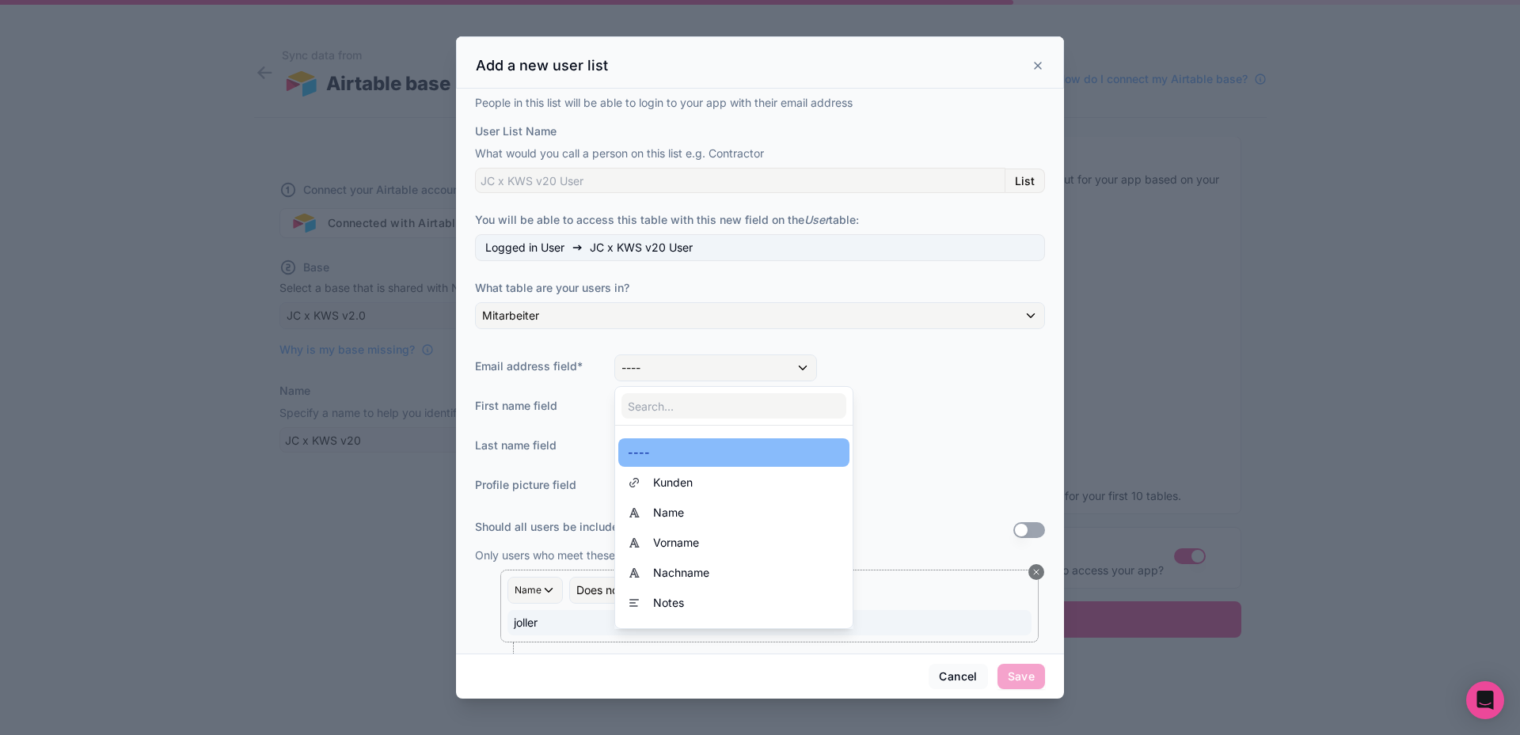
click at [695, 365] on div at bounding box center [760, 367] width 608 height 662
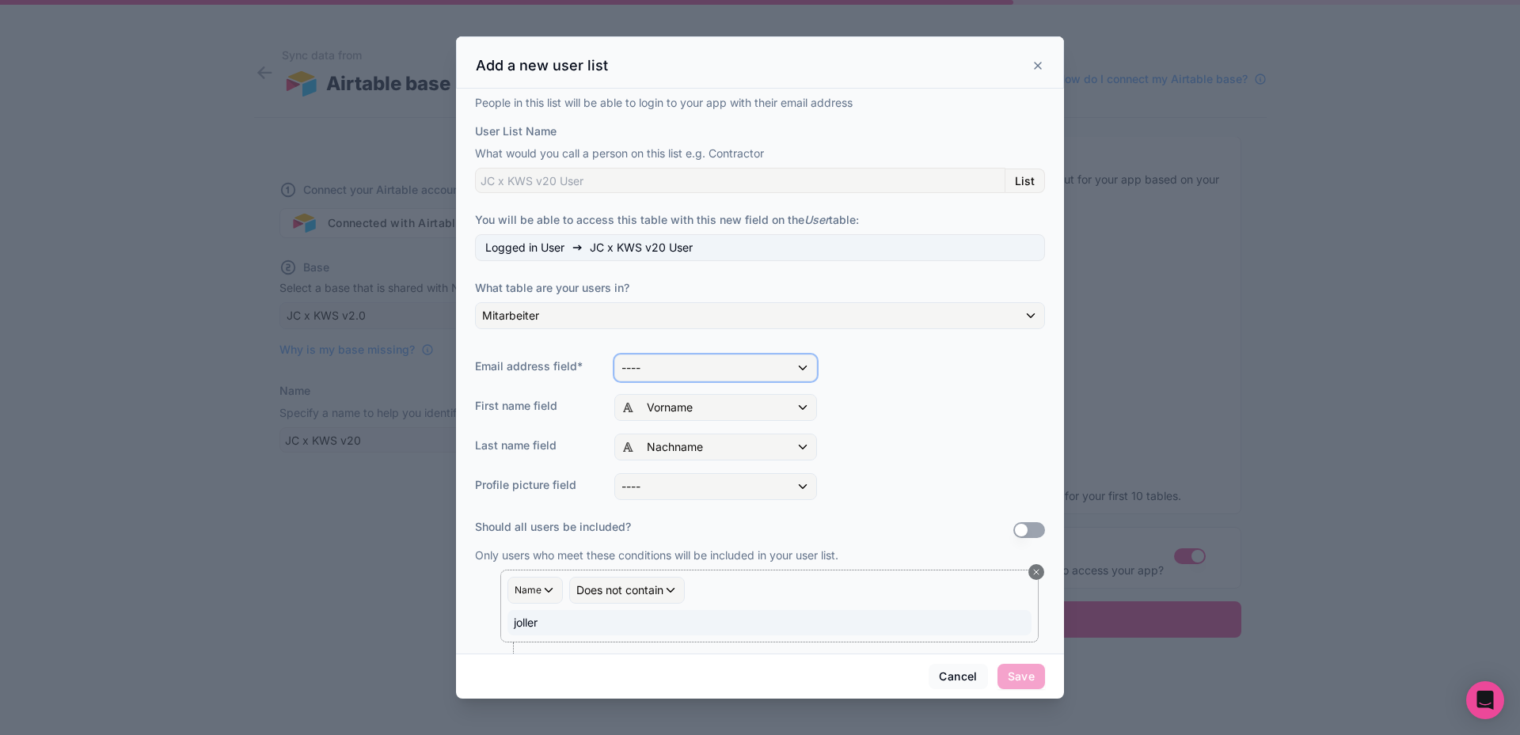
click at [696, 374] on div "----" at bounding box center [715, 367] width 201 height 25
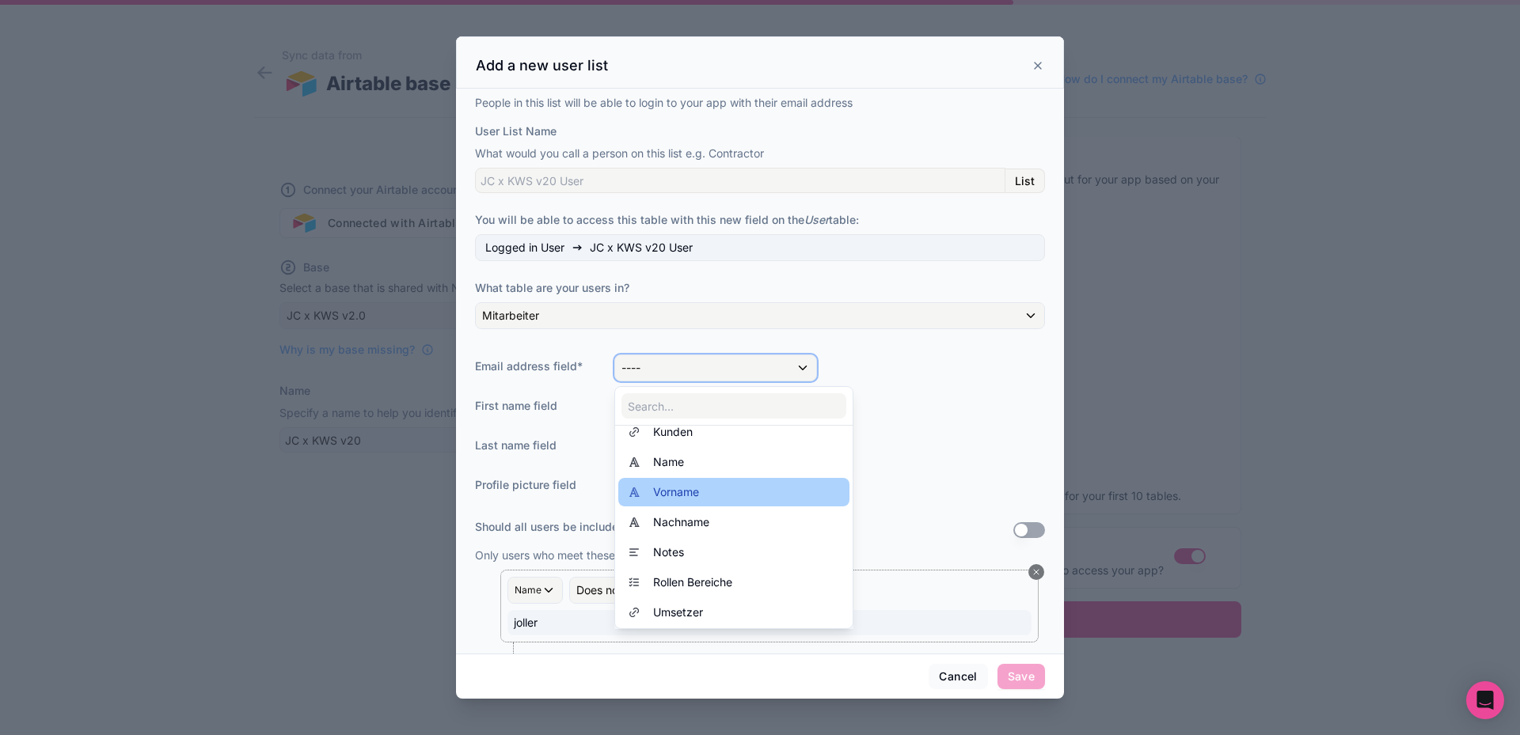
scroll to position [82, 0]
click at [970, 674] on div at bounding box center [760, 367] width 608 height 662
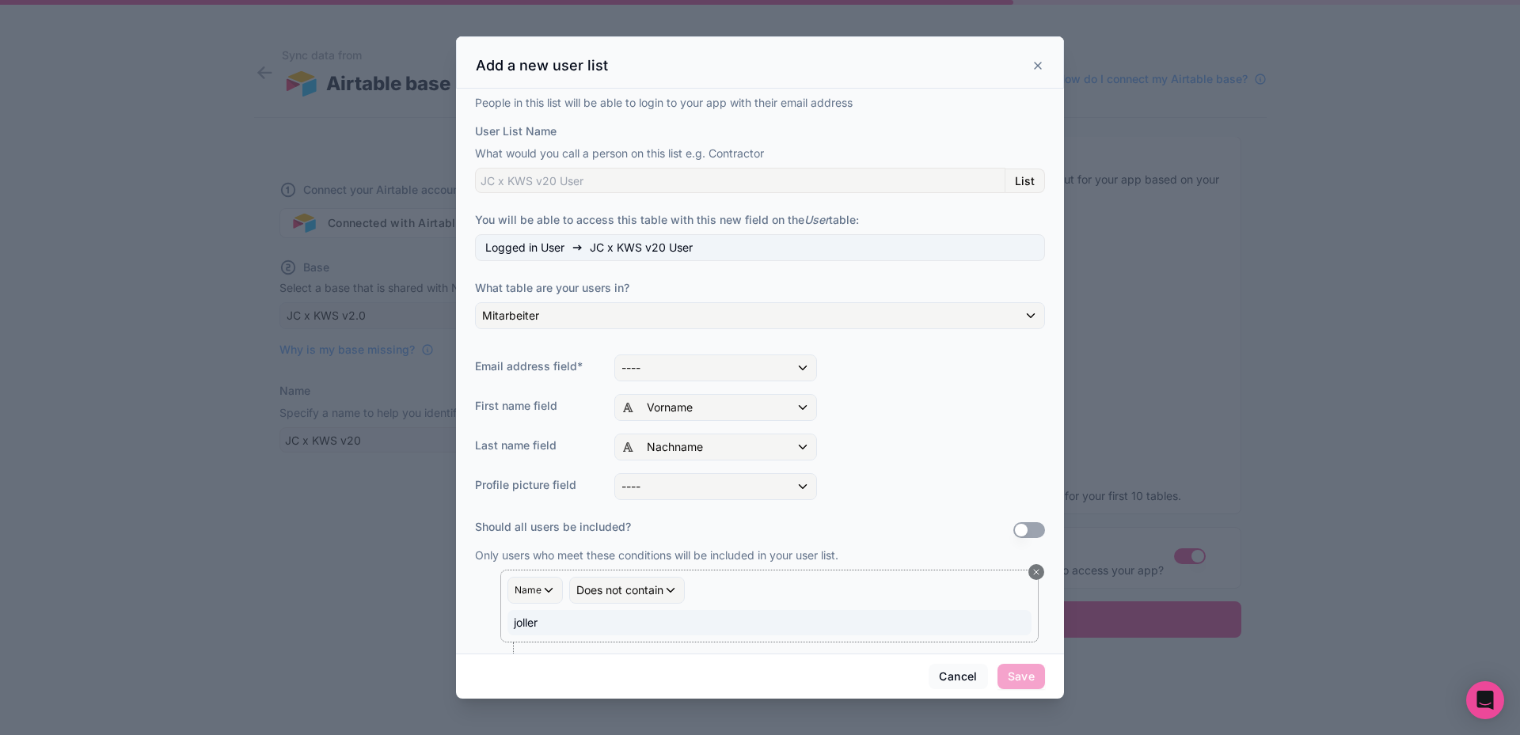
click at [970, 674] on button "Cancel" at bounding box center [957, 676] width 59 height 25
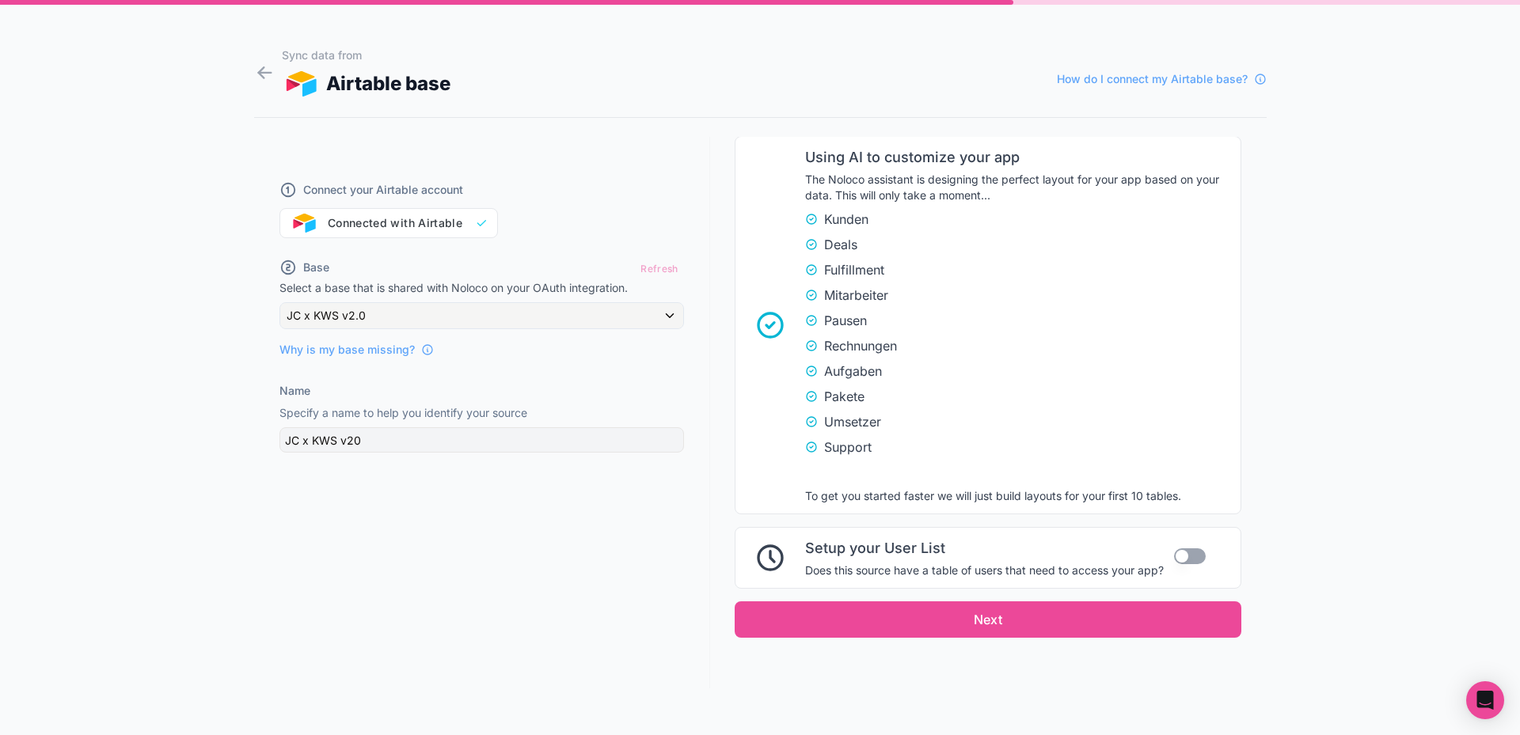
click at [1186, 556] on button "Use setting" at bounding box center [1190, 556] width 32 height 16
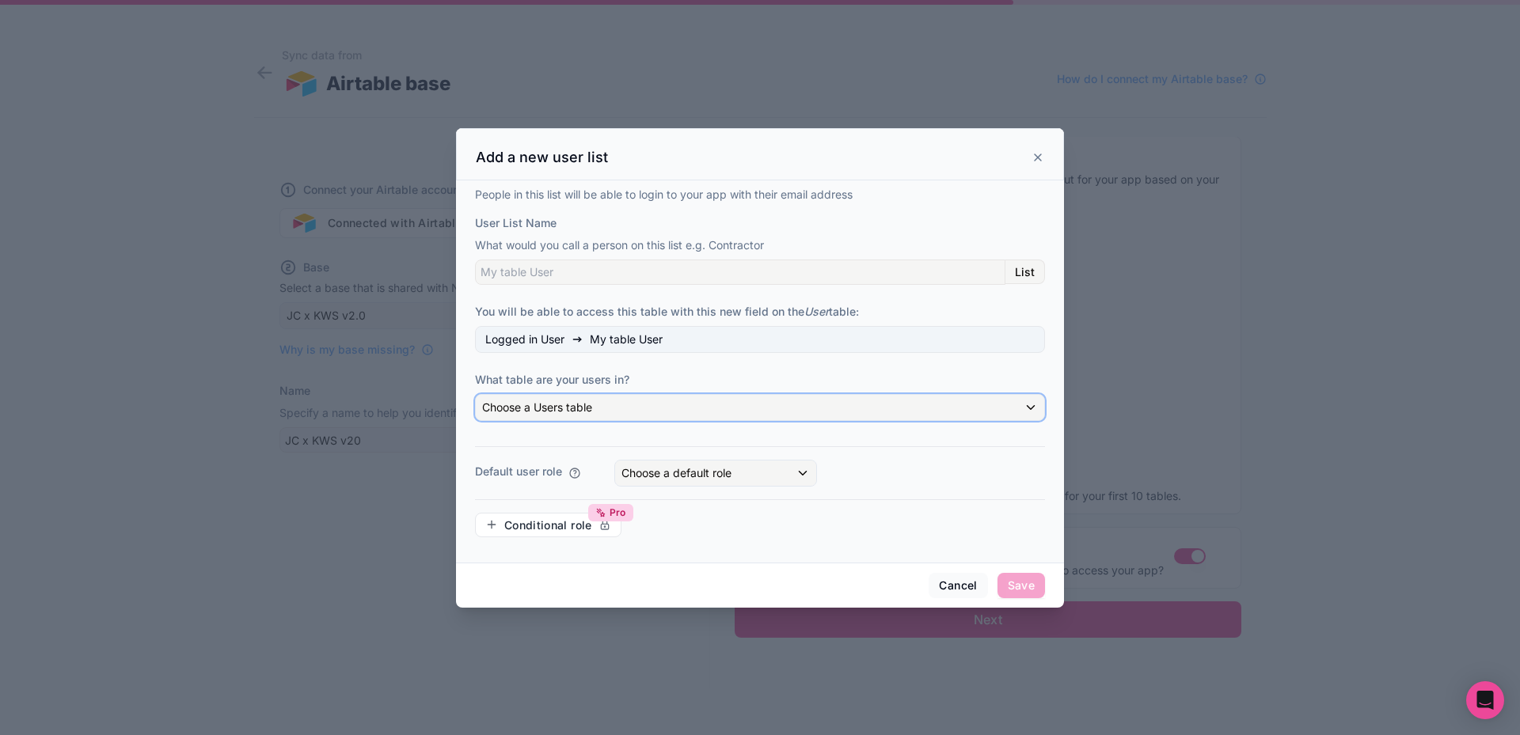
click at [582, 408] on span "Choose a Users table" at bounding box center [537, 406] width 110 height 13
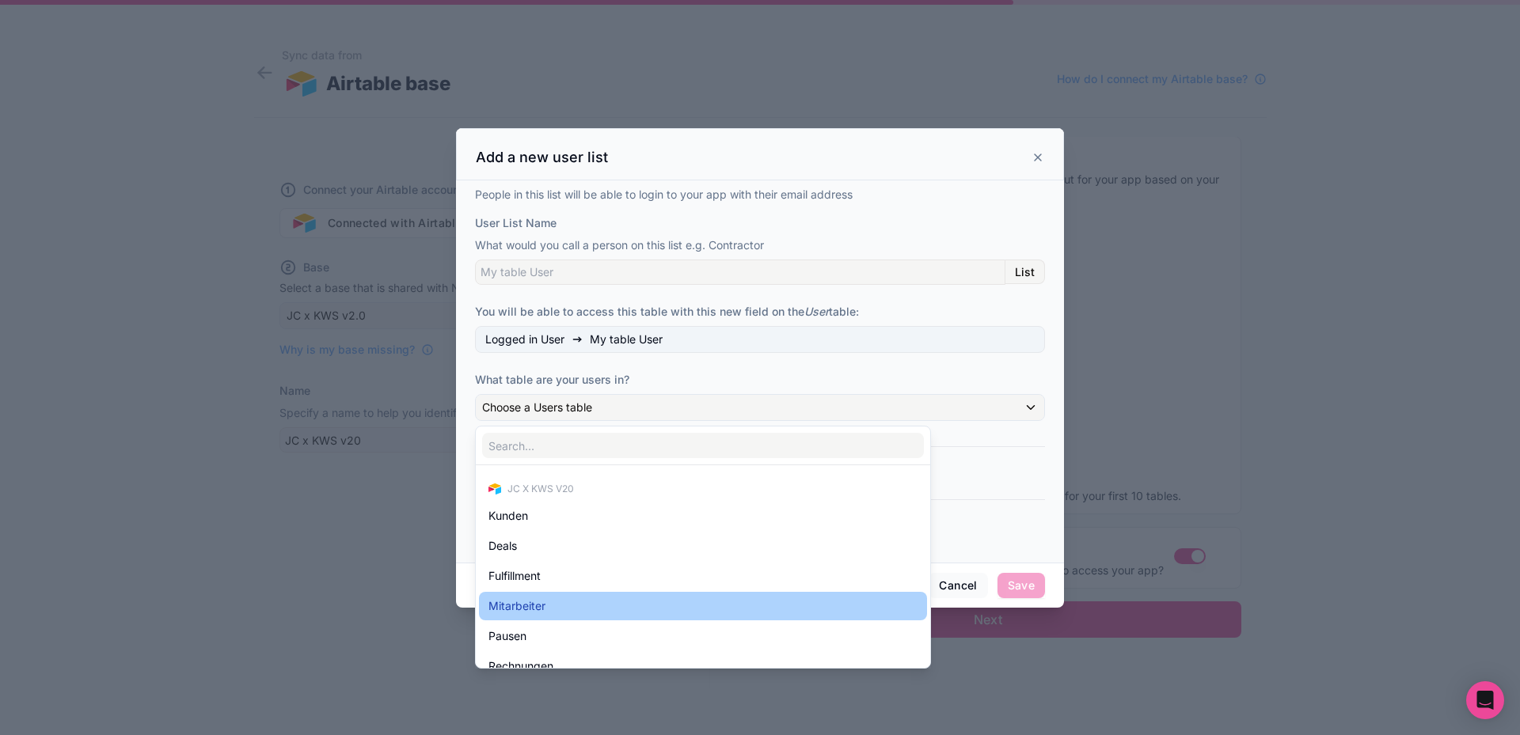
click at [586, 603] on div "Mitarbeiter" at bounding box center [702, 606] width 429 height 19
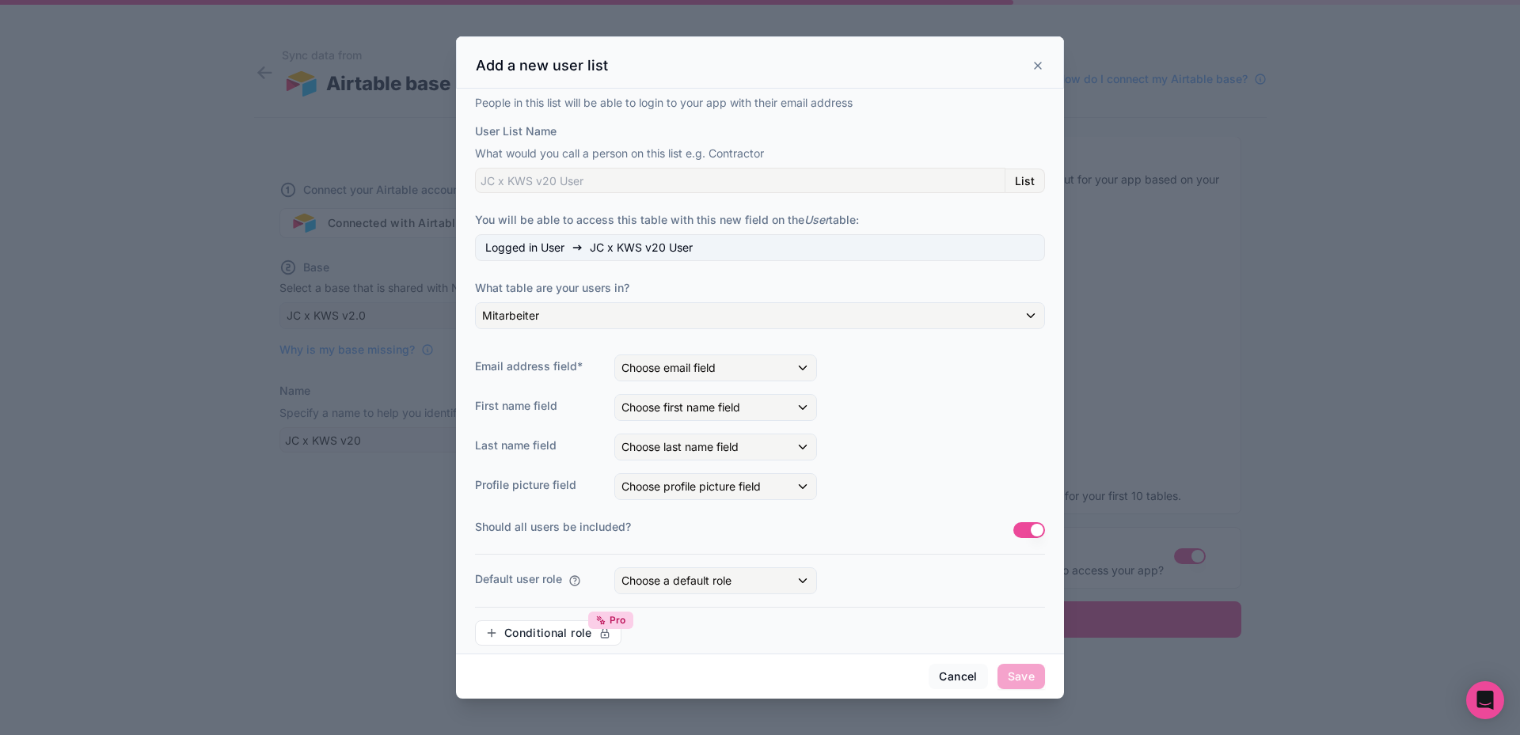
click at [730, 383] on div "People in this list will be able to login to your app with their email address …" at bounding box center [760, 377] width 570 height 564
click at [730, 374] on div "Choose email field" at bounding box center [715, 367] width 201 height 25
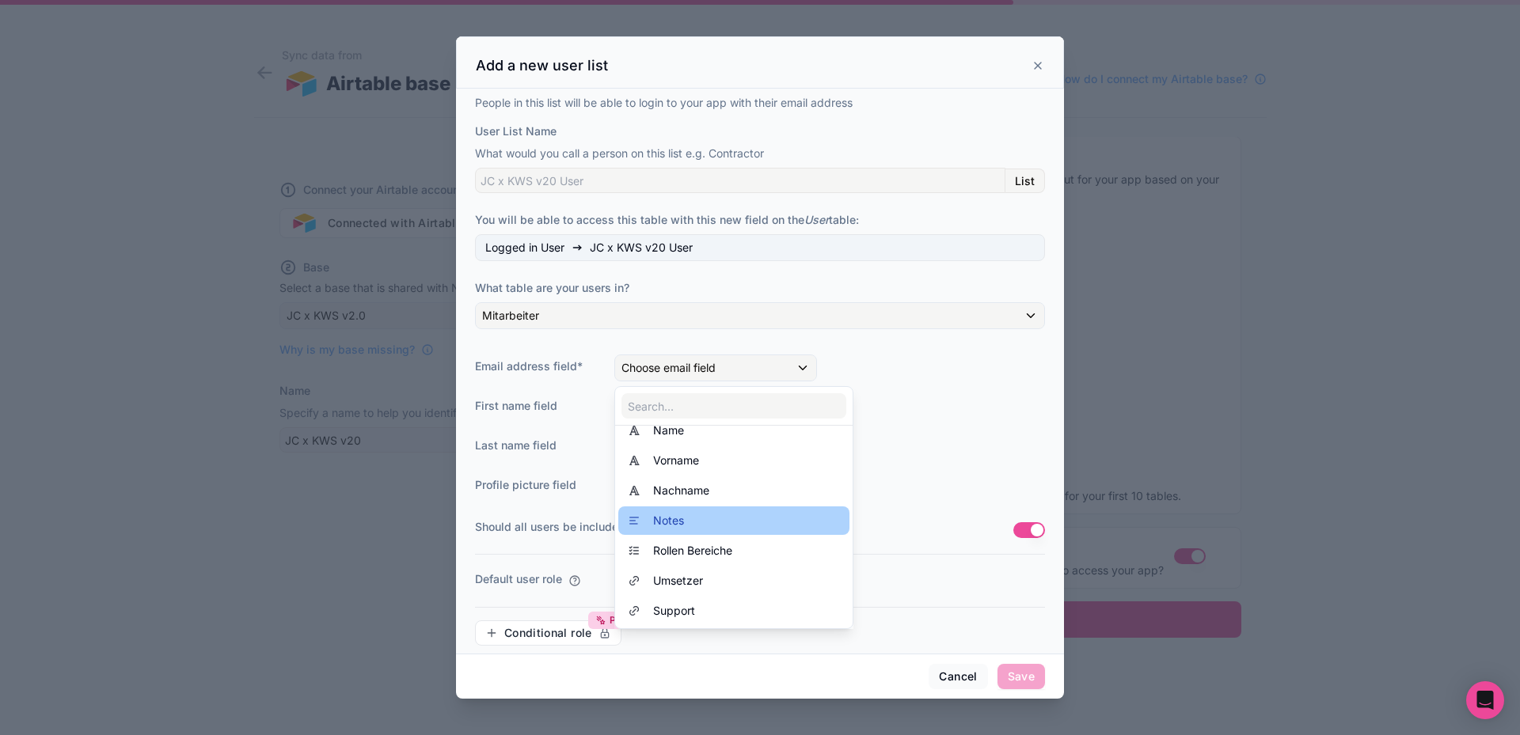
click at [735, 520] on div "Notes" at bounding box center [734, 520] width 212 height 19
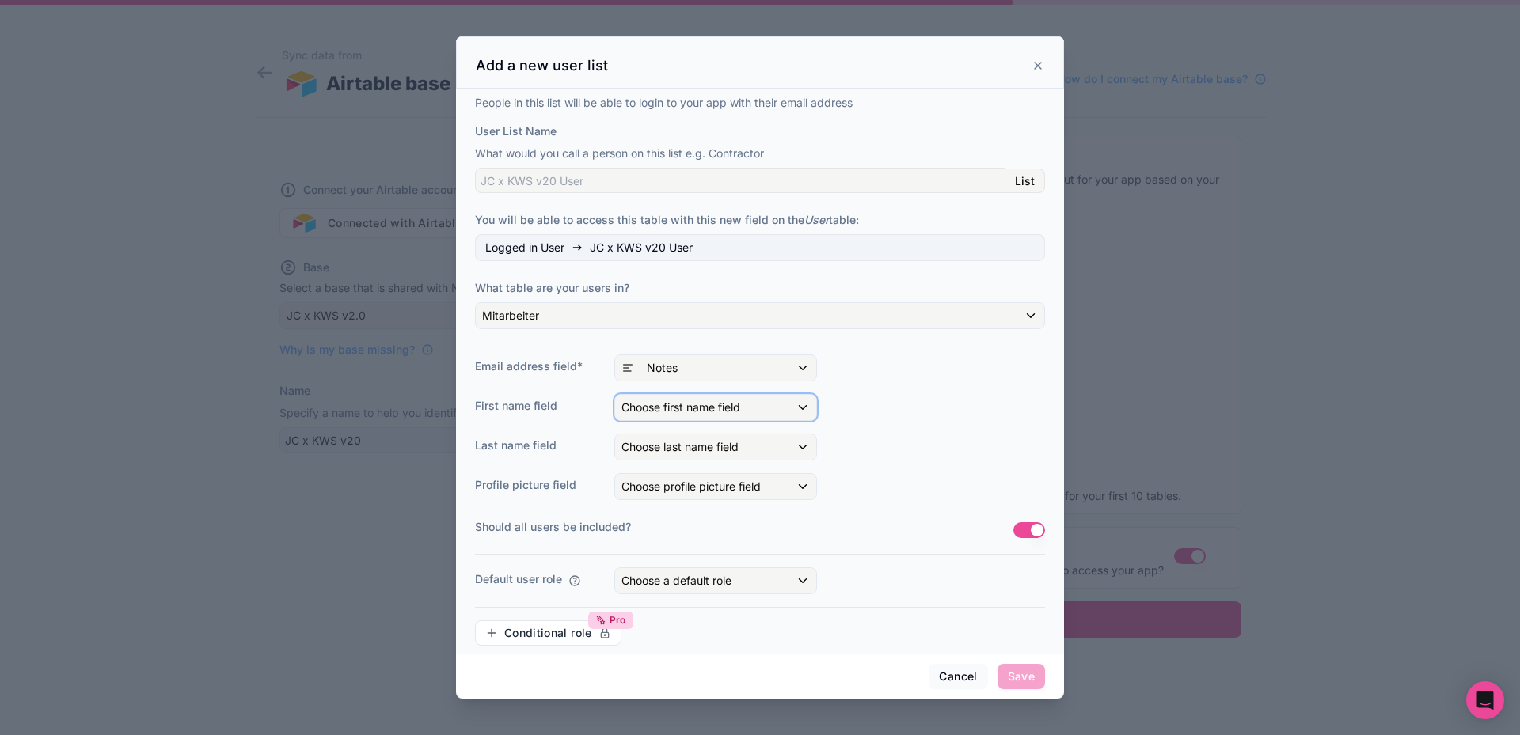
click at [663, 406] on span "Choose first name field" at bounding box center [680, 406] width 119 height 13
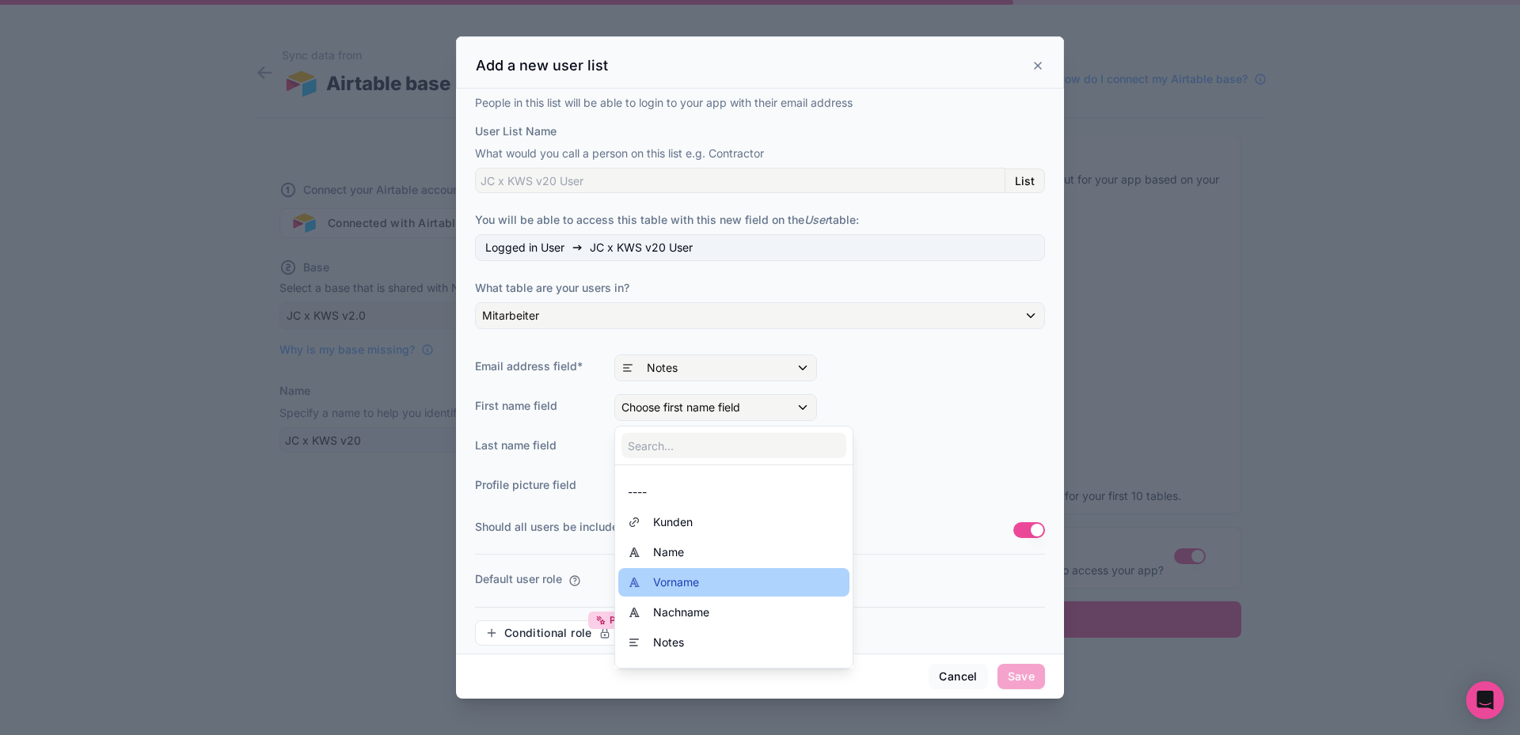
click at [665, 579] on span "Vorname" at bounding box center [676, 582] width 46 height 19
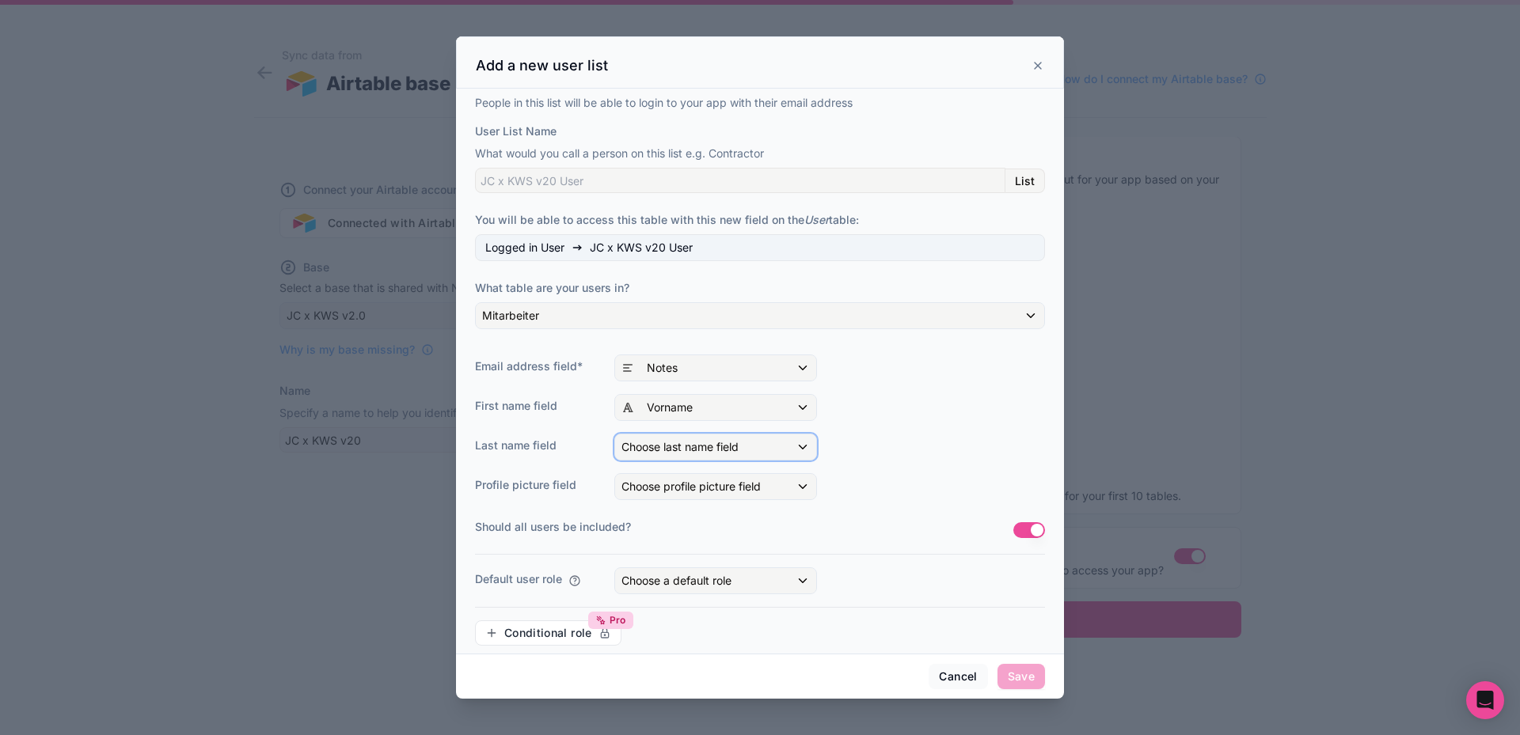
click at [680, 439] on span "Choose last name field" at bounding box center [679, 447] width 117 height 16
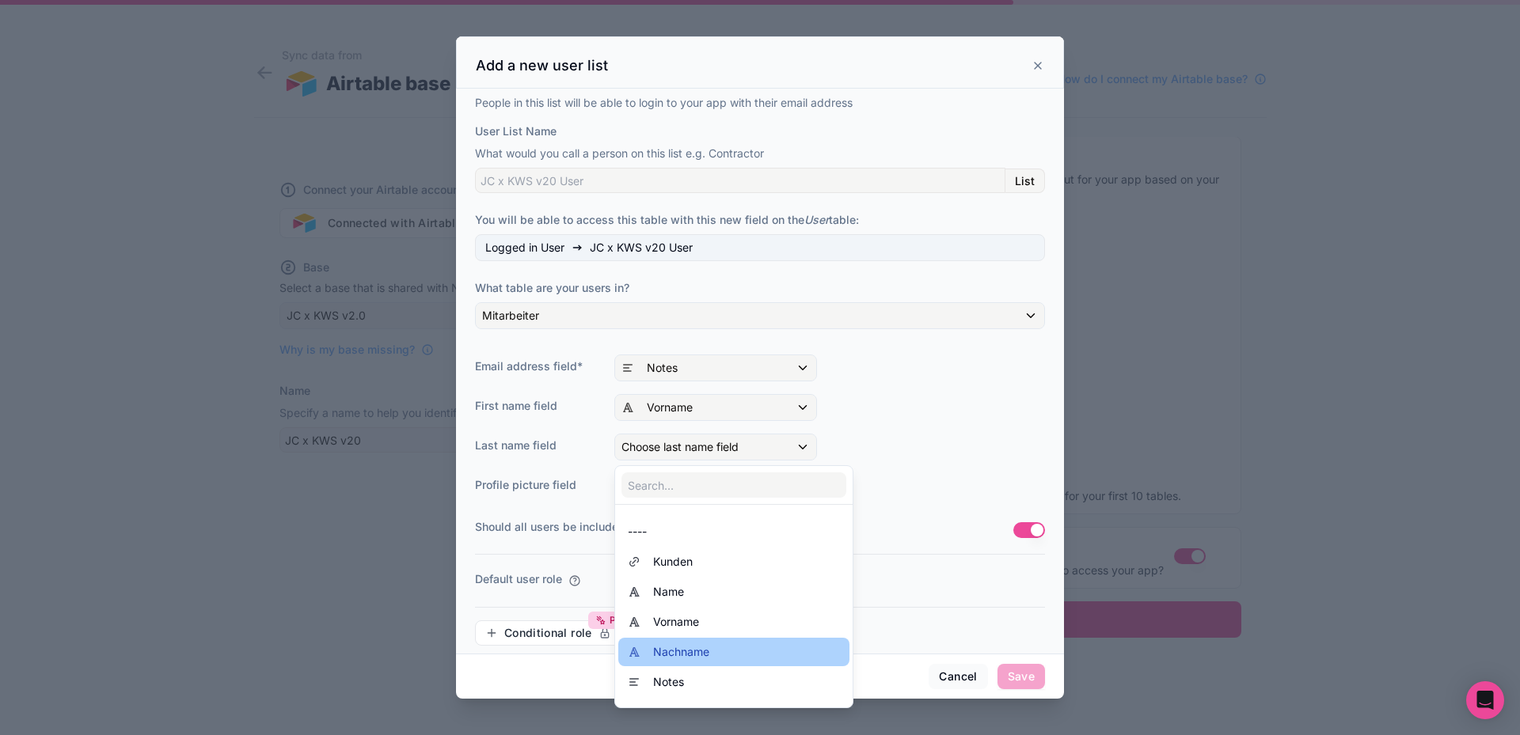
click at [687, 649] on span "Nachname" at bounding box center [681, 652] width 56 height 19
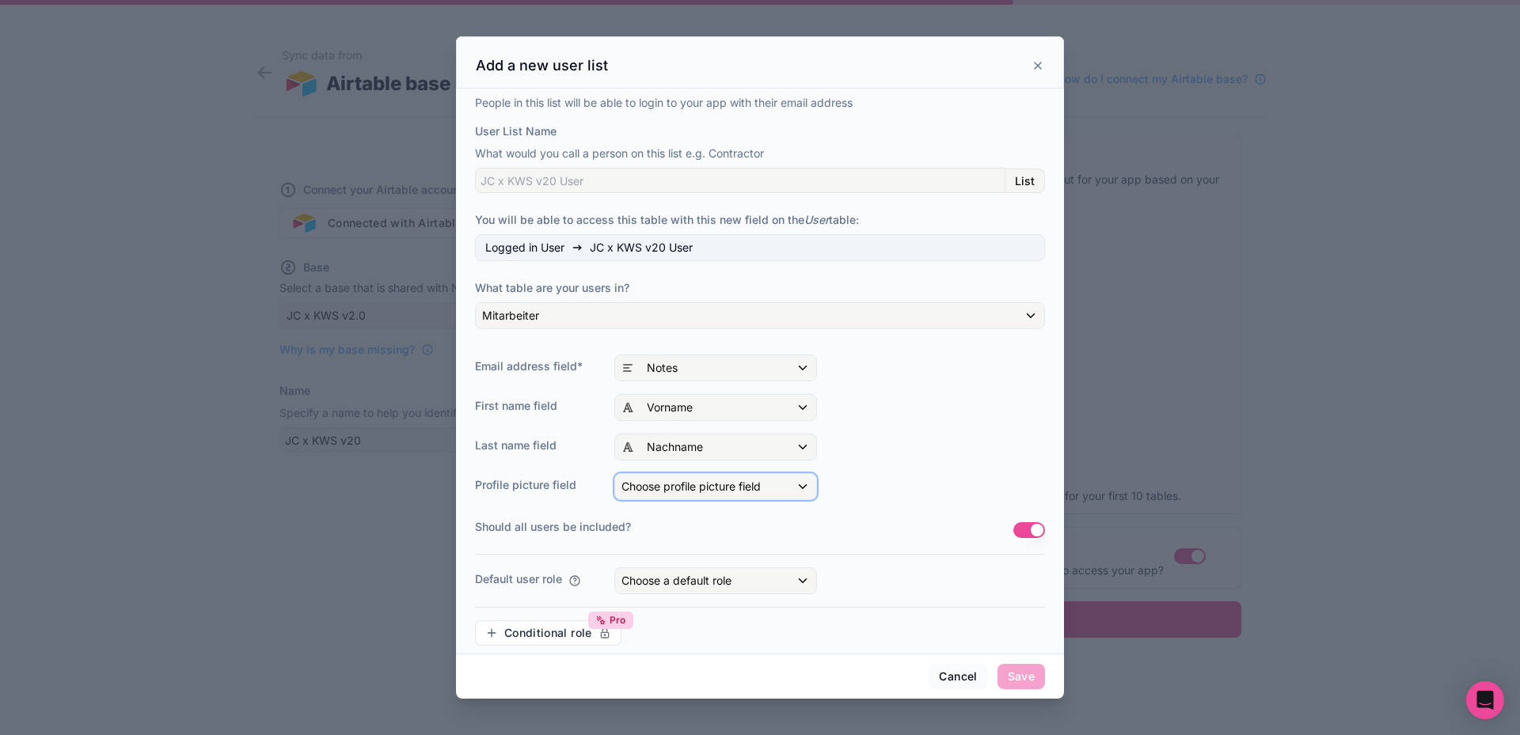
click at [670, 494] on span "Choose profile picture field" at bounding box center [690, 487] width 139 height 16
click at [662, 570] on div "----" at bounding box center [734, 571] width 212 height 19
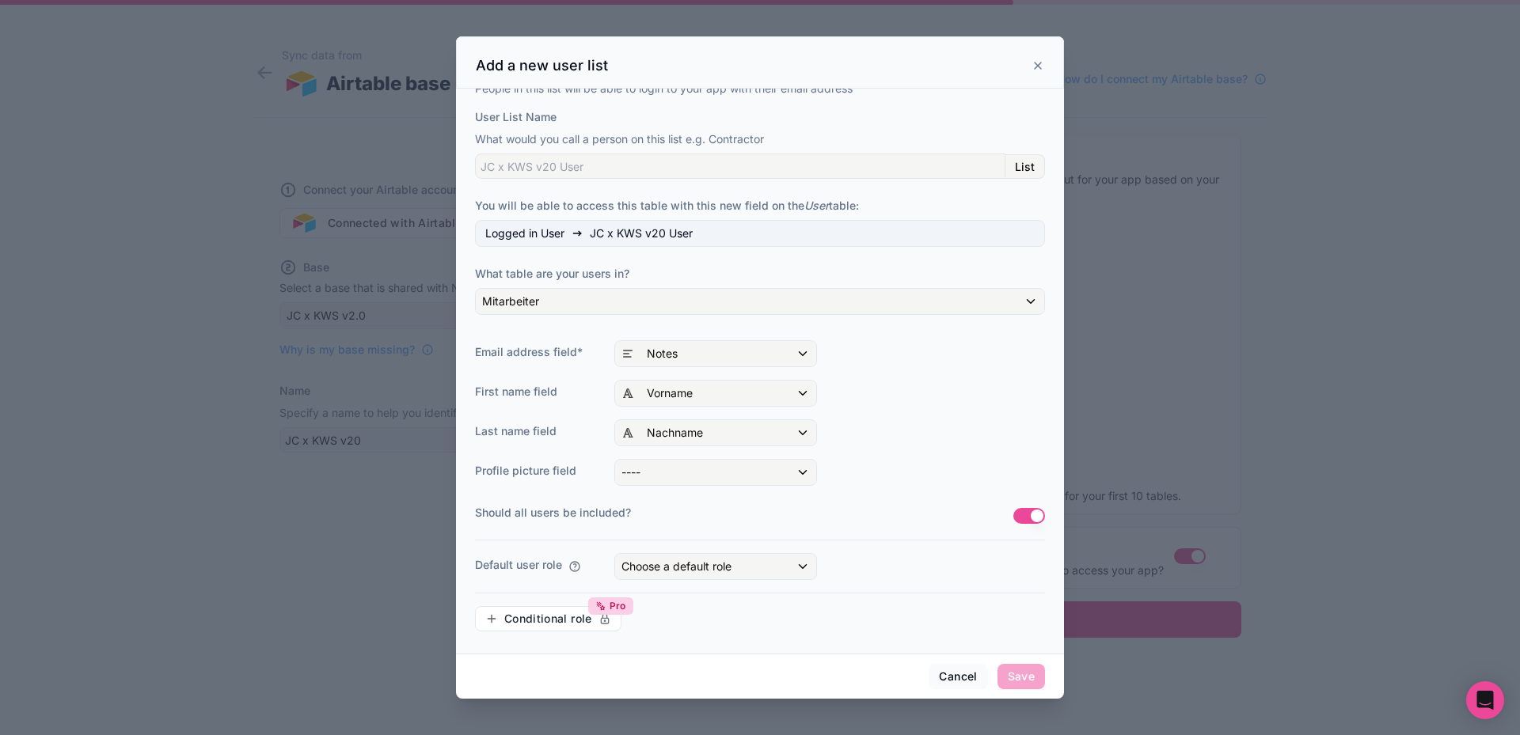
scroll to position [17, 0]
click at [762, 564] on div "Choose a default role" at bounding box center [715, 563] width 201 height 25
click at [737, 670] on div "User" at bounding box center [734, 678] width 212 height 19
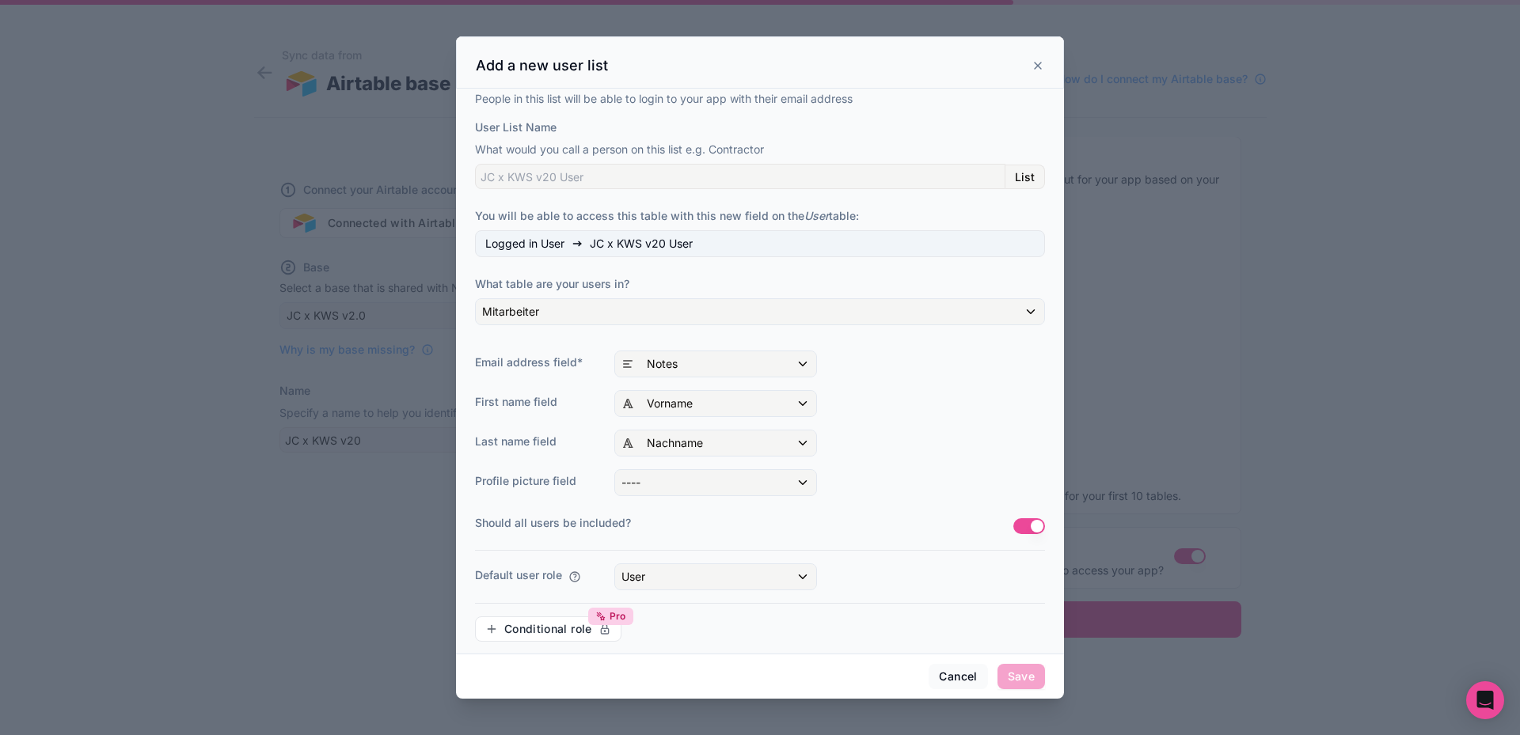
scroll to position [0, 0]
click at [571, 180] on input "User List Name" at bounding box center [740, 180] width 530 height 25
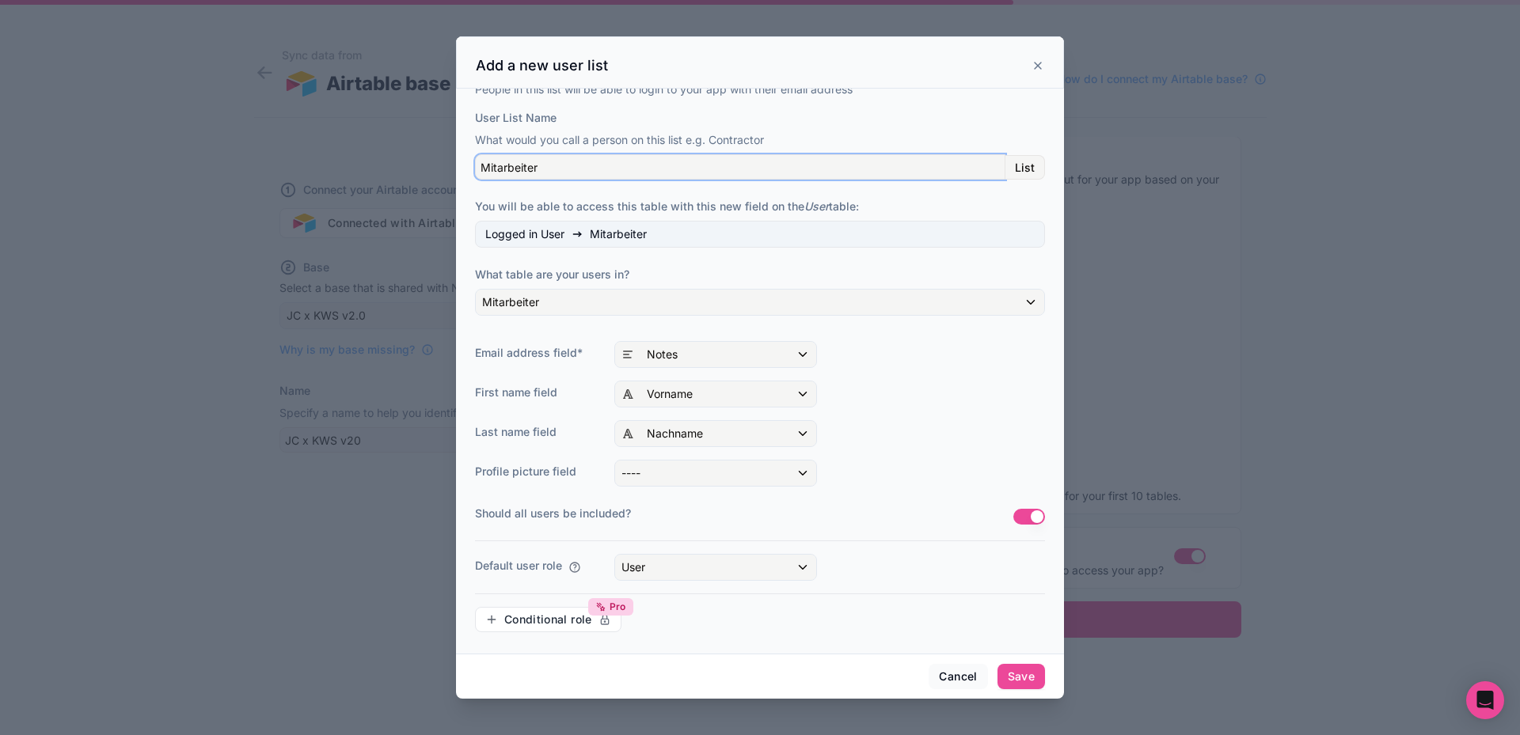
scroll to position [17, 0]
type input "Mitarbeiter"
click at [1010, 672] on button "Save" at bounding box center [1020, 676] width 47 height 25
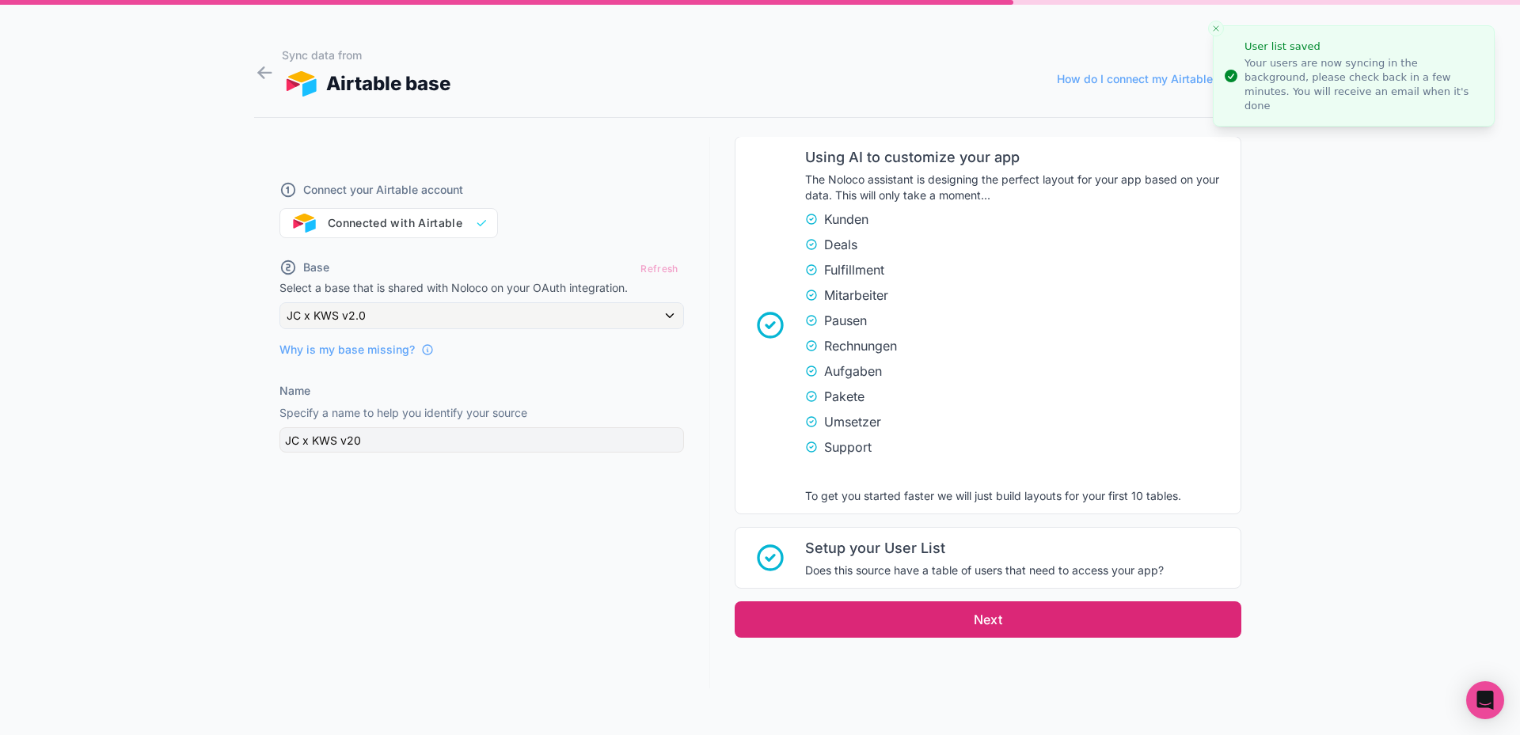
click at [1004, 605] on button "Next" at bounding box center [987, 619] width 507 height 36
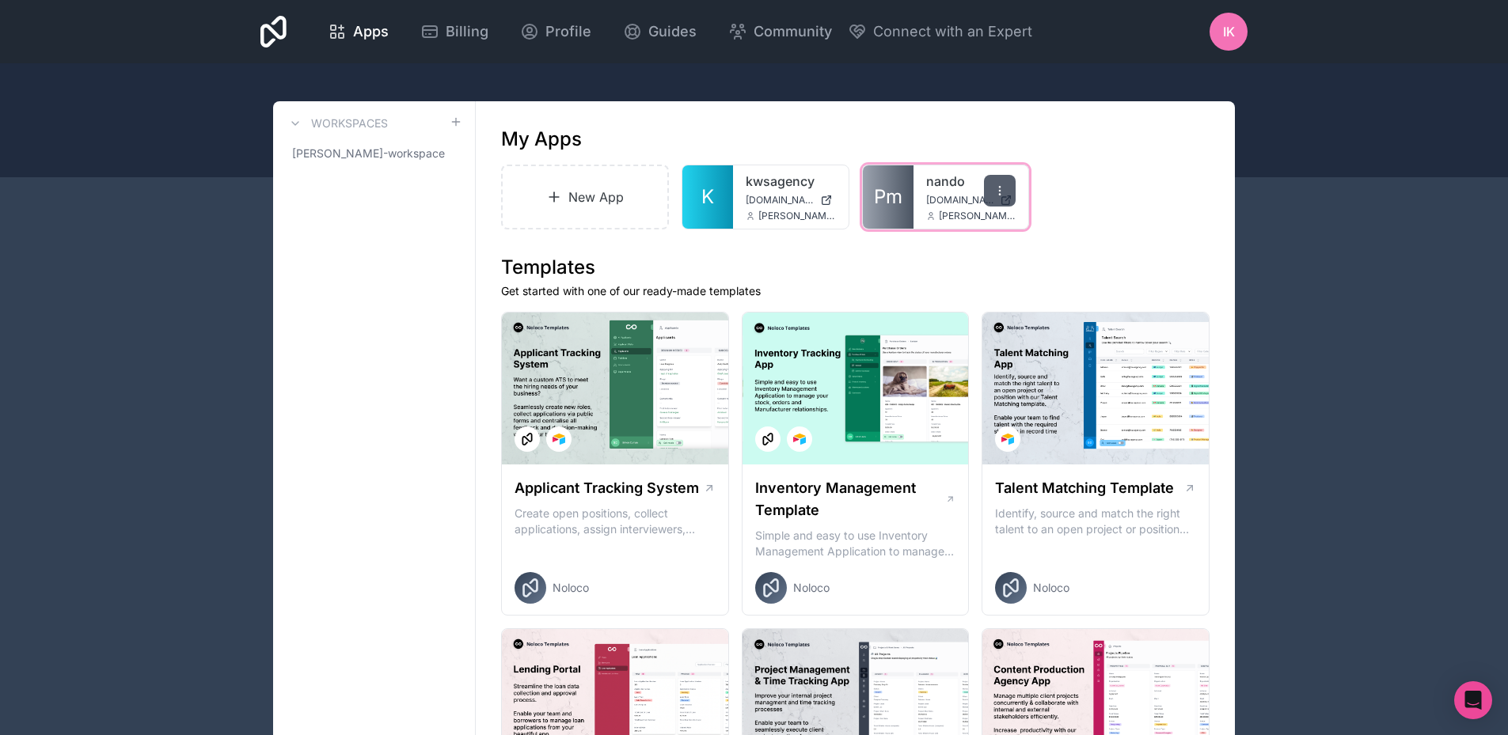
click at [1009, 192] on div at bounding box center [1000, 191] width 32 height 32
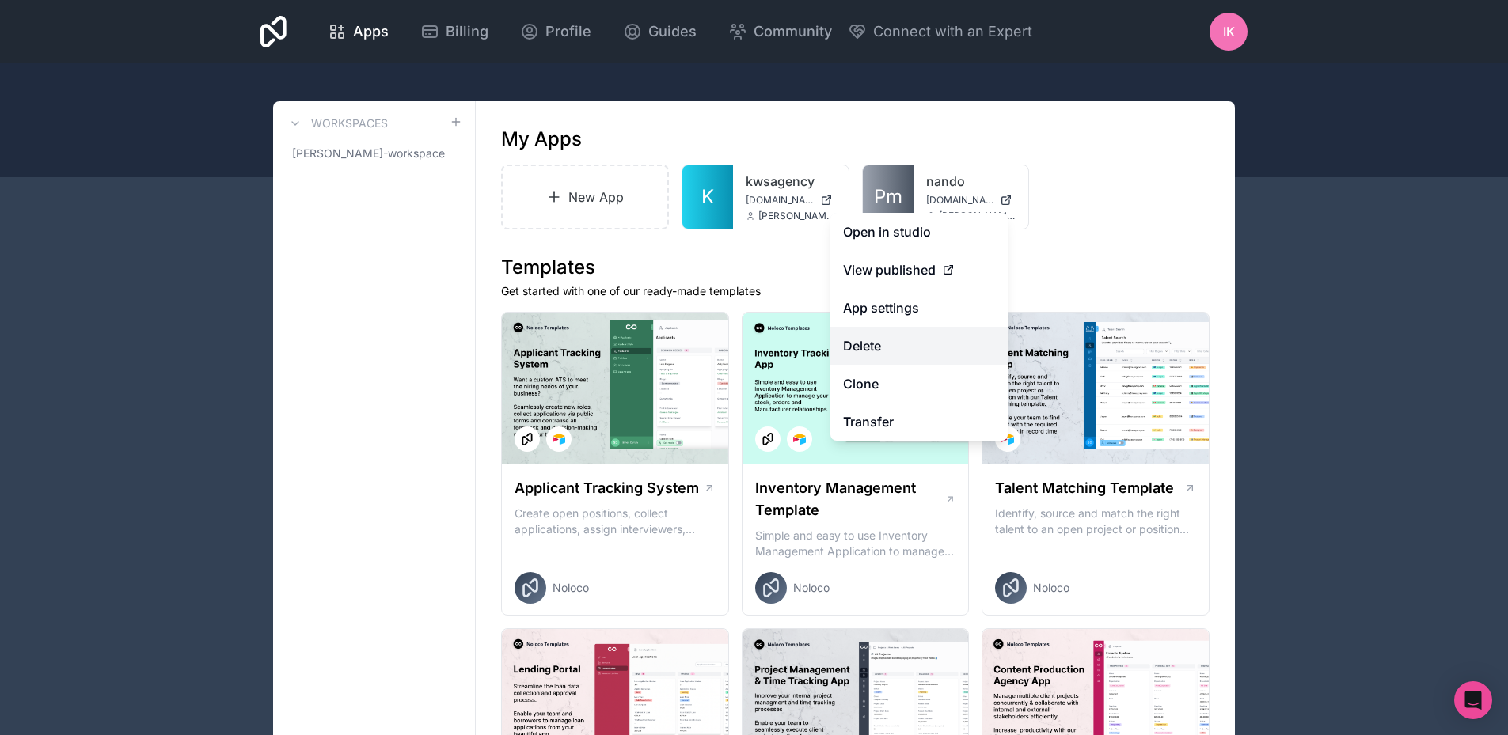
click at [898, 343] on button "Delete" at bounding box center [918, 346] width 177 height 38
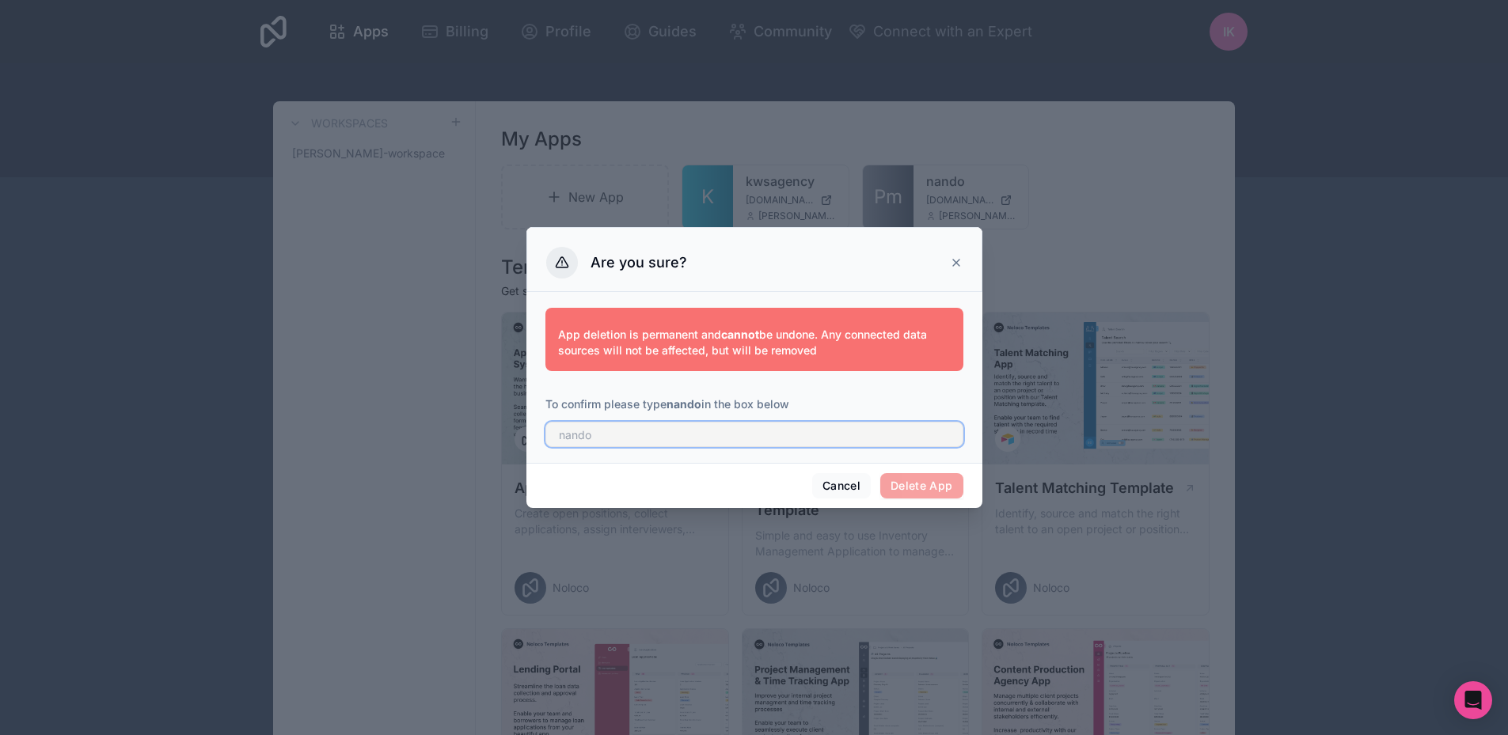
click at [870, 446] on input "text" at bounding box center [754, 434] width 418 height 25
type input "nando"
click at [925, 478] on button "Delete App" at bounding box center [921, 485] width 83 height 25
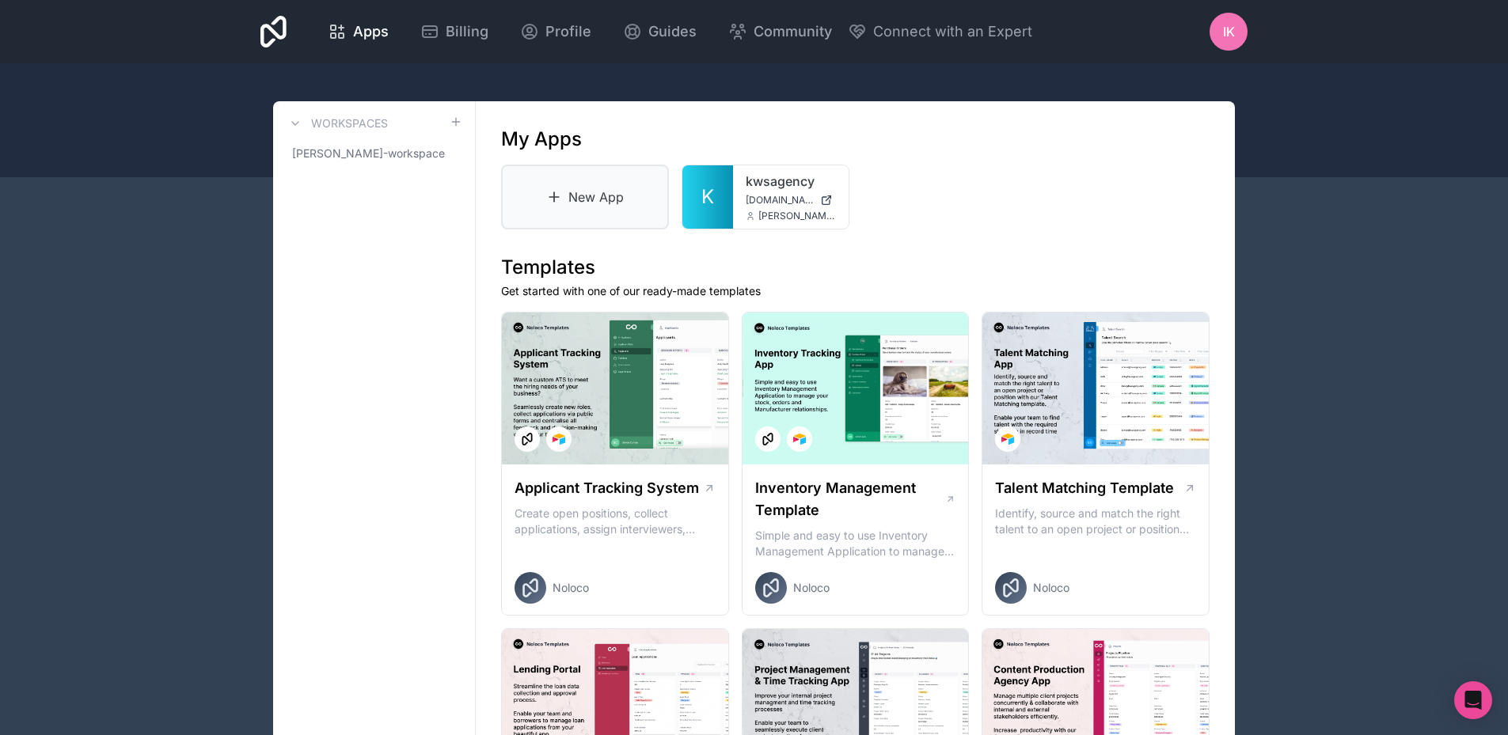
click at [585, 201] on link "New App" at bounding box center [585, 197] width 168 height 65
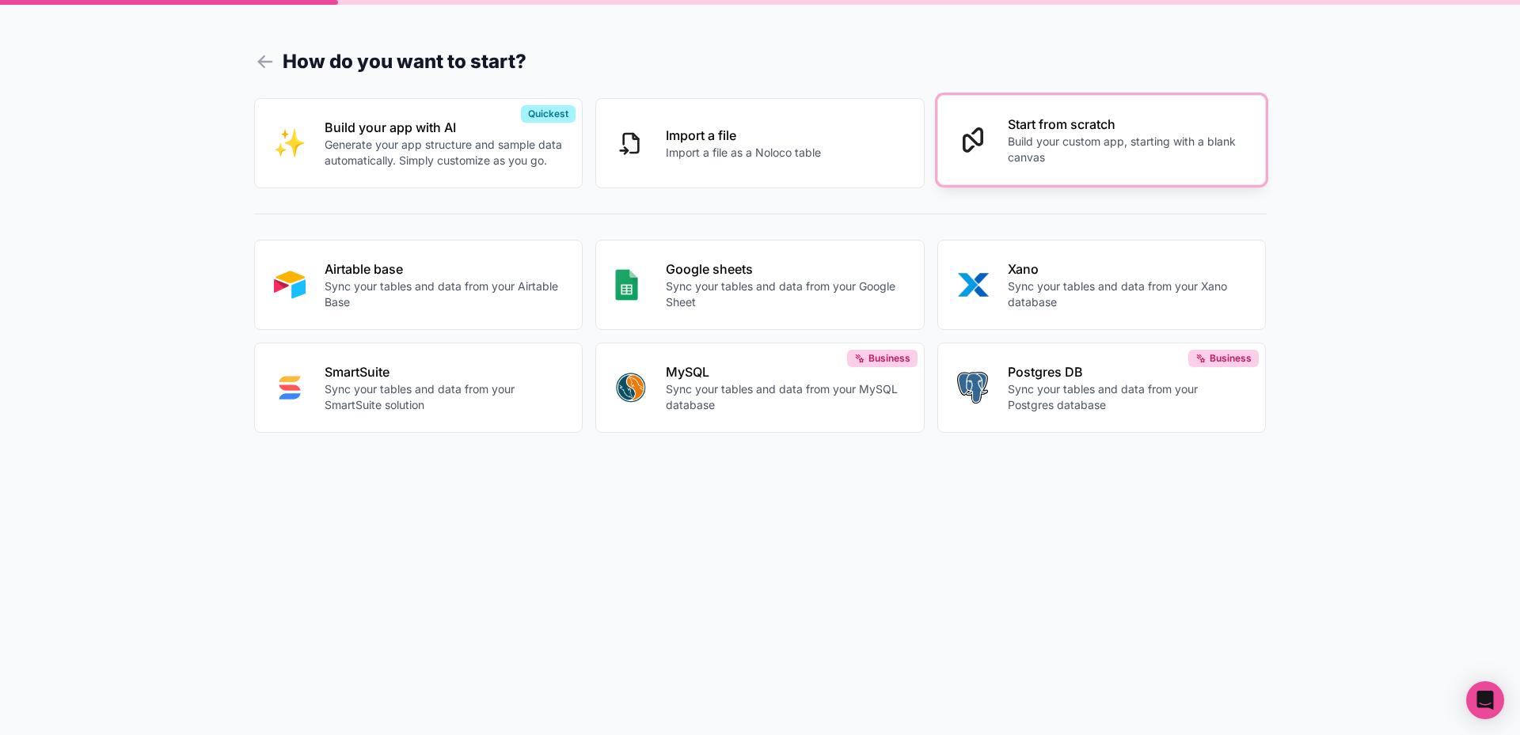
click at [1106, 139] on p "Build your custom app, starting with a blank canvas" at bounding box center [1126, 150] width 239 height 32
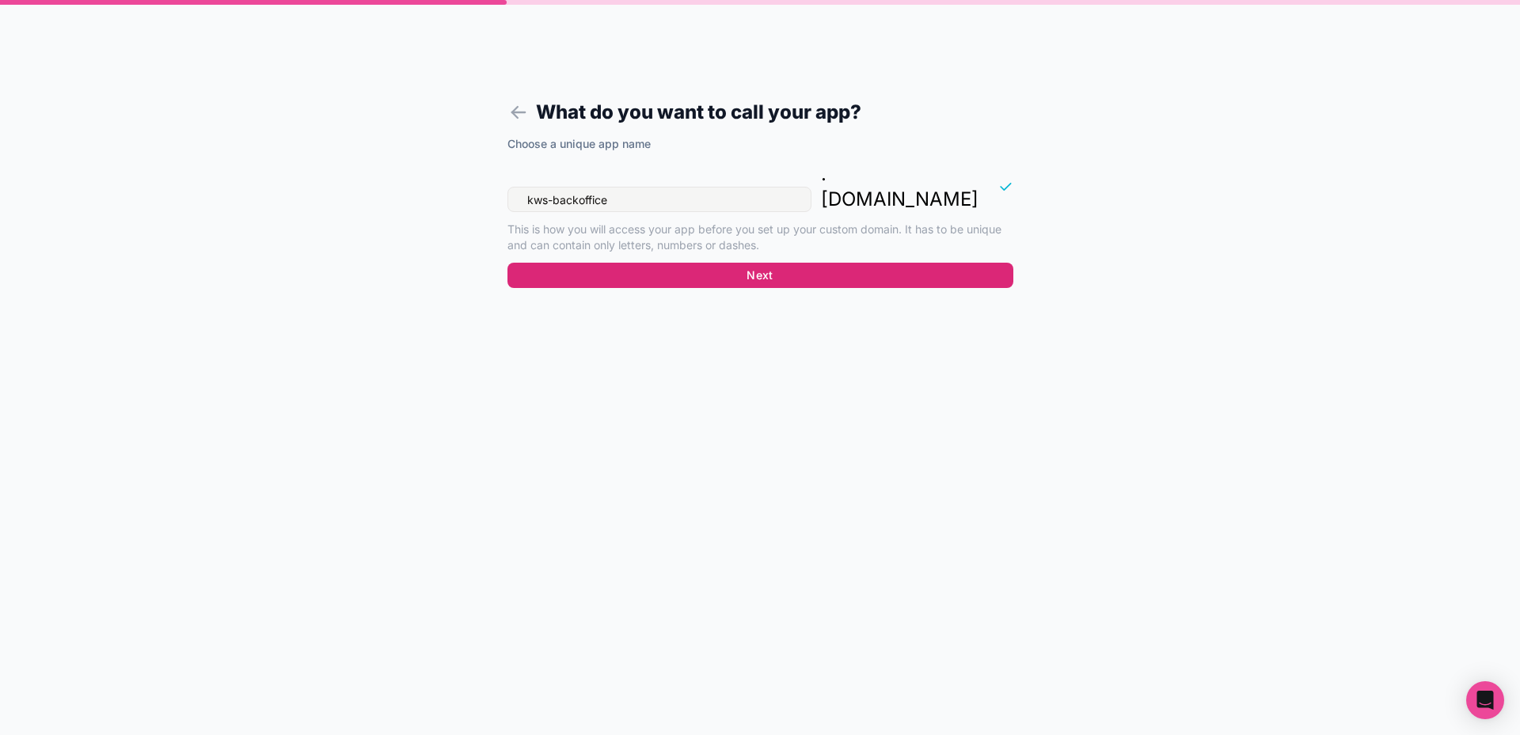
type input "kws-backoffice"
click at [723, 263] on button "Next" at bounding box center [760, 275] width 506 height 25
